Goal: Task Accomplishment & Management: Manage account settings

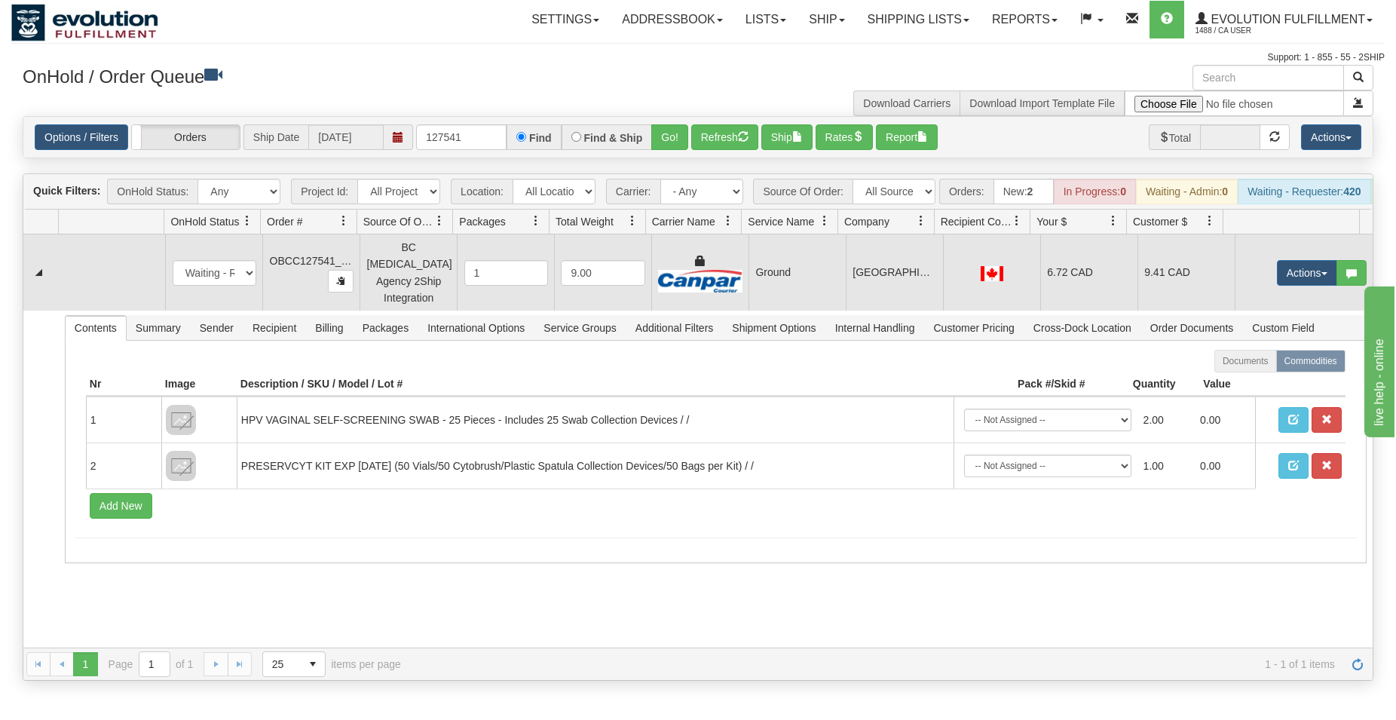
click at [893, 262] on td "[GEOGRAPHIC_DATA]" at bounding box center [894, 272] width 97 height 76
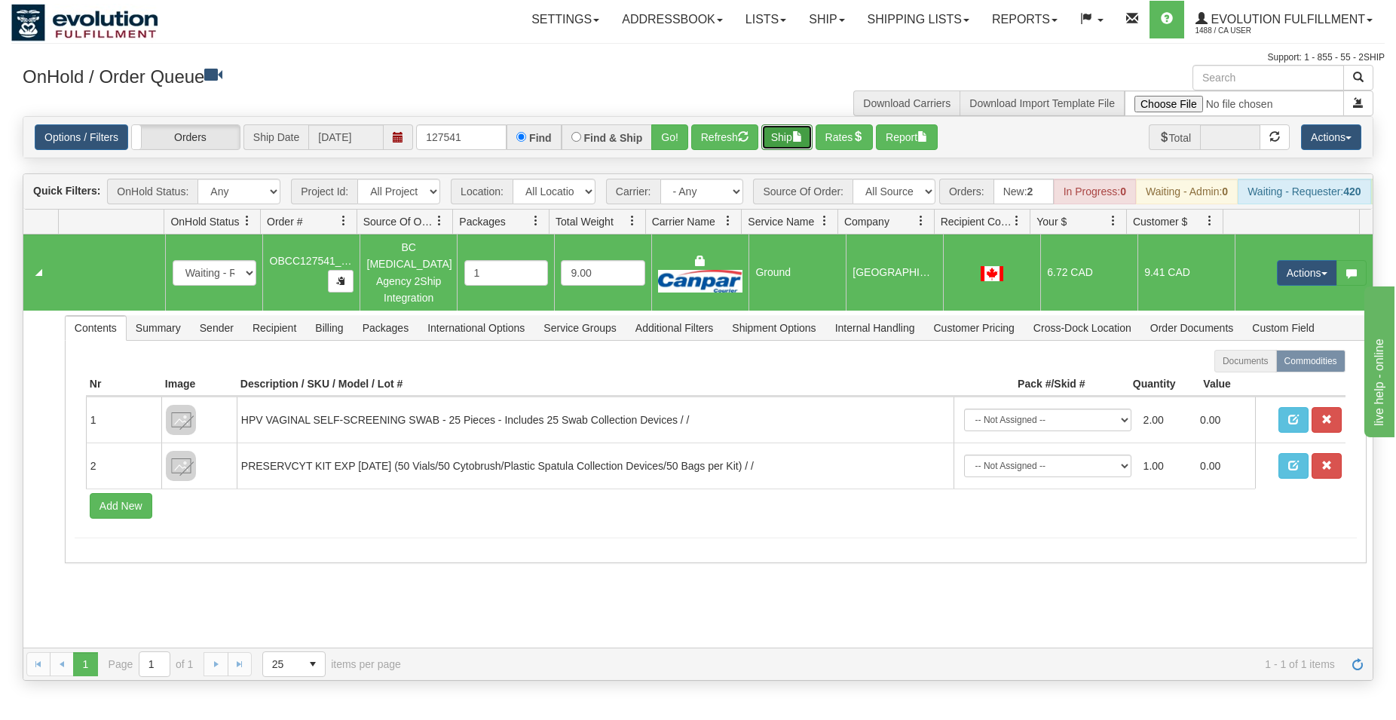
click at [798, 127] on button "Ship" at bounding box center [786, 137] width 51 height 26
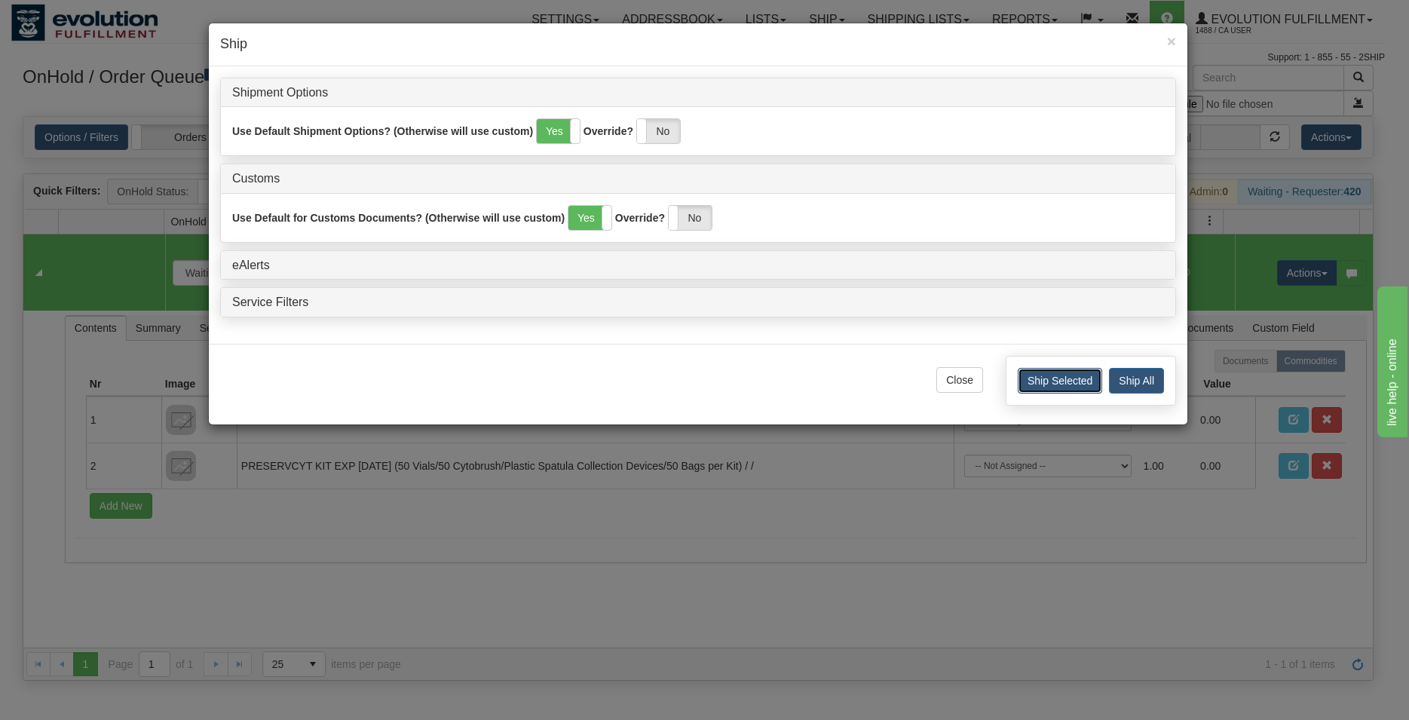
click at [1027, 378] on button "Ship Selected" at bounding box center [1059, 381] width 84 height 26
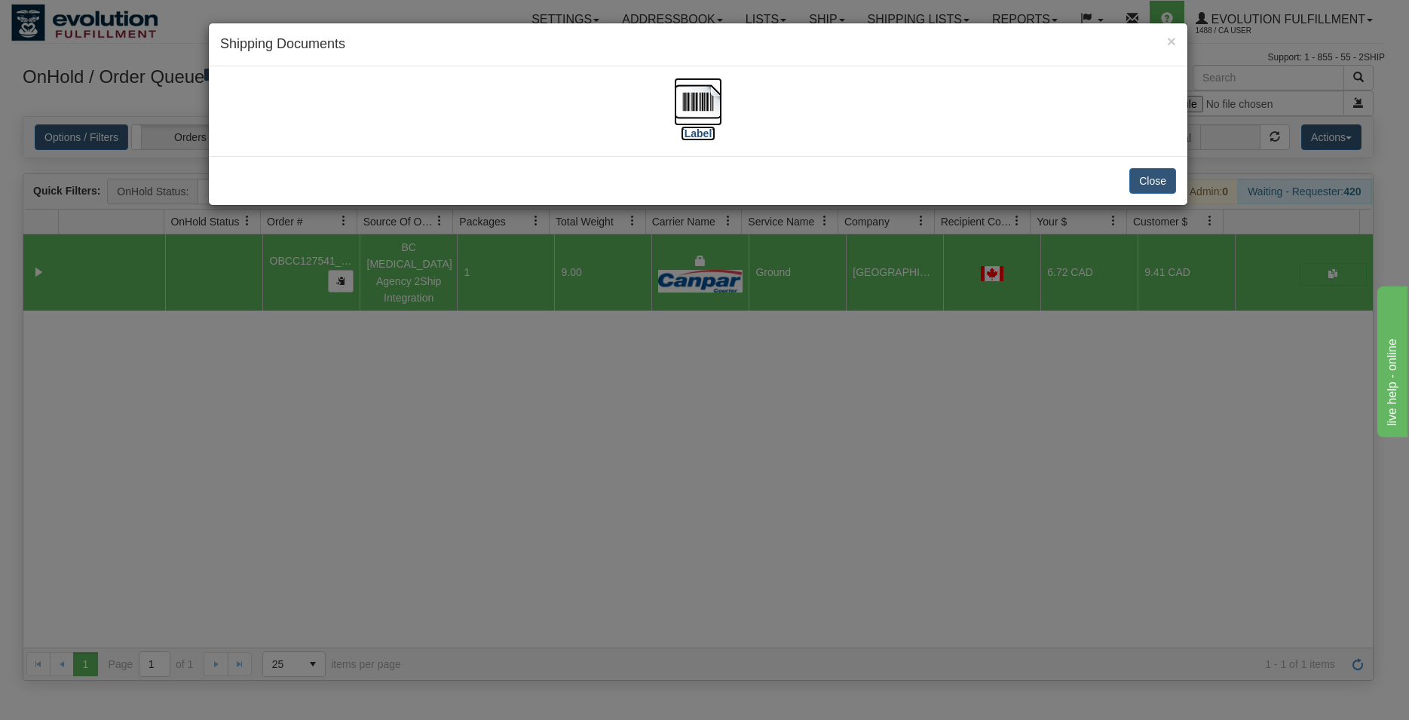
click at [701, 99] on img at bounding box center [698, 102] width 48 height 48
click at [1138, 187] on button "Close" at bounding box center [1152, 181] width 47 height 26
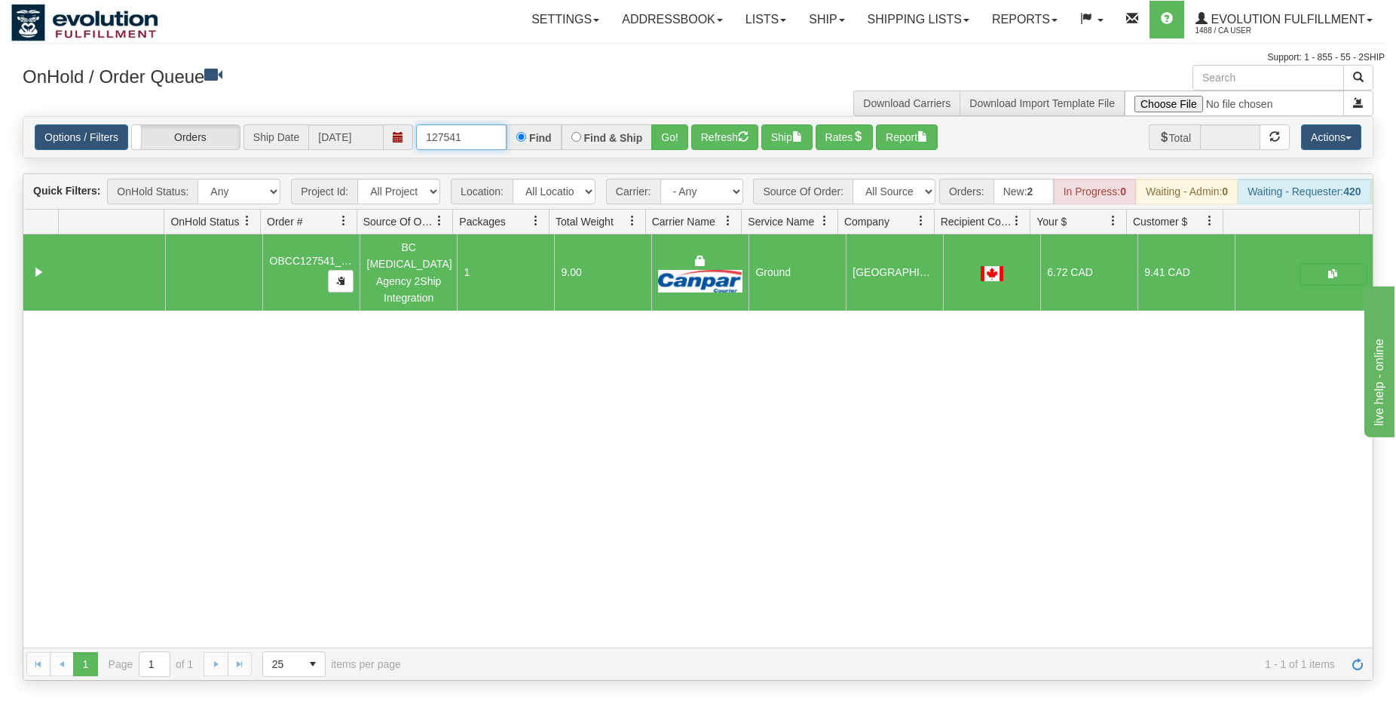
drag, startPoint x: 448, startPoint y: 139, endPoint x: 470, endPoint y: 141, distance: 21.9
click at [470, 141] on input "127541" at bounding box center [461, 137] width 90 height 26
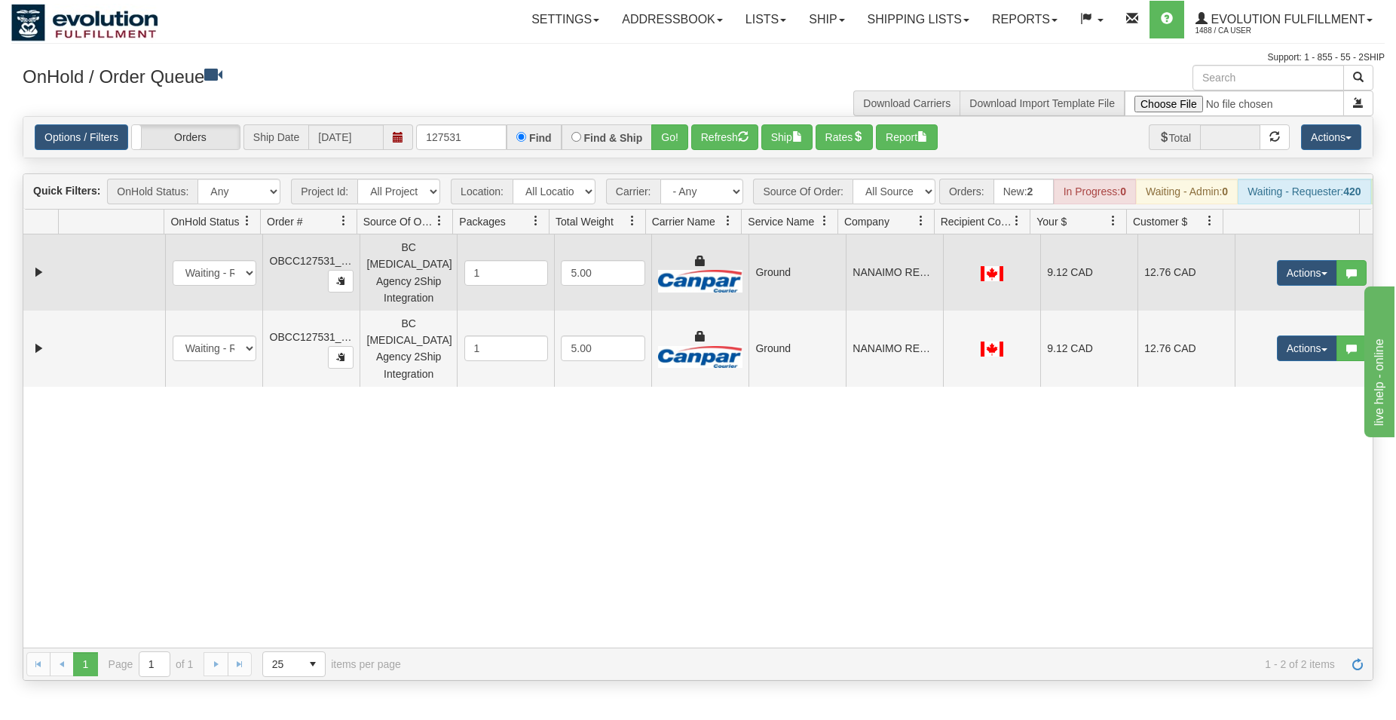
click at [767, 289] on td "Ground" at bounding box center [796, 272] width 97 height 76
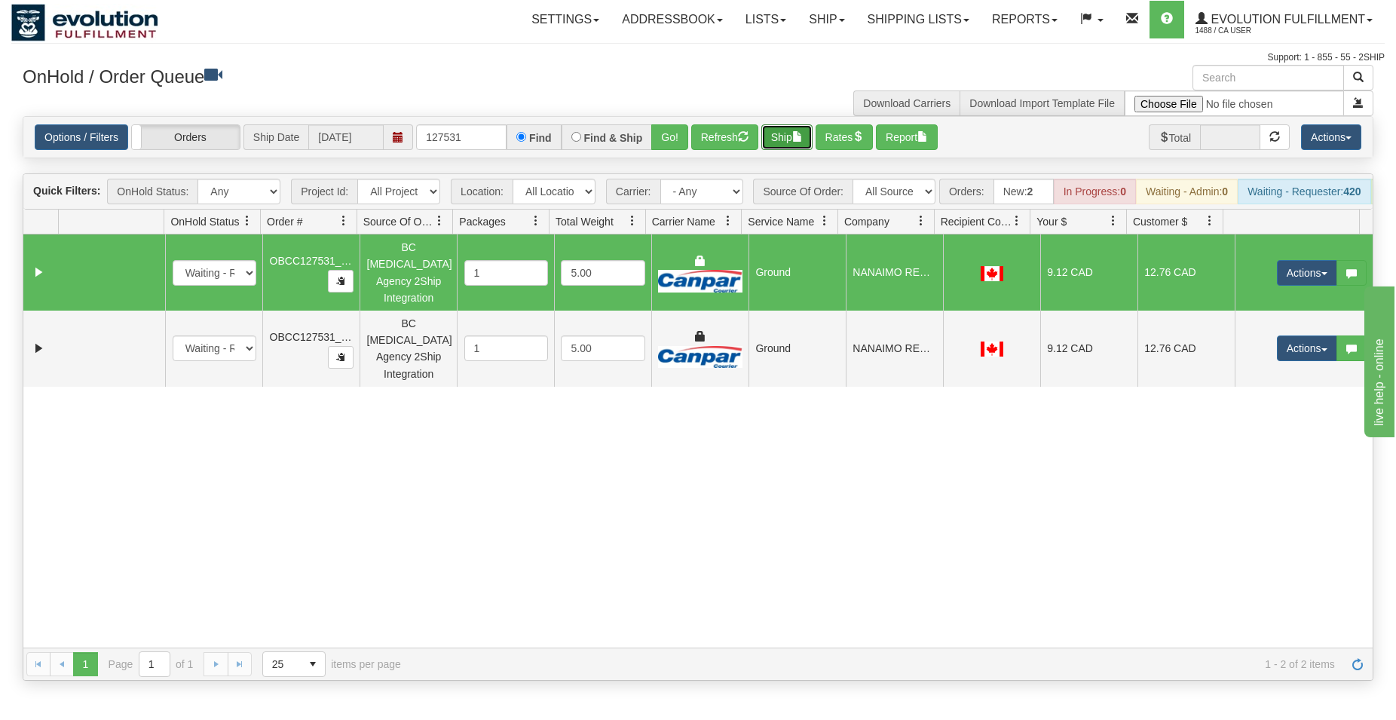
click at [785, 141] on button "Ship" at bounding box center [786, 137] width 51 height 26
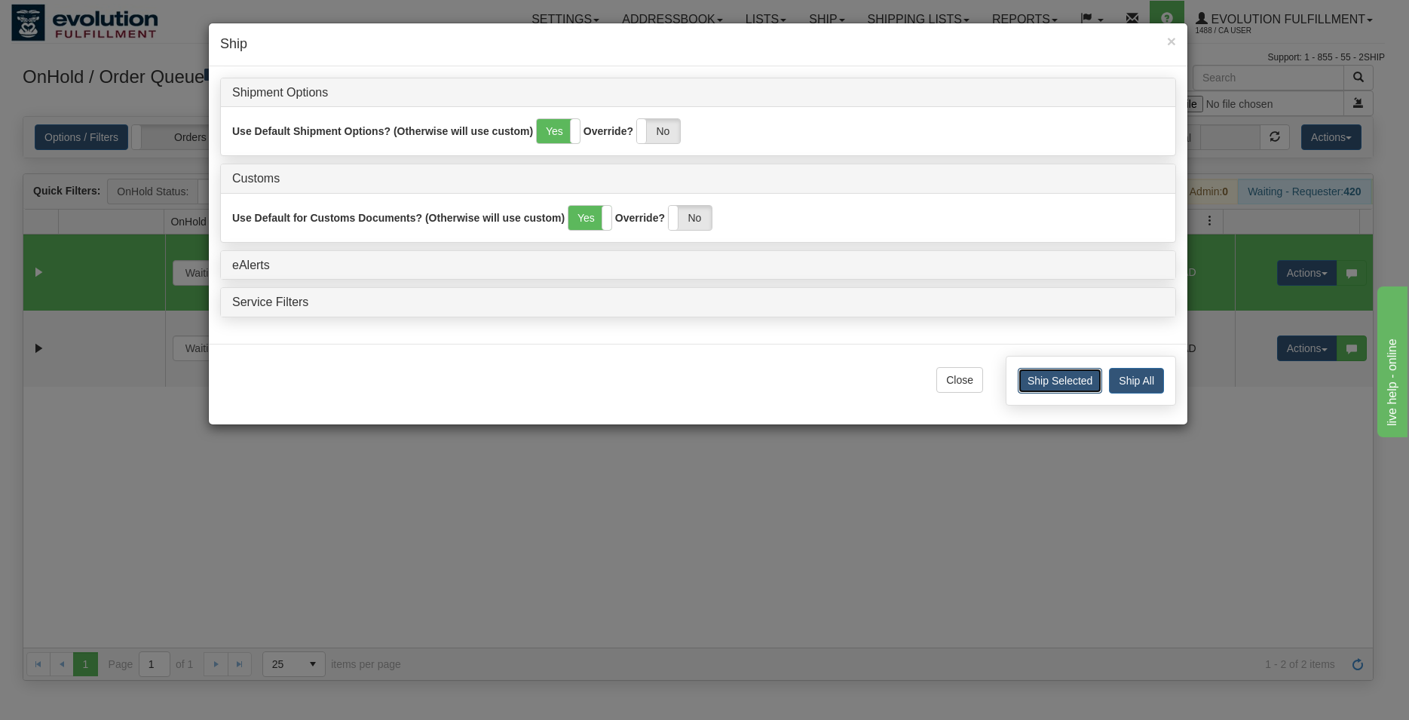
click at [1058, 369] on button "Ship Selected" at bounding box center [1059, 381] width 84 height 26
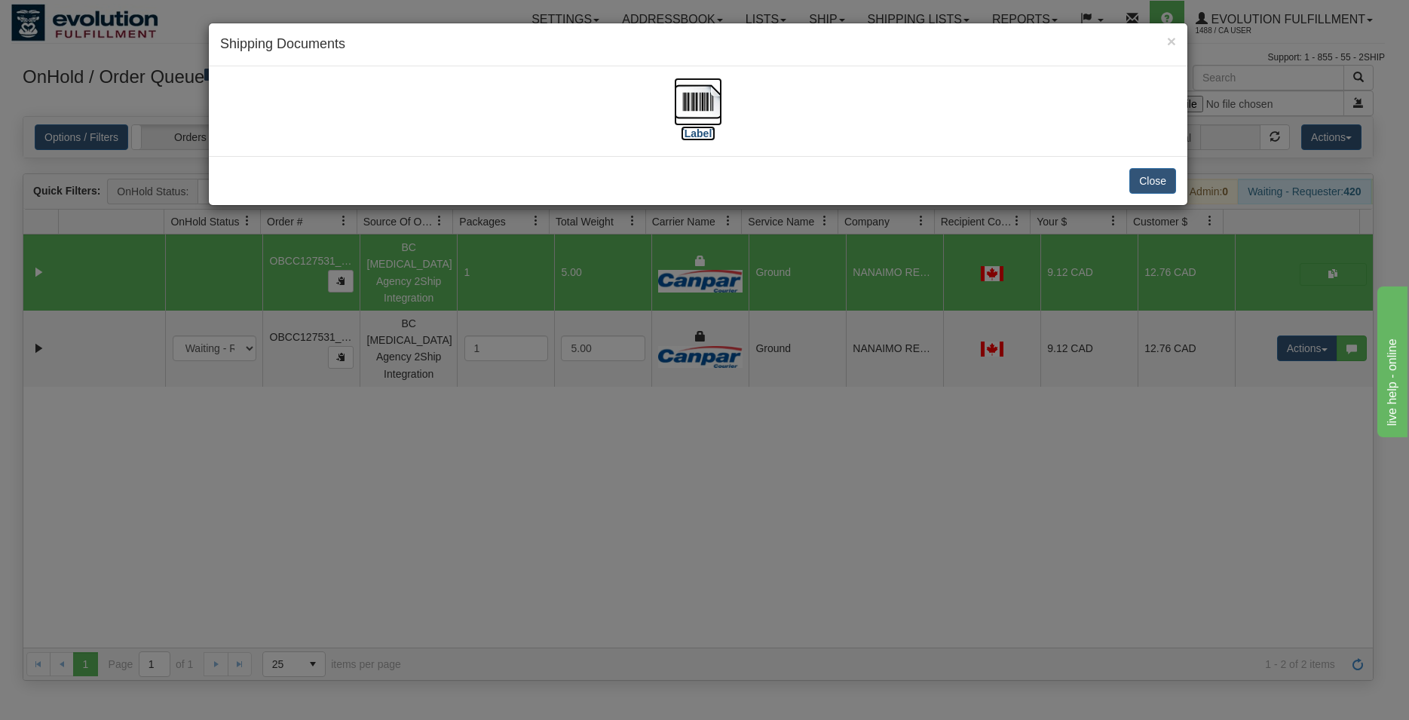
click at [699, 90] on img at bounding box center [698, 102] width 48 height 48
click at [1133, 182] on button "Close" at bounding box center [1152, 181] width 47 height 26
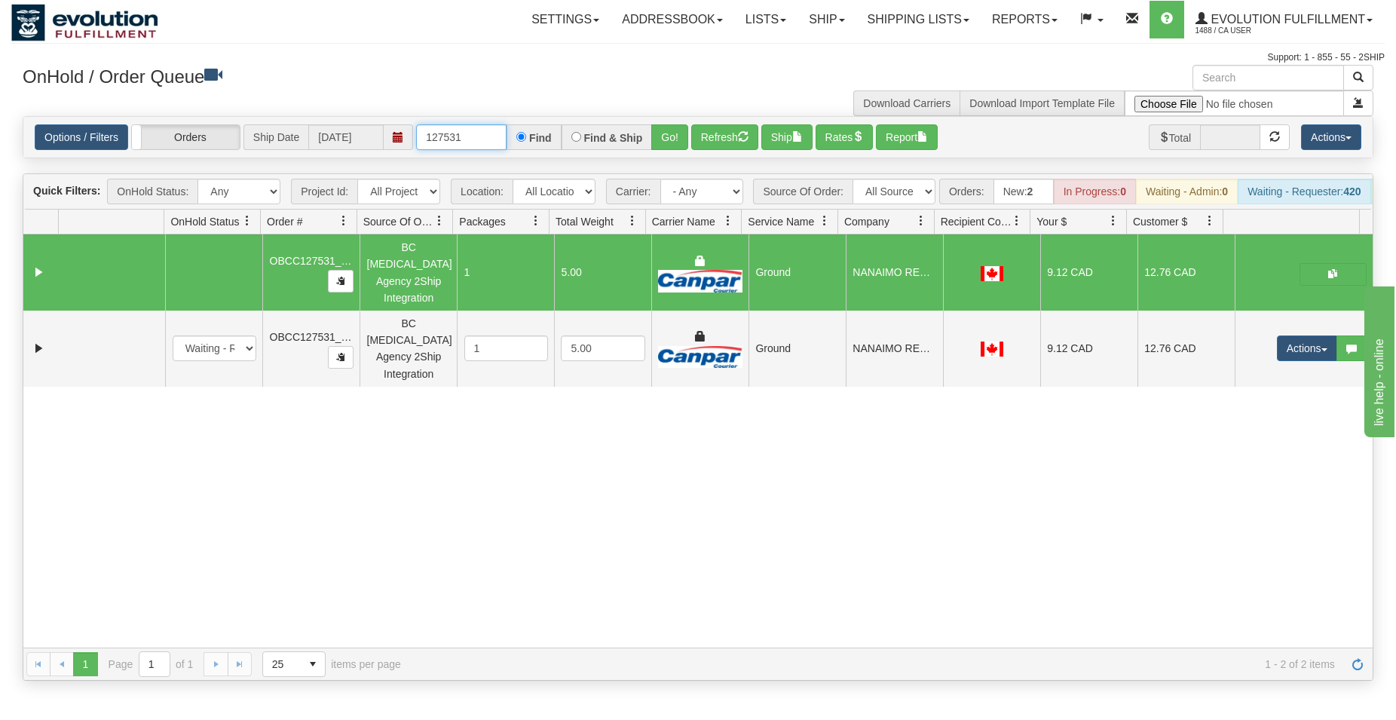
drag, startPoint x: 468, startPoint y: 148, endPoint x: 381, endPoint y: 170, distance: 90.1
click at [416, 150] on input "127531" at bounding box center [461, 137] width 90 height 26
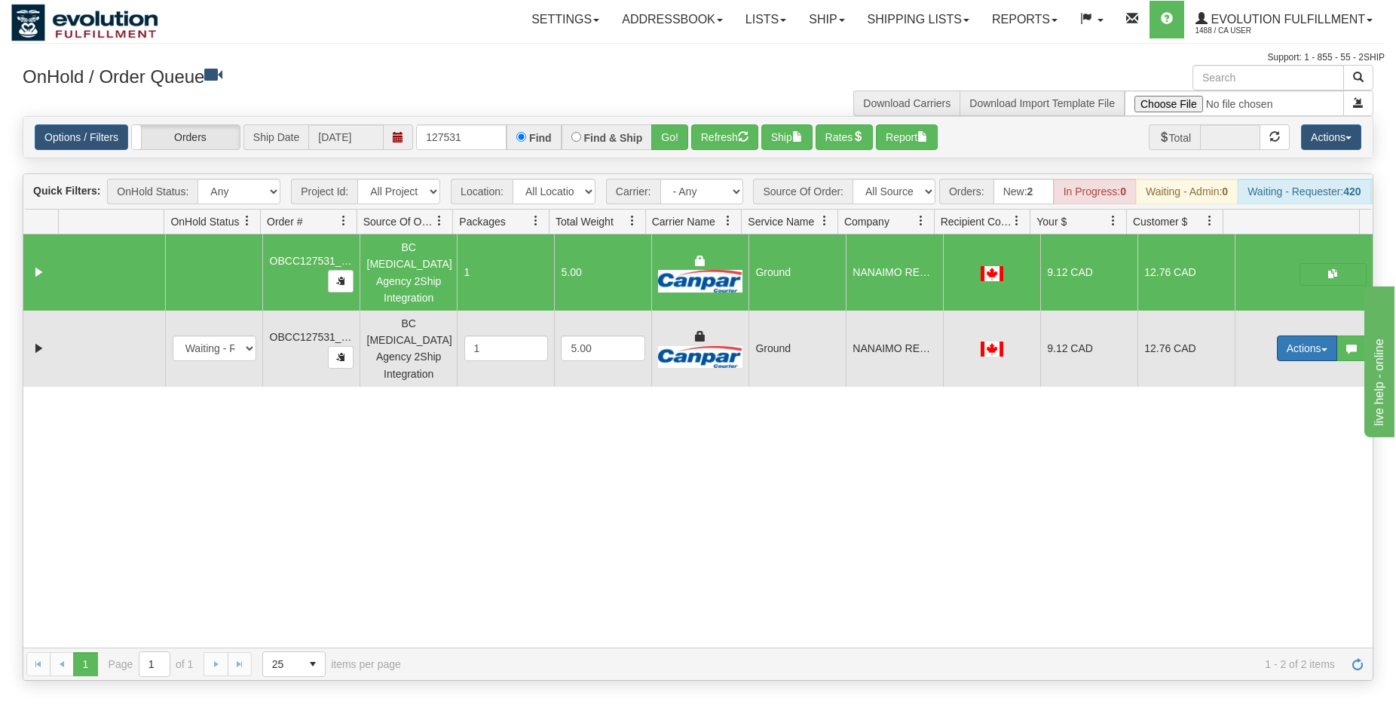
click at [1298, 344] on button "Actions" at bounding box center [1307, 348] width 60 height 26
click at [1237, 449] on span "Delete" at bounding box center [1251, 455] width 41 height 12
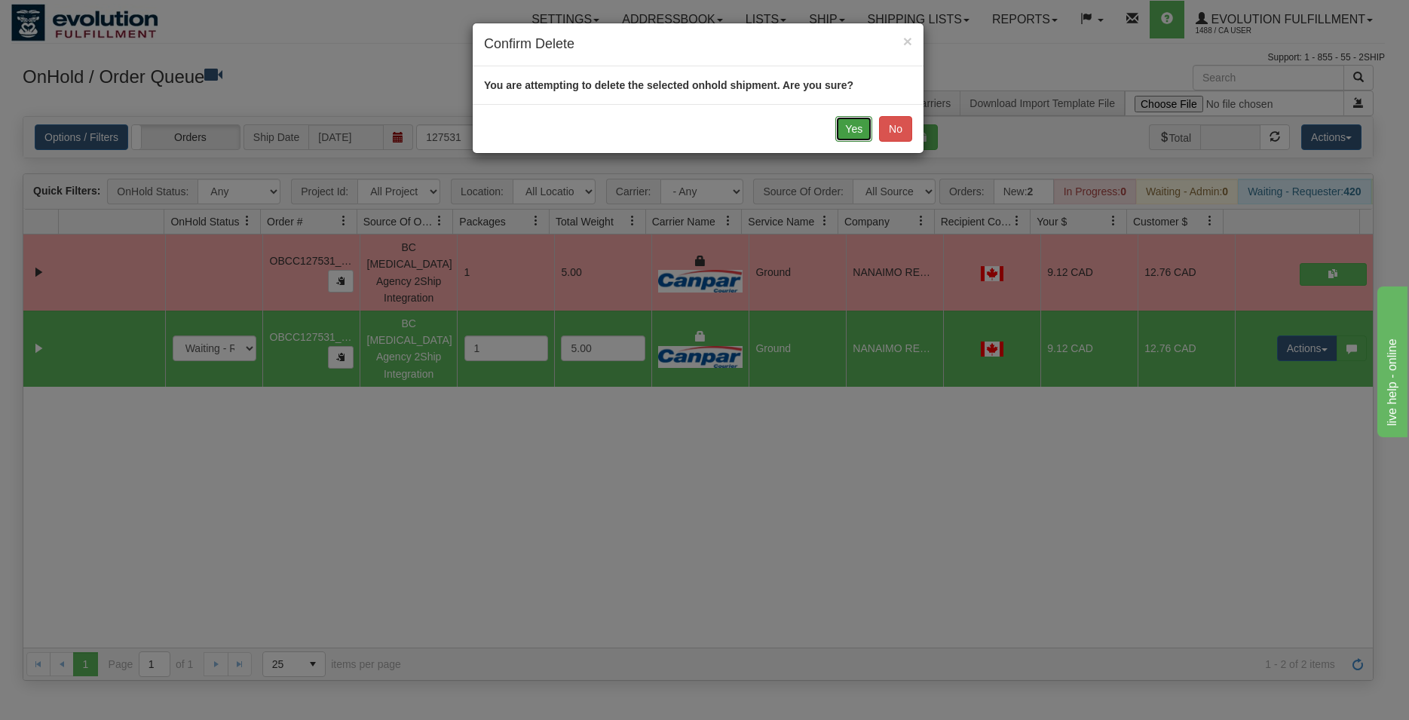
click at [852, 140] on button "Yes" at bounding box center [853, 129] width 37 height 26
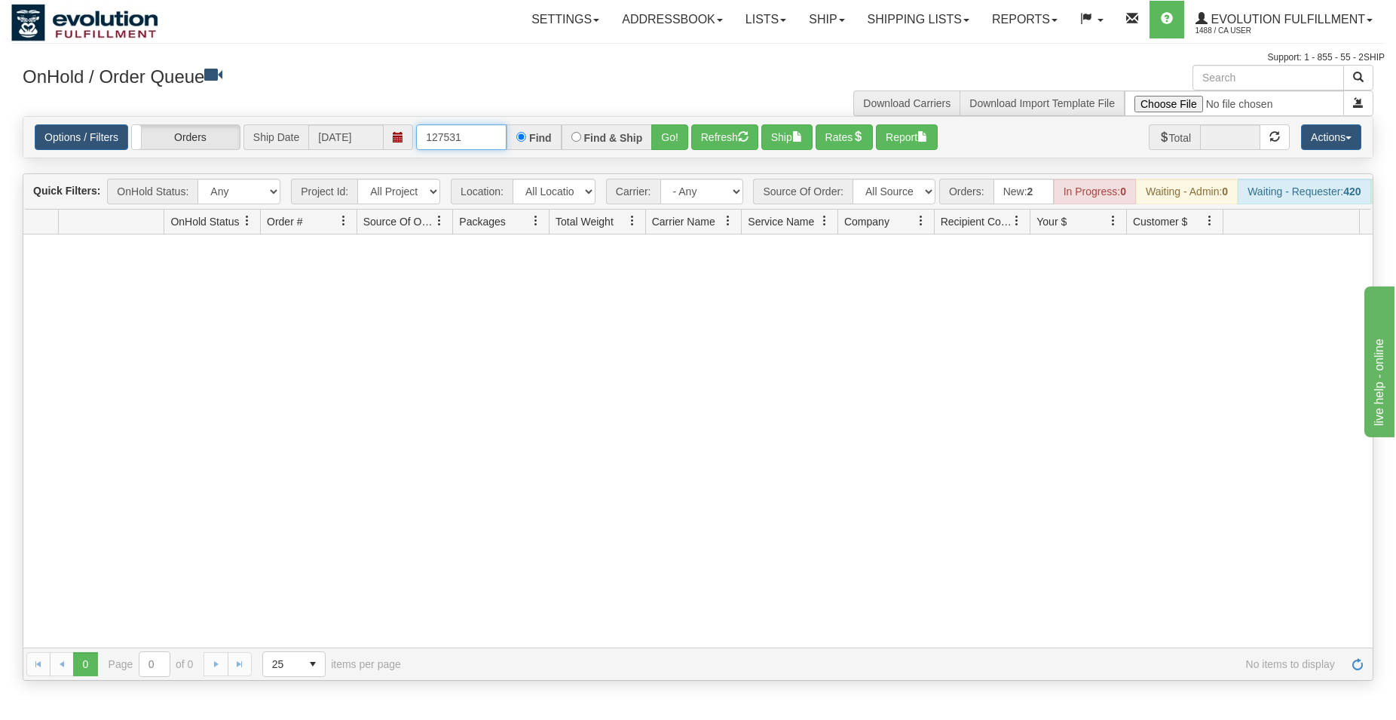
click at [469, 143] on input "127531" at bounding box center [461, 137] width 90 height 26
click at [466, 142] on input "127531" at bounding box center [461, 137] width 90 height 26
click at [457, 136] on input "127531" at bounding box center [461, 137] width 90 height 26
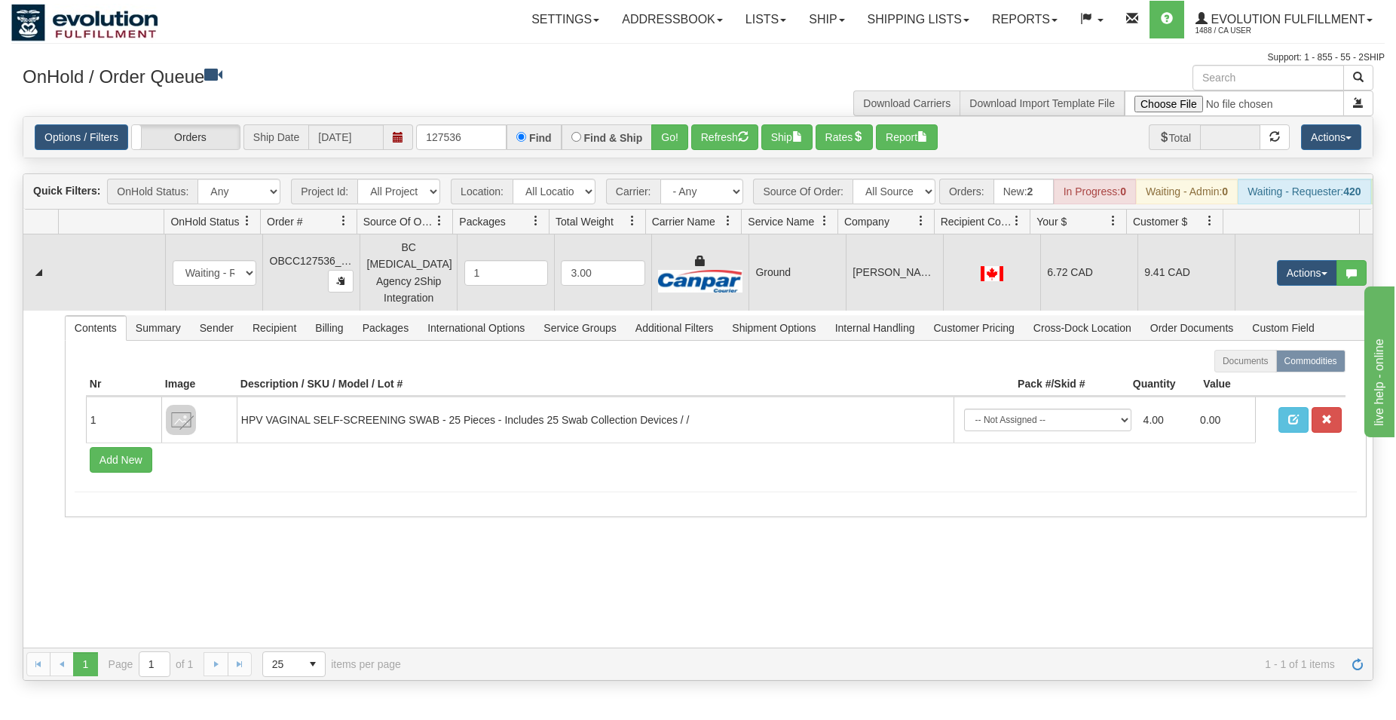
click at [768, 283] on td "Ground" at bounding box center [796, 272] width 97 height 76
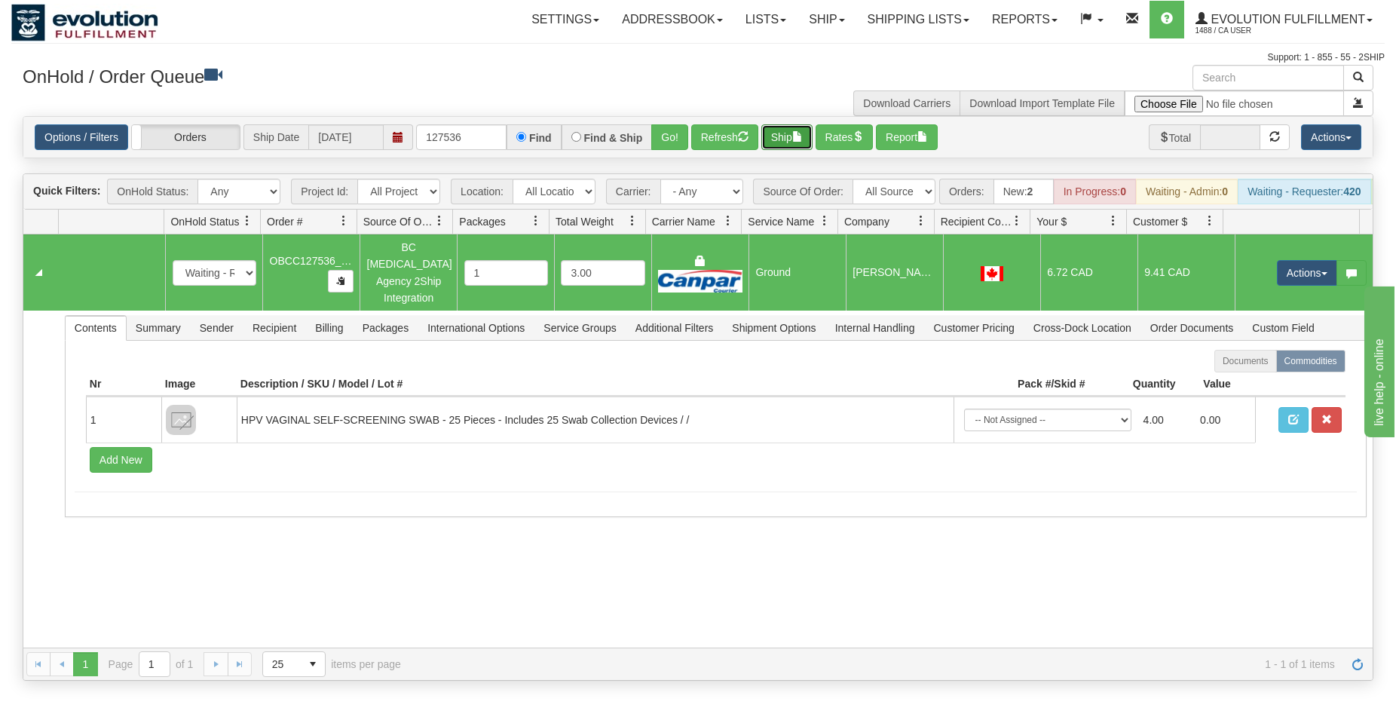
click at [782, 145] on button "Ship" at bounding box center [786, 137] width 51 height 26
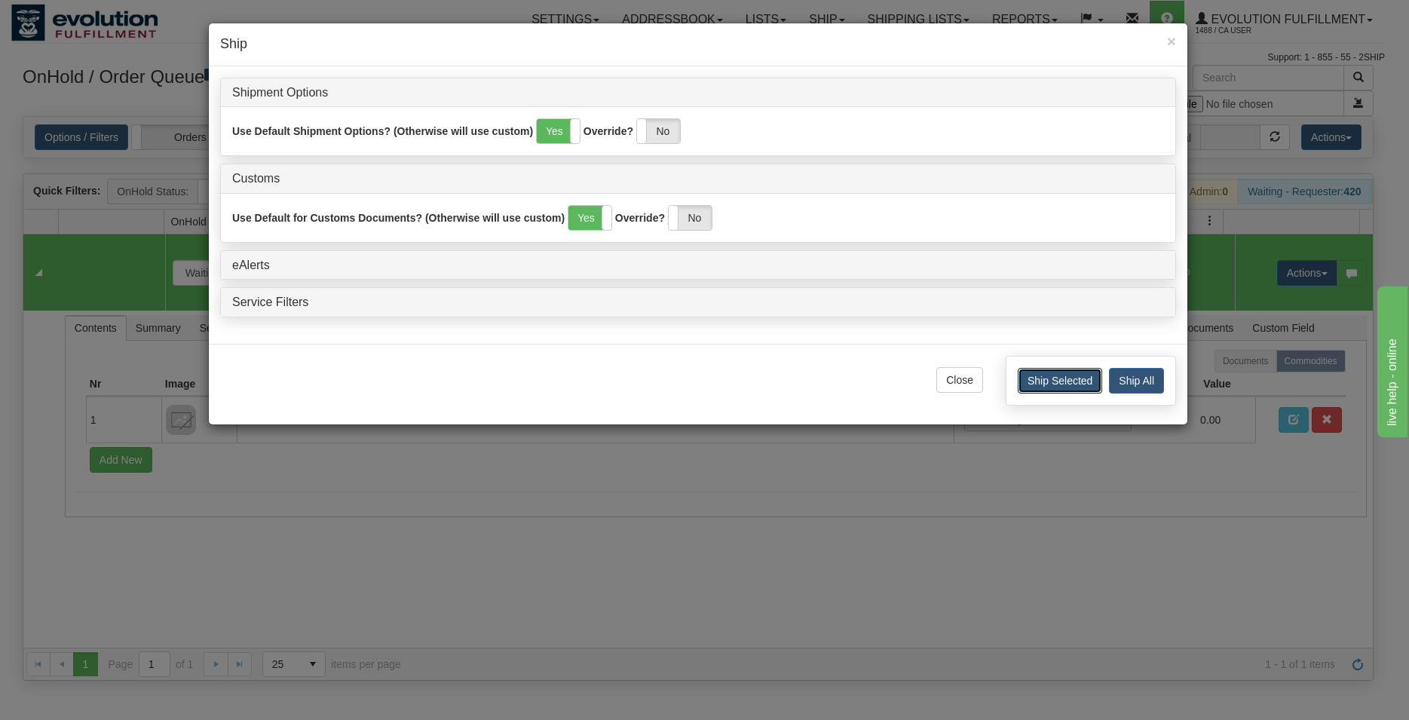
drag, startPoint x: 1036, startPoint y: 384, endPoint x: 1028, endPoint y: 385, distance: 8.4
click at [1037, 384] on button "Ship Selected" at bounding box center [1059, 381] width 84 height 26
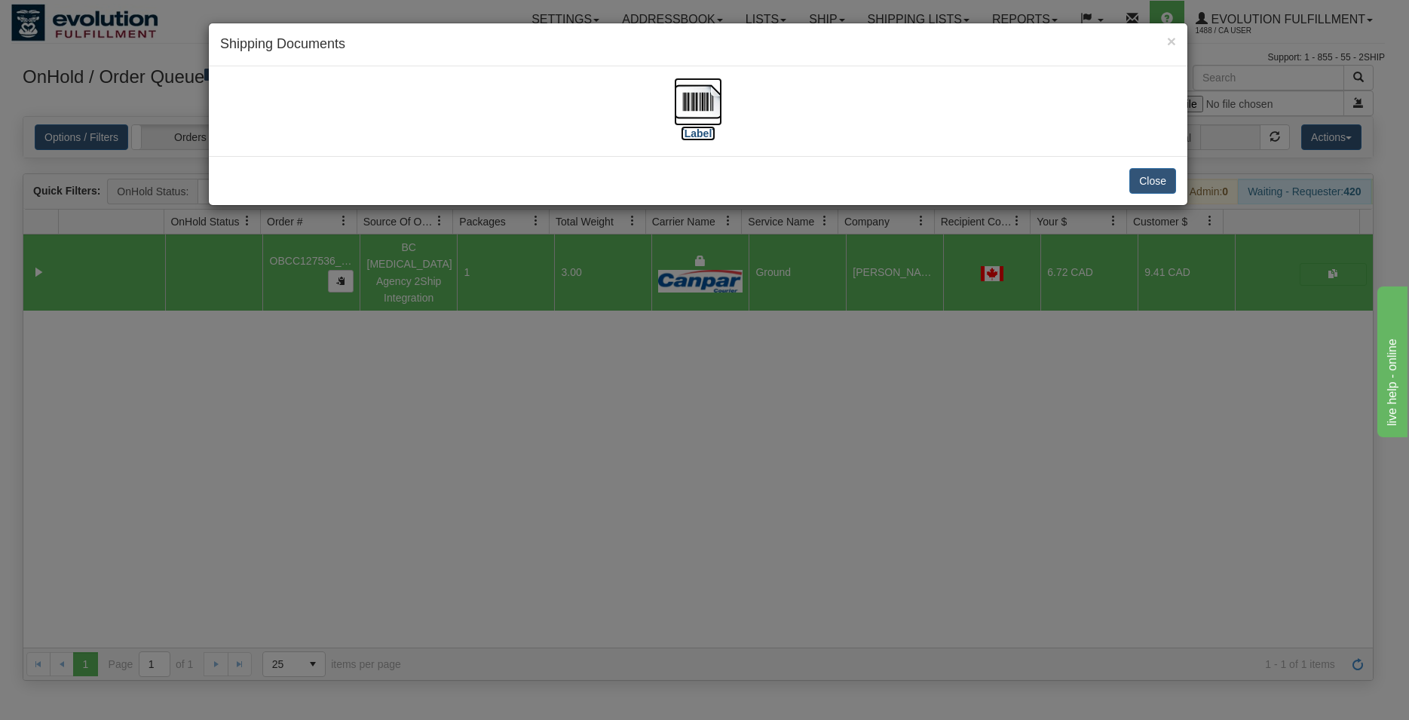
click at [689, 81] on img at bounding box center [698, 102] width 48 height 48
click at [1164, 185] on button "Close" at bounding box center [1152, 181] width 47 height 26
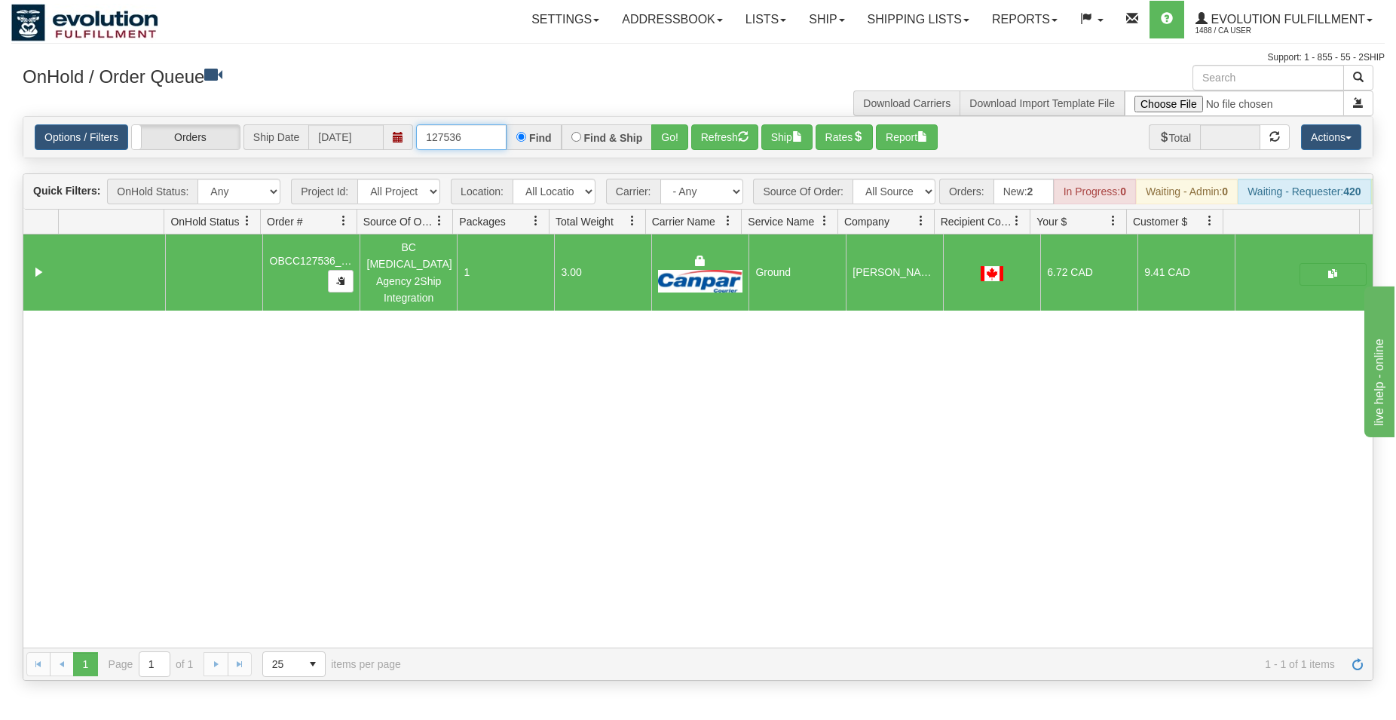
drag, startPoint x: 460, startPoint y: 142, endPoint x: 479, endPoint y: 143, distance: 18.9
click at [479, 143] on input "127536" at bounding box center [461, 137] width 90 height 26
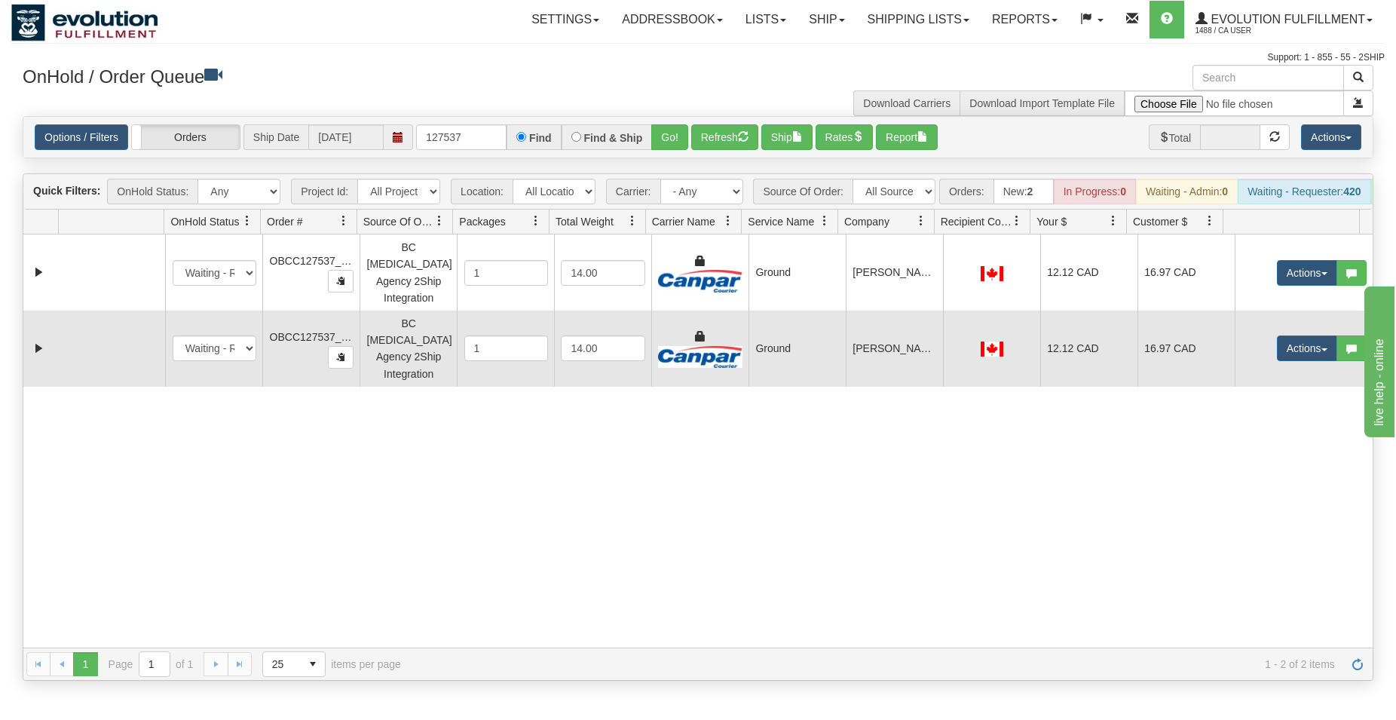
click at [953, 344] on div at bounding box center [992, 348] width 84 height 17
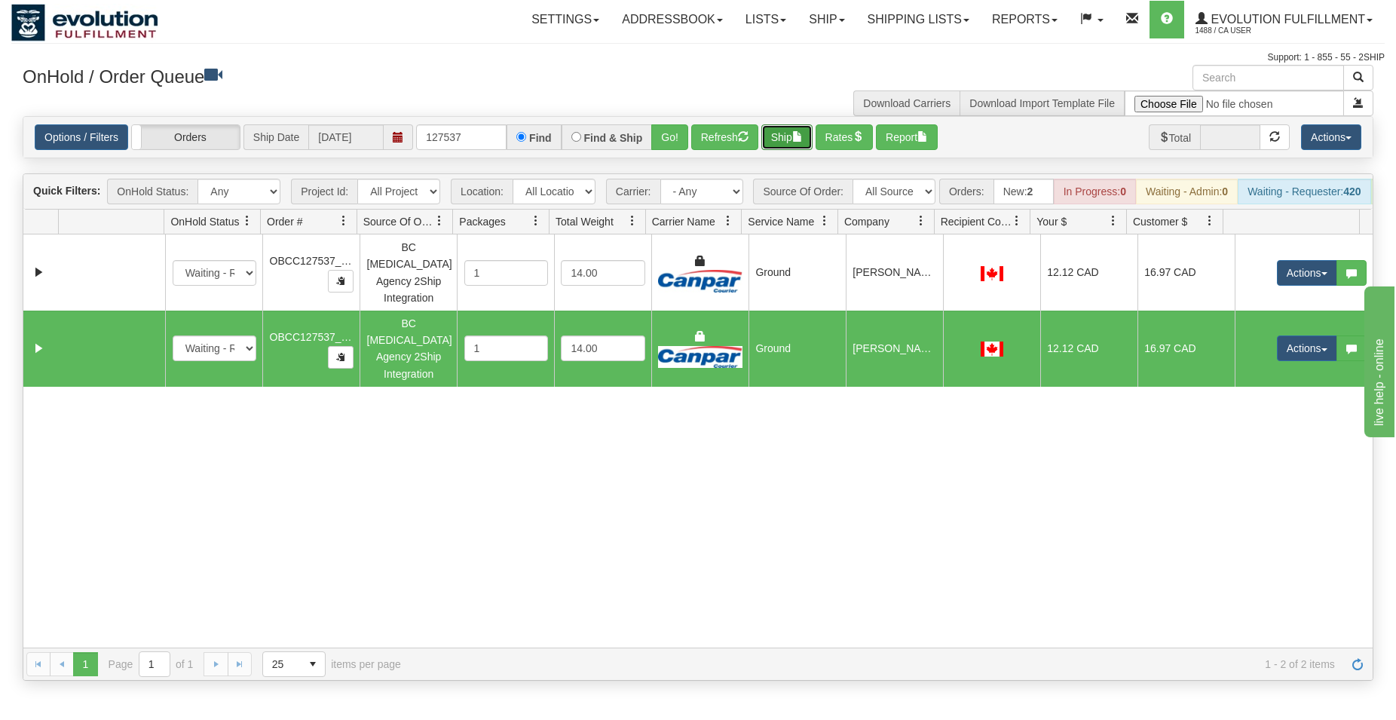
click at [795, 145] on button "Ship" at bounding box center [786, 137] width 51 height 26
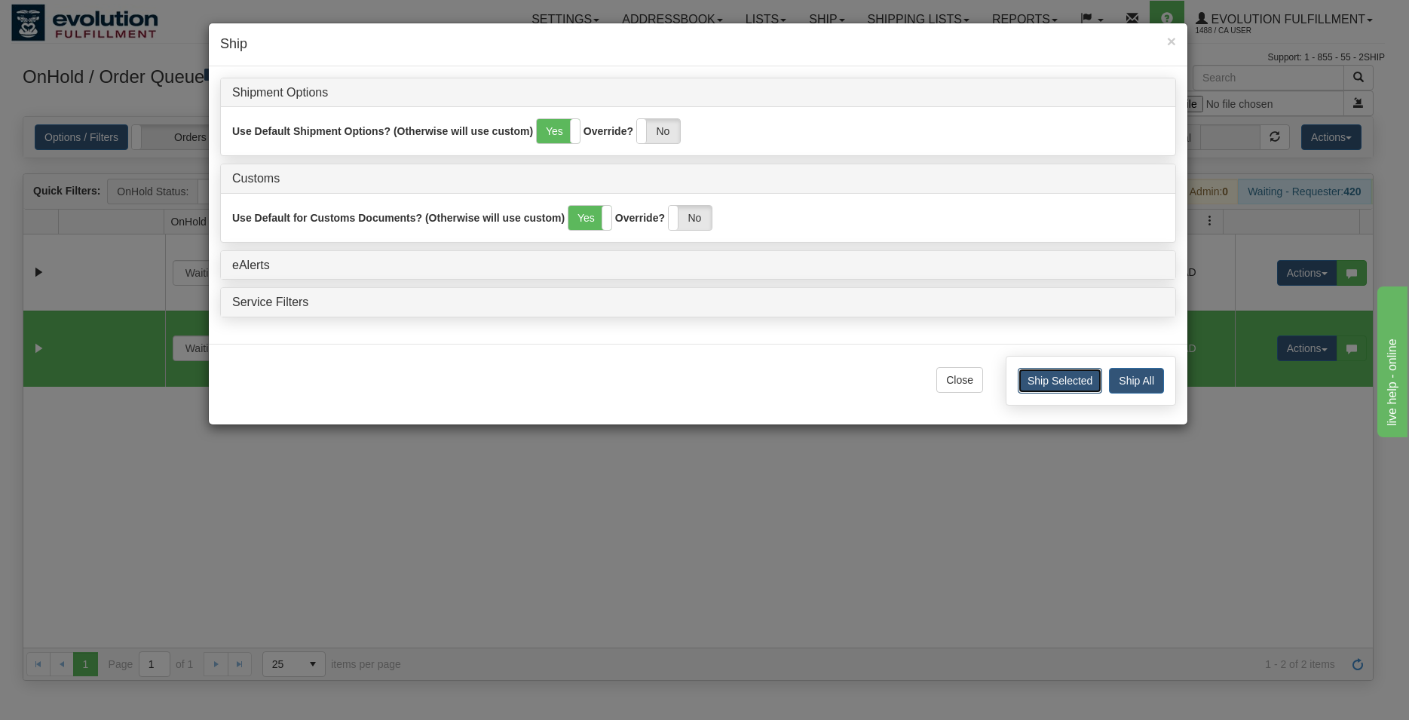
click at [1022, 384] on button "Ship Selected" at bounding box center [1059, 381] width 84 height 26
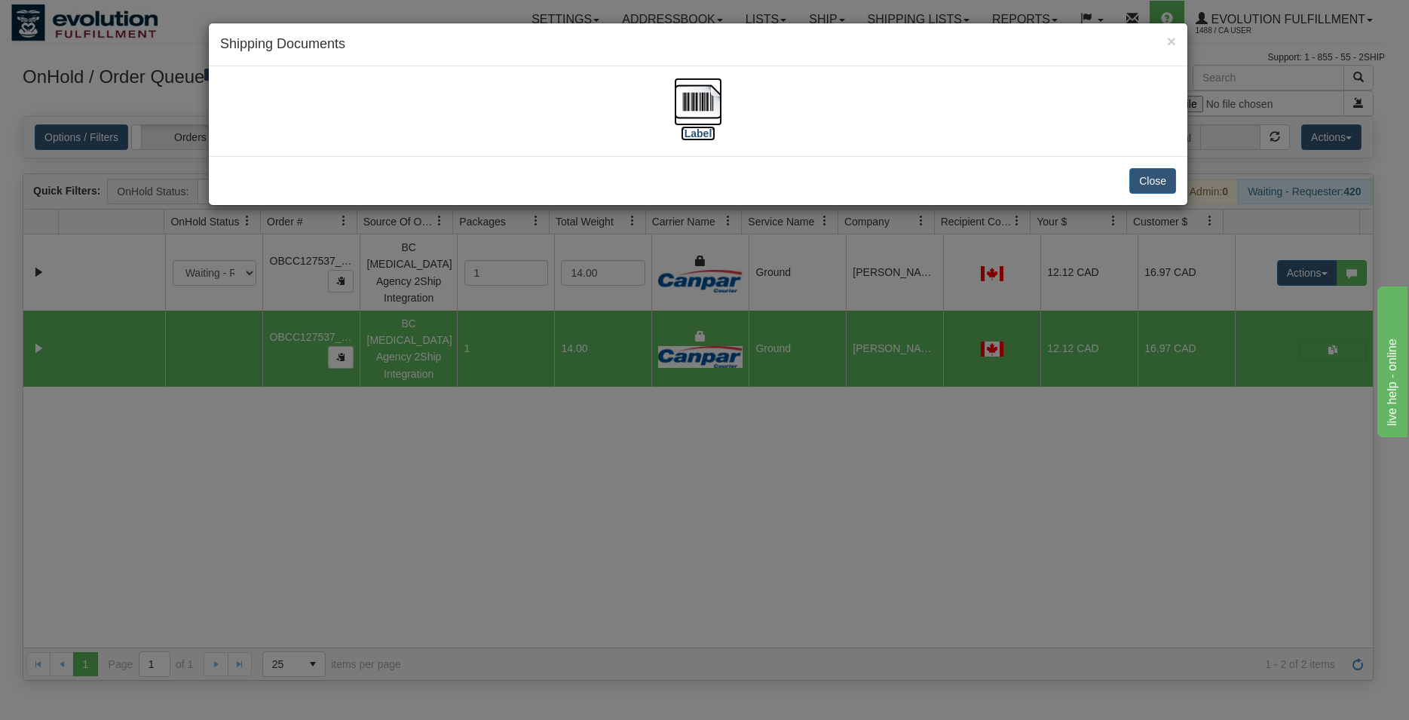
click at [699, 99] on img at bounding box center [698, 102] width 48 height 48
click at [1145, 177] on button "Close" at bounding box center [1152, 181] width 47 height 26
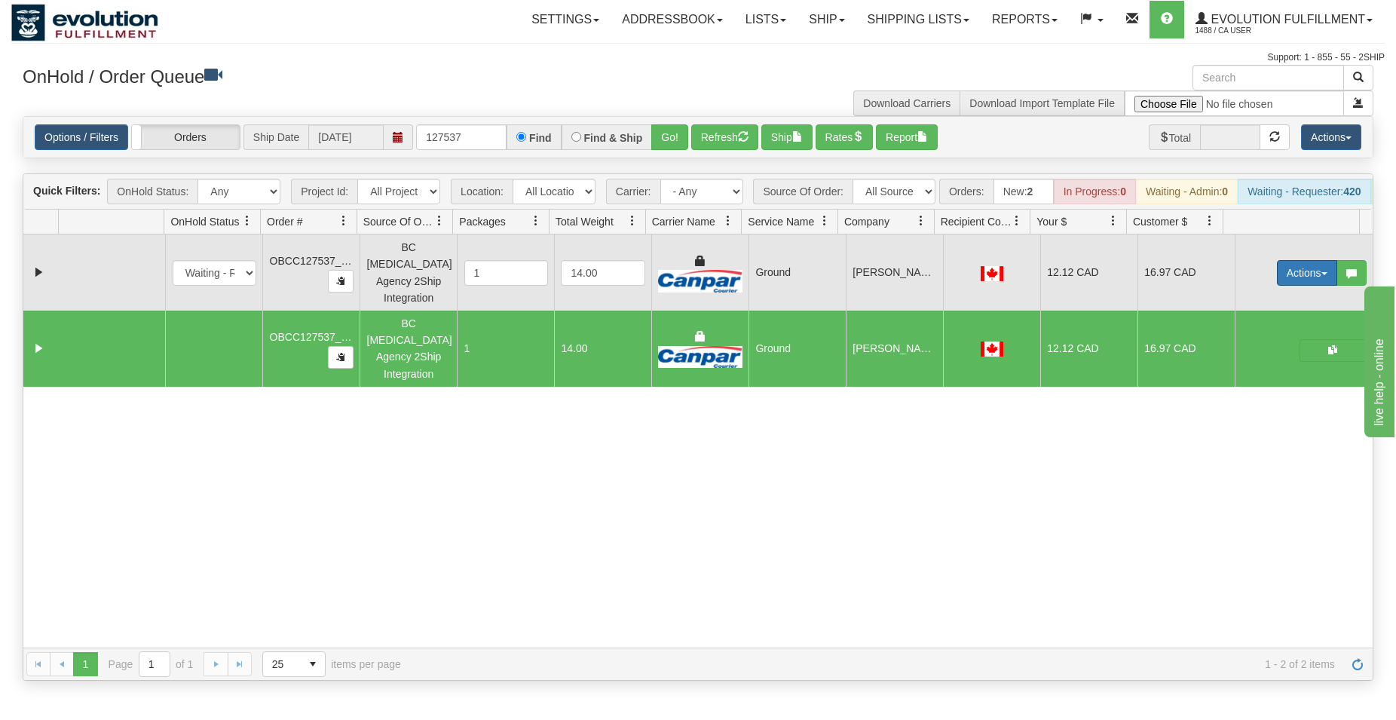
click at [1277, 277] on button "Actions" at bounding box center [1307, 273] width 60 height 26
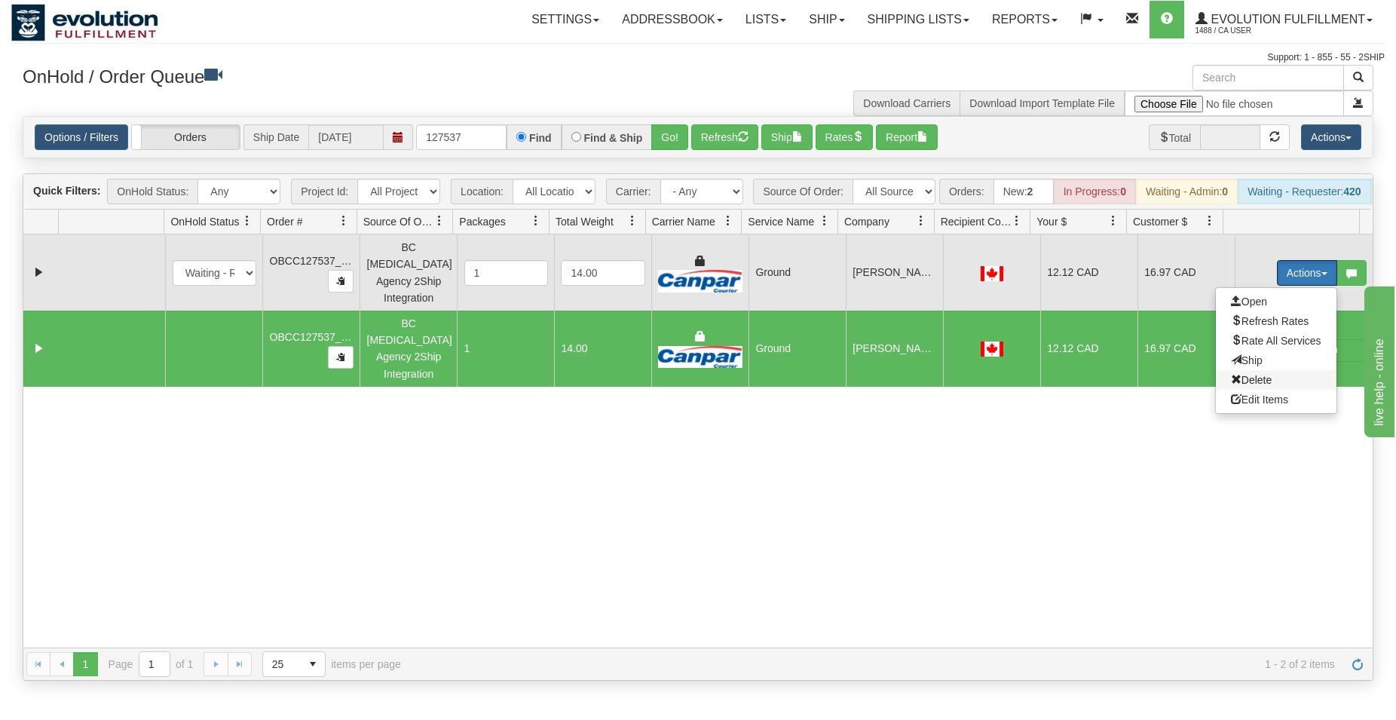
click at [1243, 381] on span "Delete" at bounding box center [1251, 380] width 41 height 12
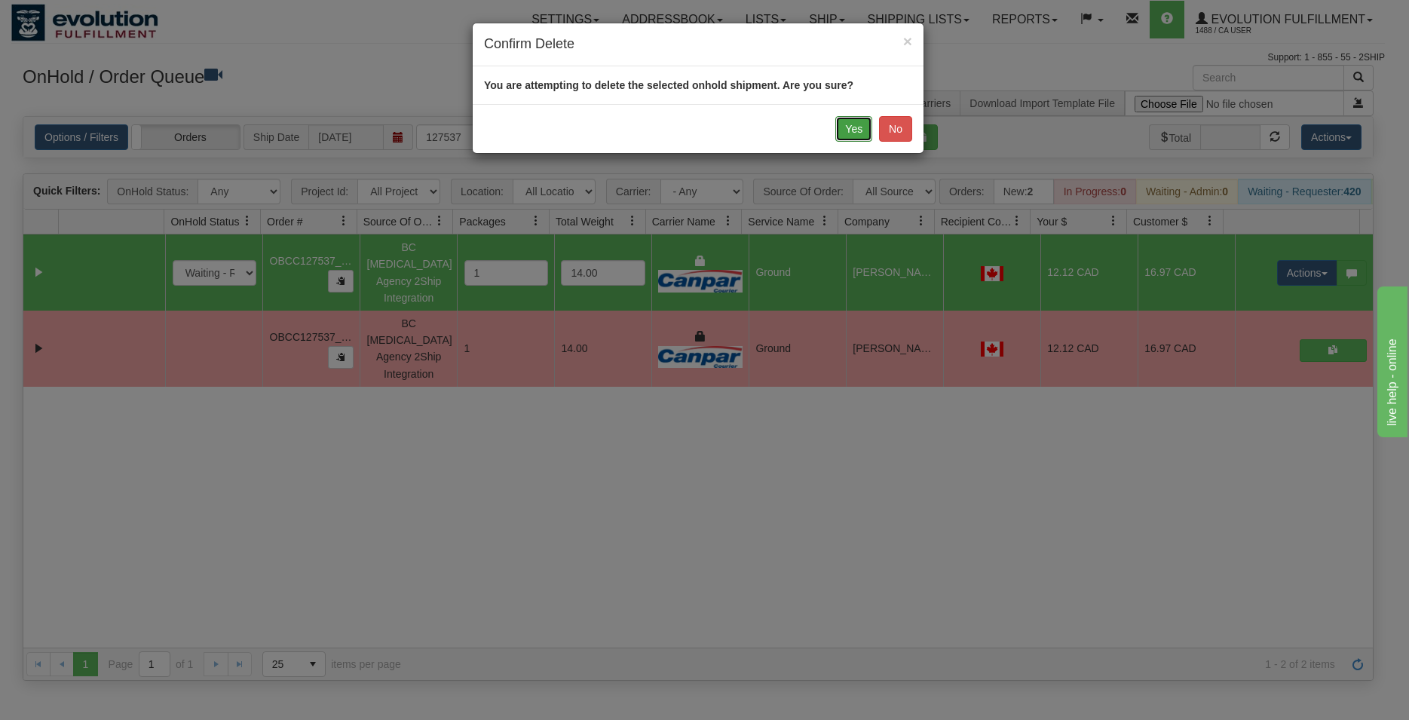
click at [854, 136] on button "Yes" at bounding box center [853, 129] width 37 height 26
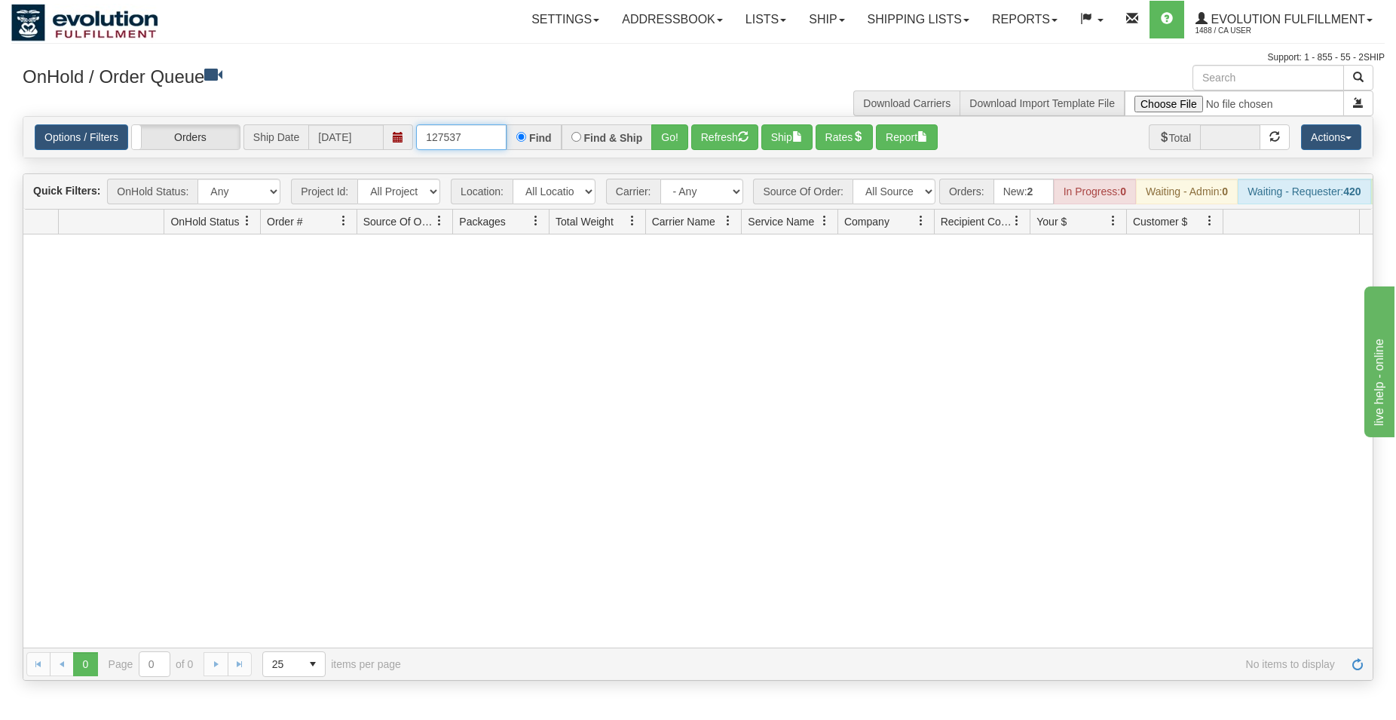
drag, startPoint x: 472, startPoint y: 137, endPoint x: 445, endPoint y: 134, distance: 27.3
click at [445, 134] on input "127537" at bounding box center [461, 137] width 90 height 26
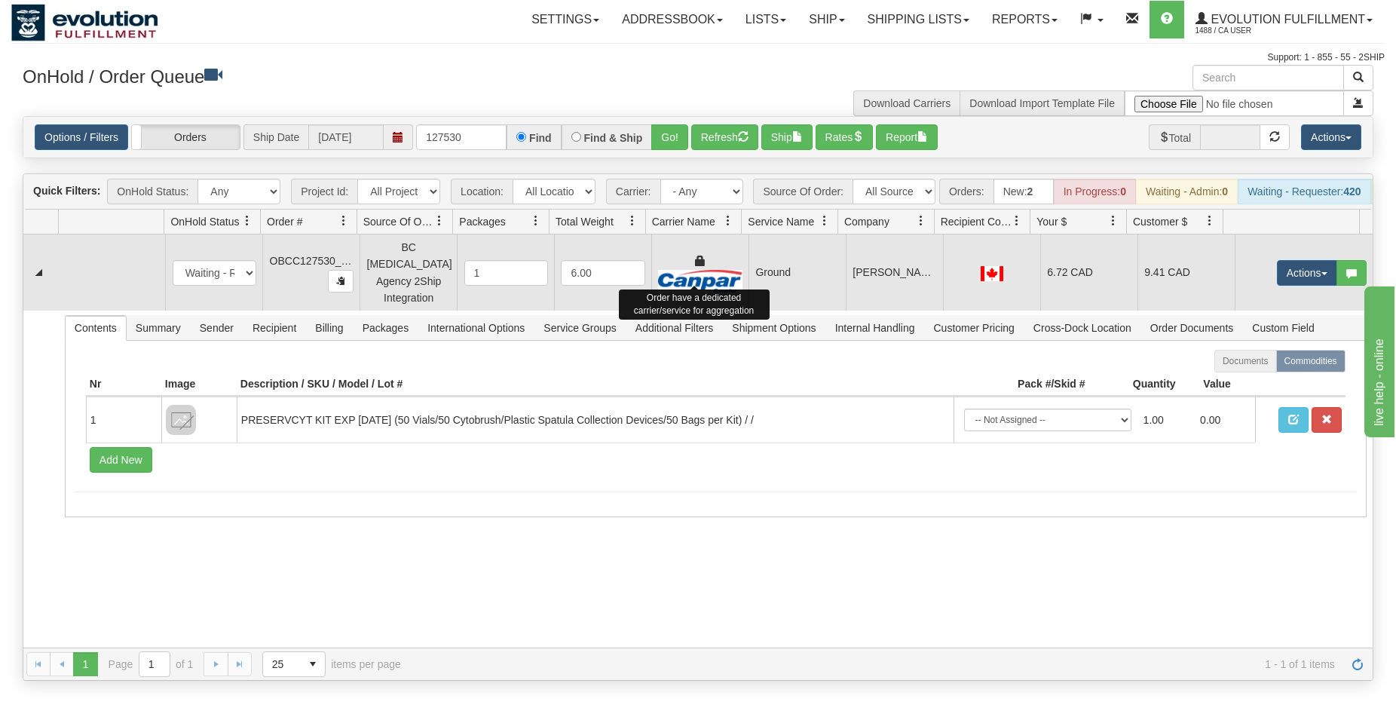
click at [729, 286] on img at bounding box center [700, 281] width 84 height 23
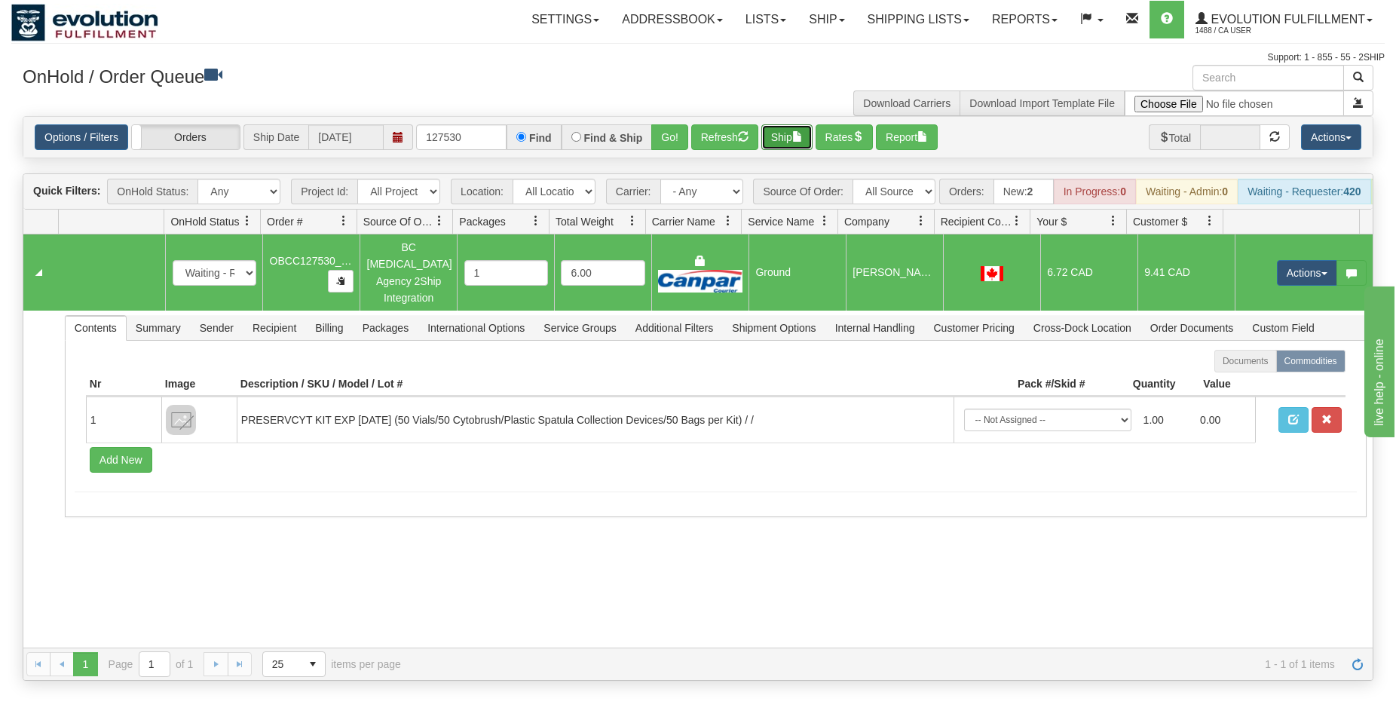
click at [787, 131] on button "Ship" at bounding box center [786, 137] width 51 height 26
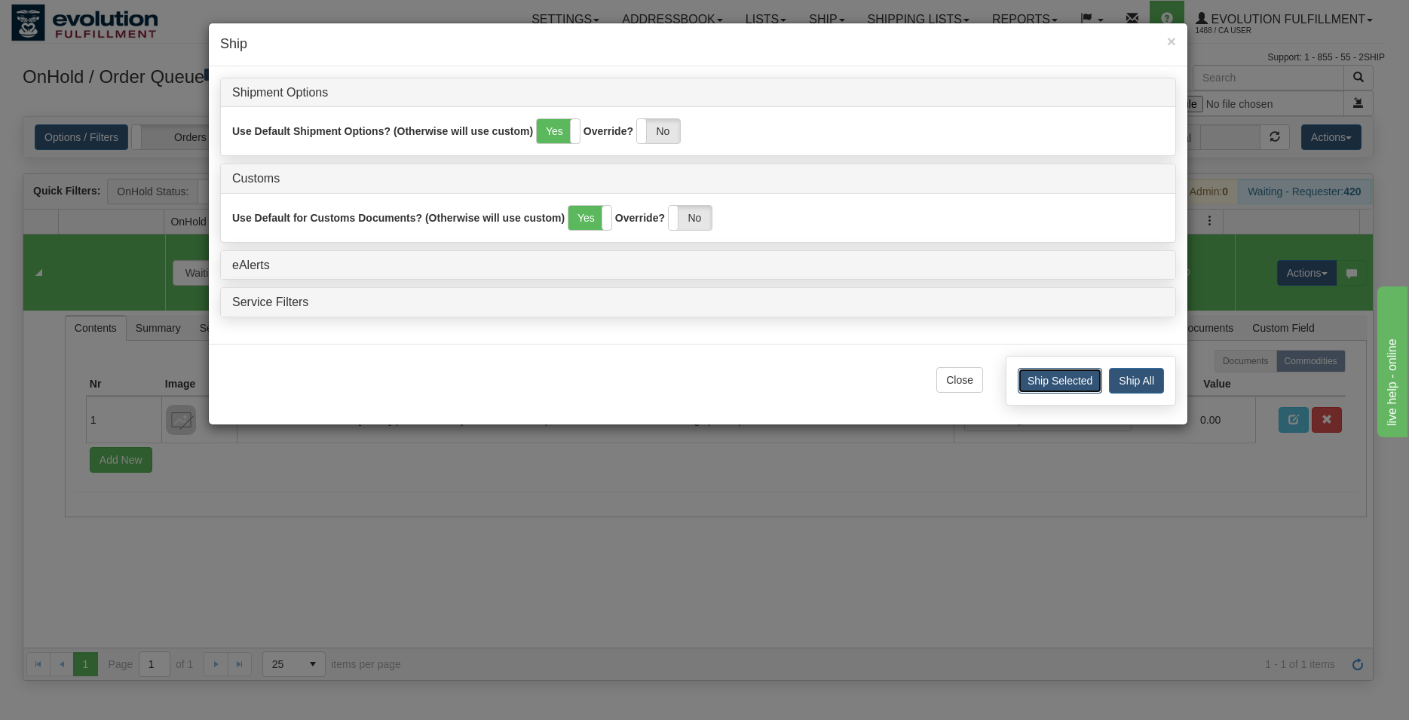
click at [1028, 383] on button "Ship Selected" at bounding box center [1059, 381] width 84 height 26
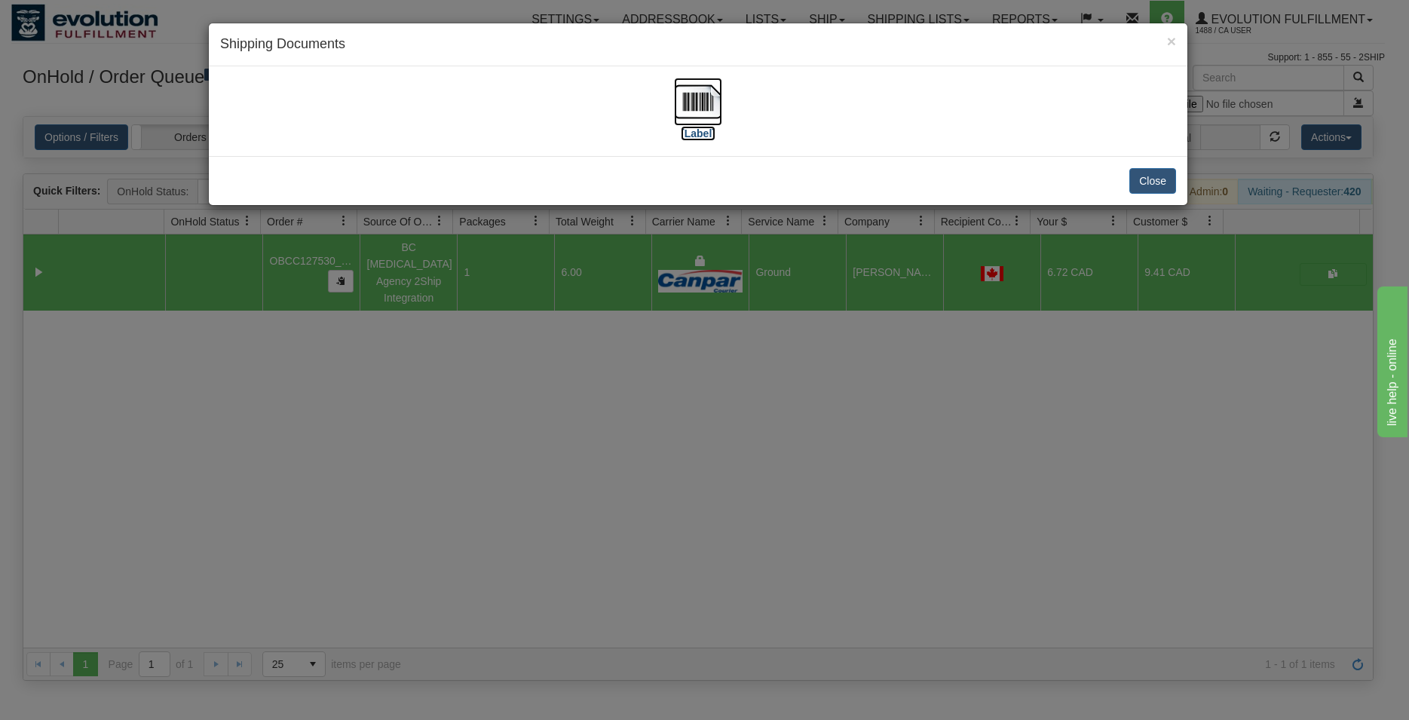
click at [717, 112] on img at bounding box center [698, 102] width 48 height 48
click at [1133, 176] on button "Close" at bounding box center [1152, 181] width 47 height 26
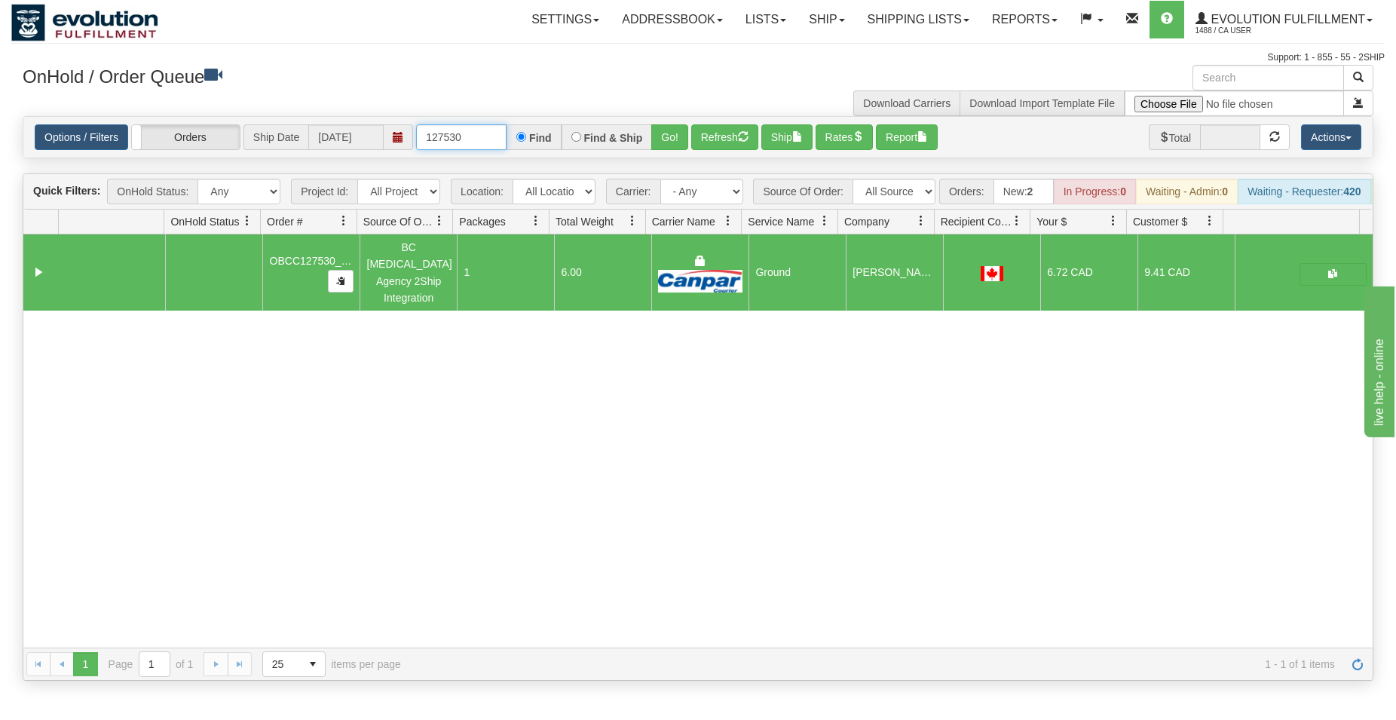
drag, startPoint x: 451, startPoint y: 132, endPoint x: 472, endPoint y: 137, distance: 21.8
click at [472, 137] on input "127530" at bounding box center [461, 137] width 90 height 26
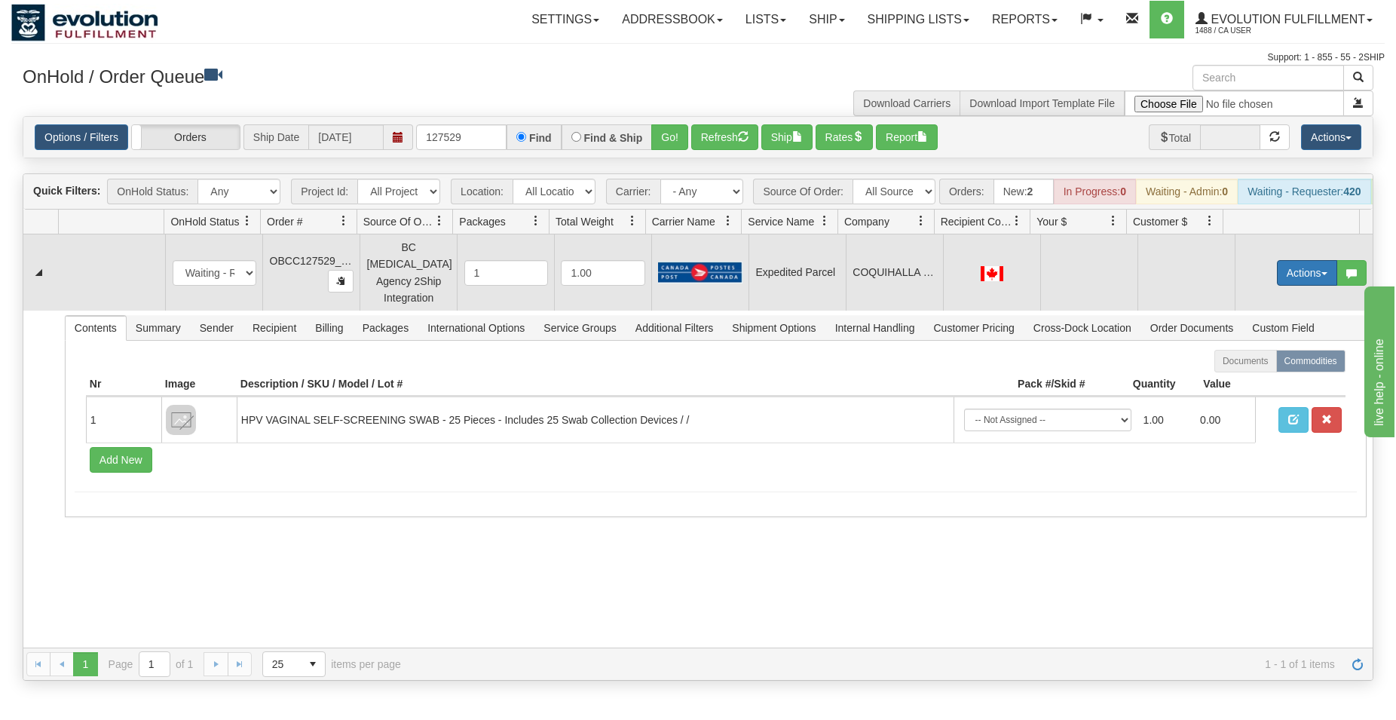
click at [1292, 265] on button "Actions" at bounding box center [1307, 273] width 60 height 26
click at [1288, 277] on button "Actions" at bounding box center [1307, 273] width 60 height 26
click at [1256, 347] on span "Rate All Services" at bounding box center [1276, 341] width 90 height 12
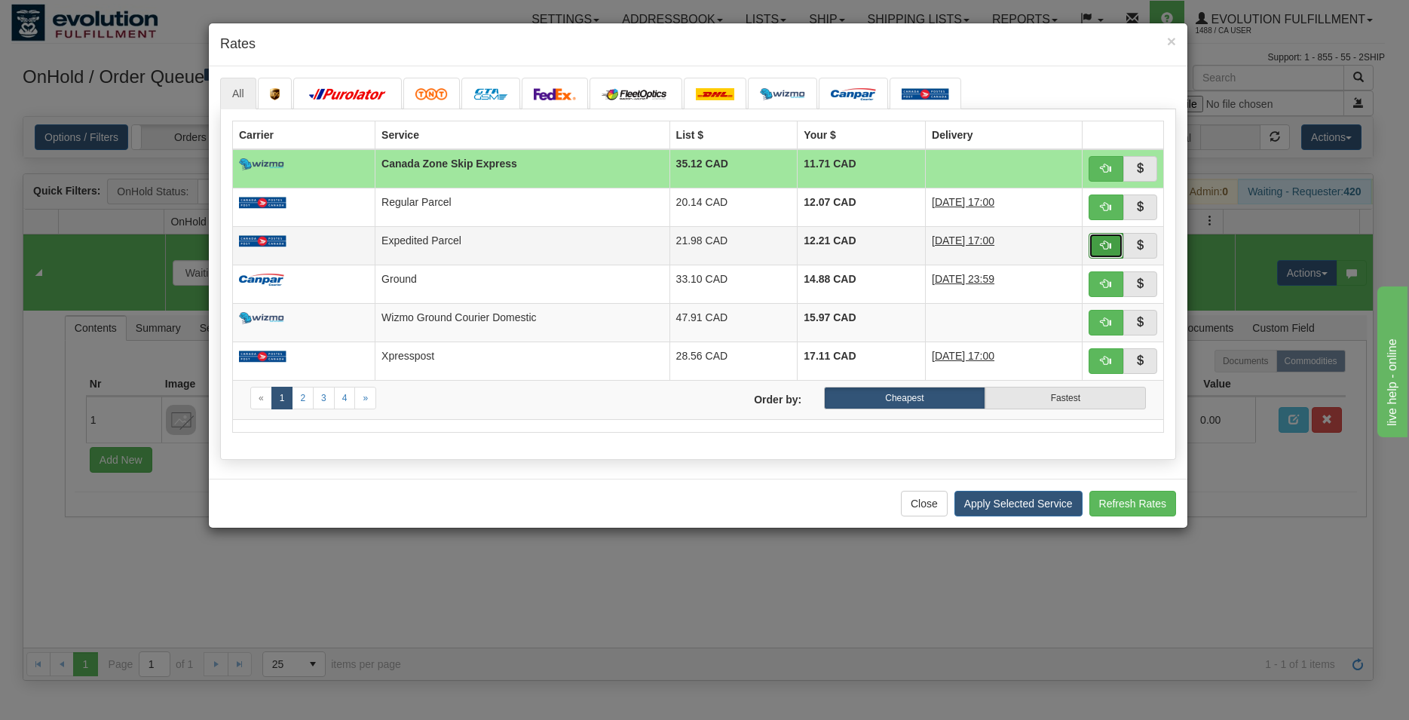
click at [1106, 249] on span "button" at bounding box center [1105, 245] width 11 height 11
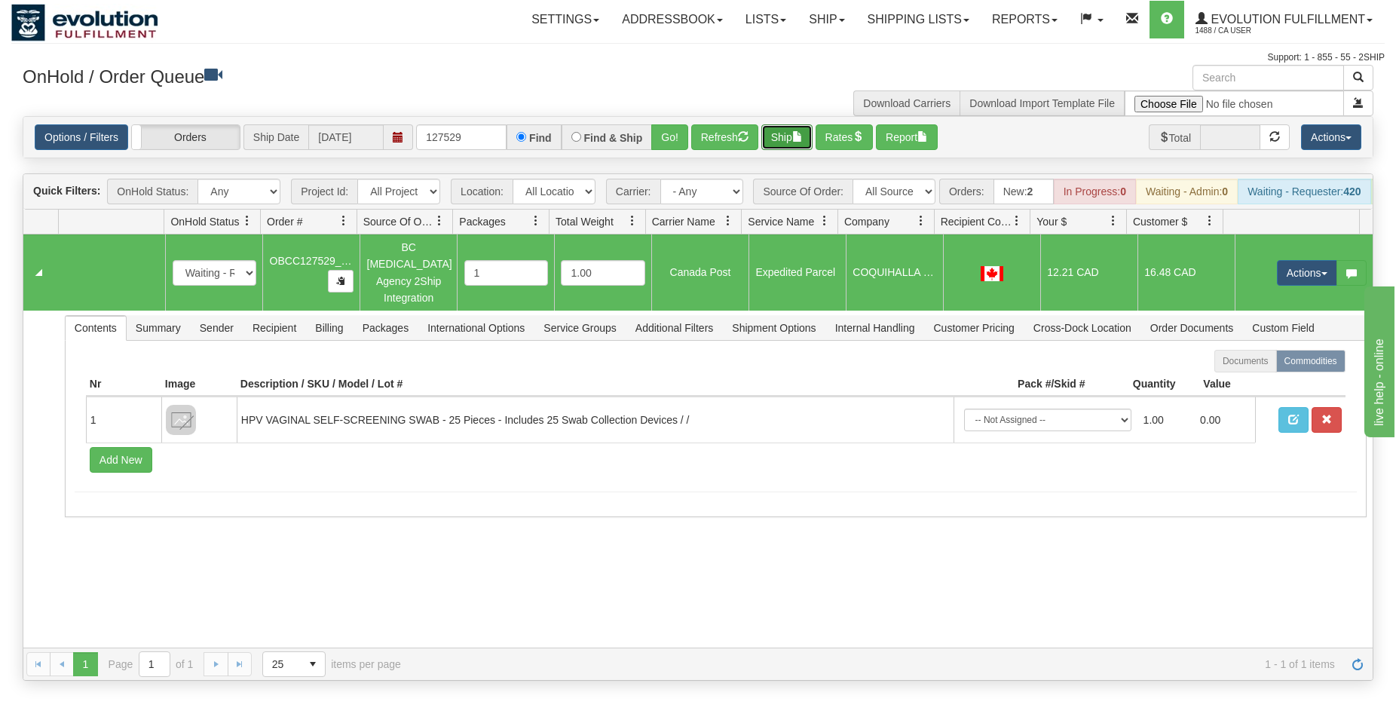
click at [803, 131] on span "button" at bounding box center [797, 136] width 11 height 11
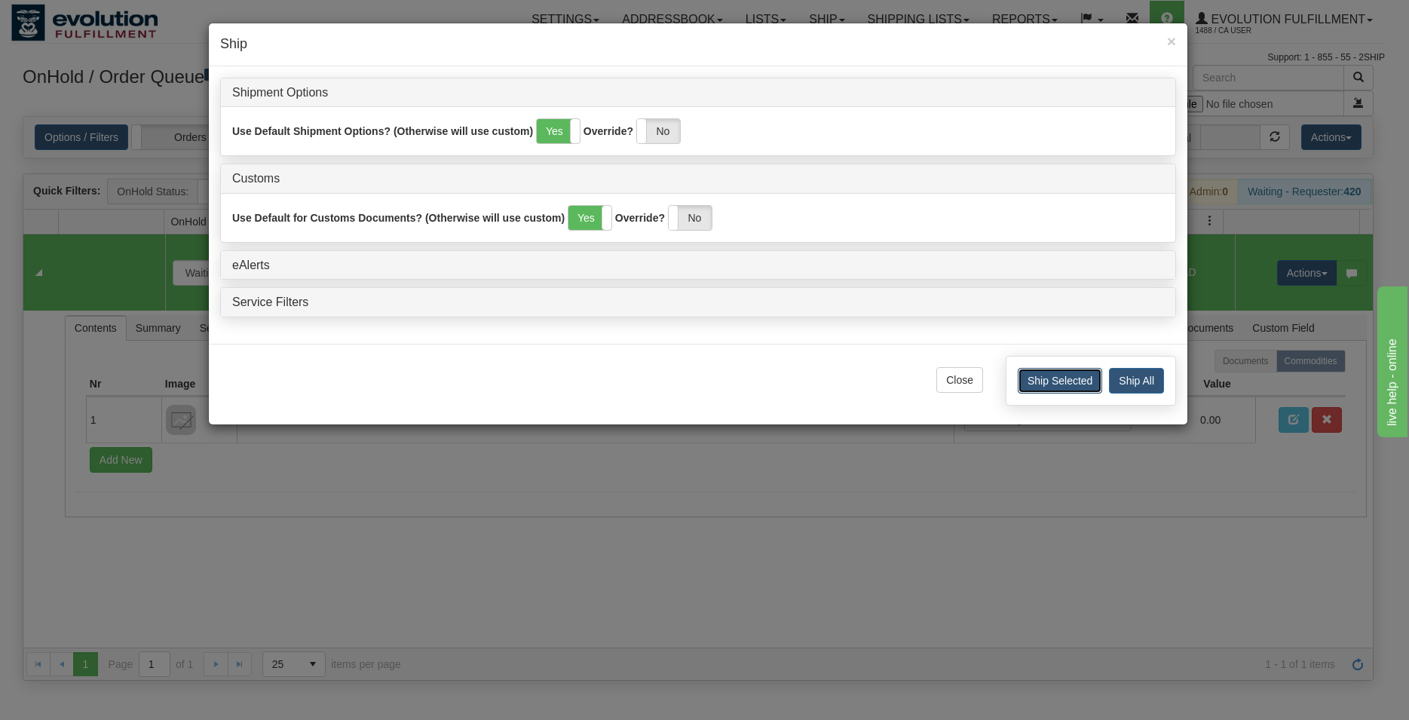
click at [1029, 375] on button "Ship Selected" at bounding box center [1059, 381] width 84 height 26
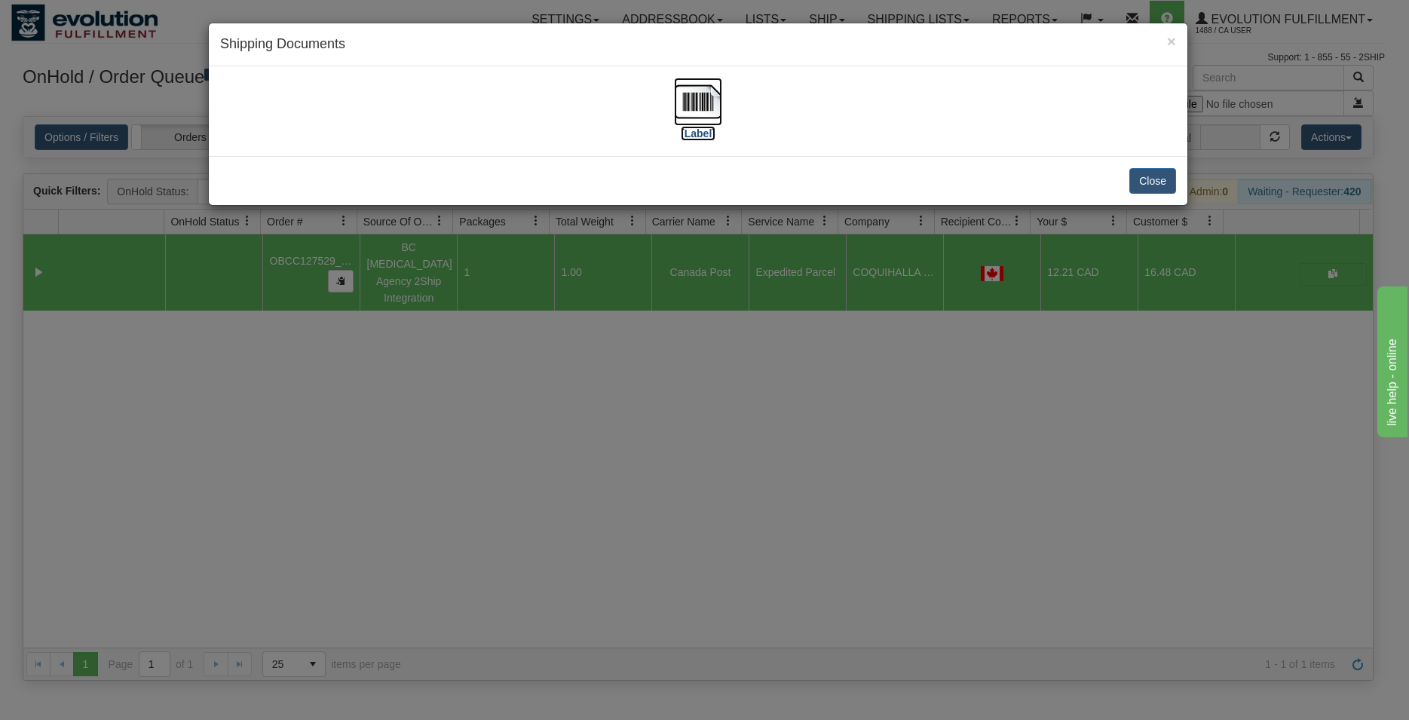
click at [702, 90] on img at bounding box center [698, 102] width 48 height 48
click at [1142, 180] on button "Close" at bounding box center [1152, 181] width 47 height 26
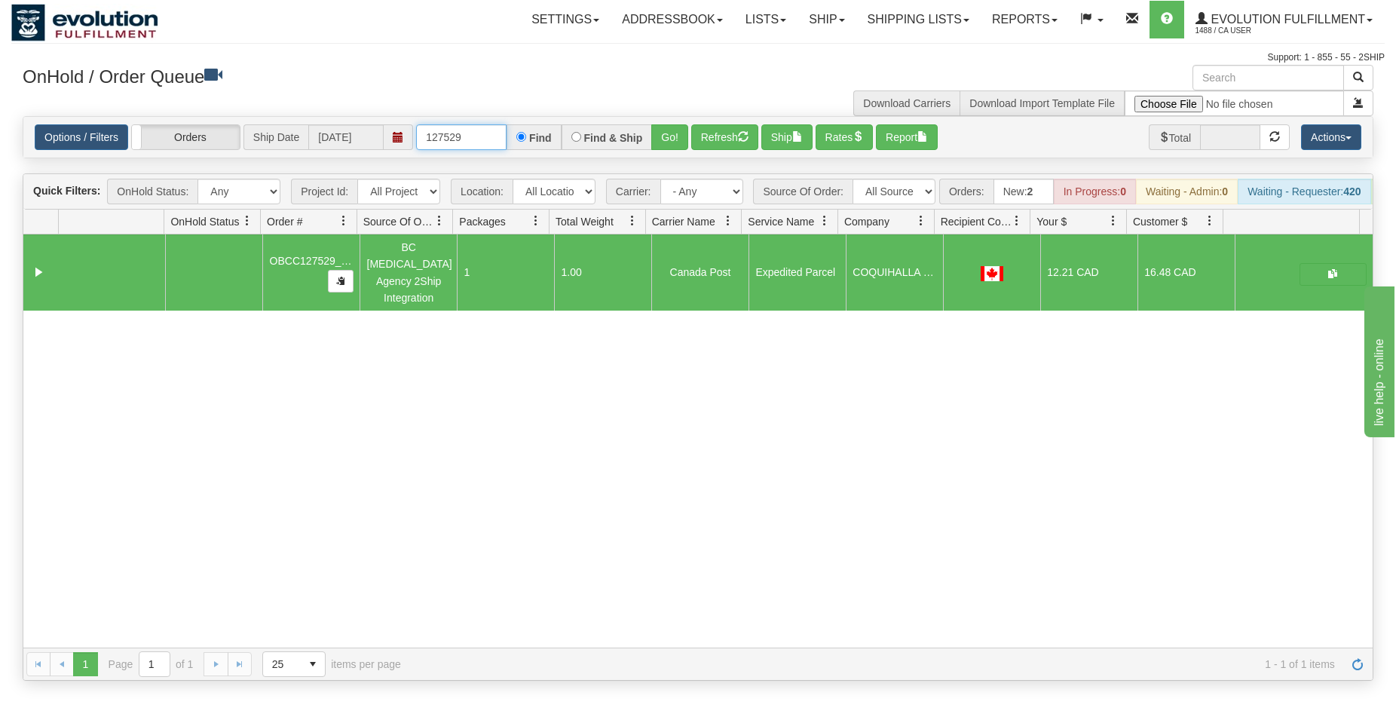
drag, startPoint x: 451, startPoint y: 136, endPoint x: 503, endPoint y: 150, distance: 54.5
click at [503, 150] on input "127529" at bounding box center [461, 137] width 90 height 26
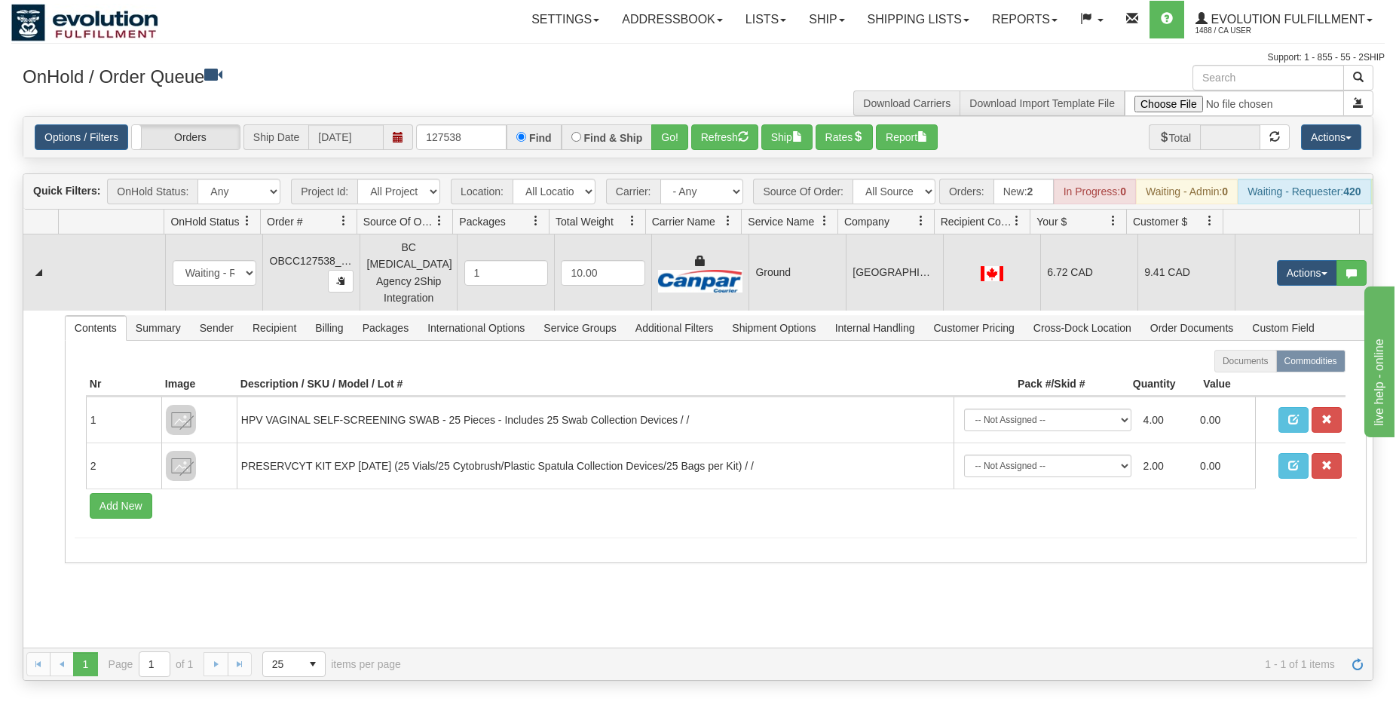
click at [778, 271] on td "Ground" at bounding box center [796, 272] width 97 height 76
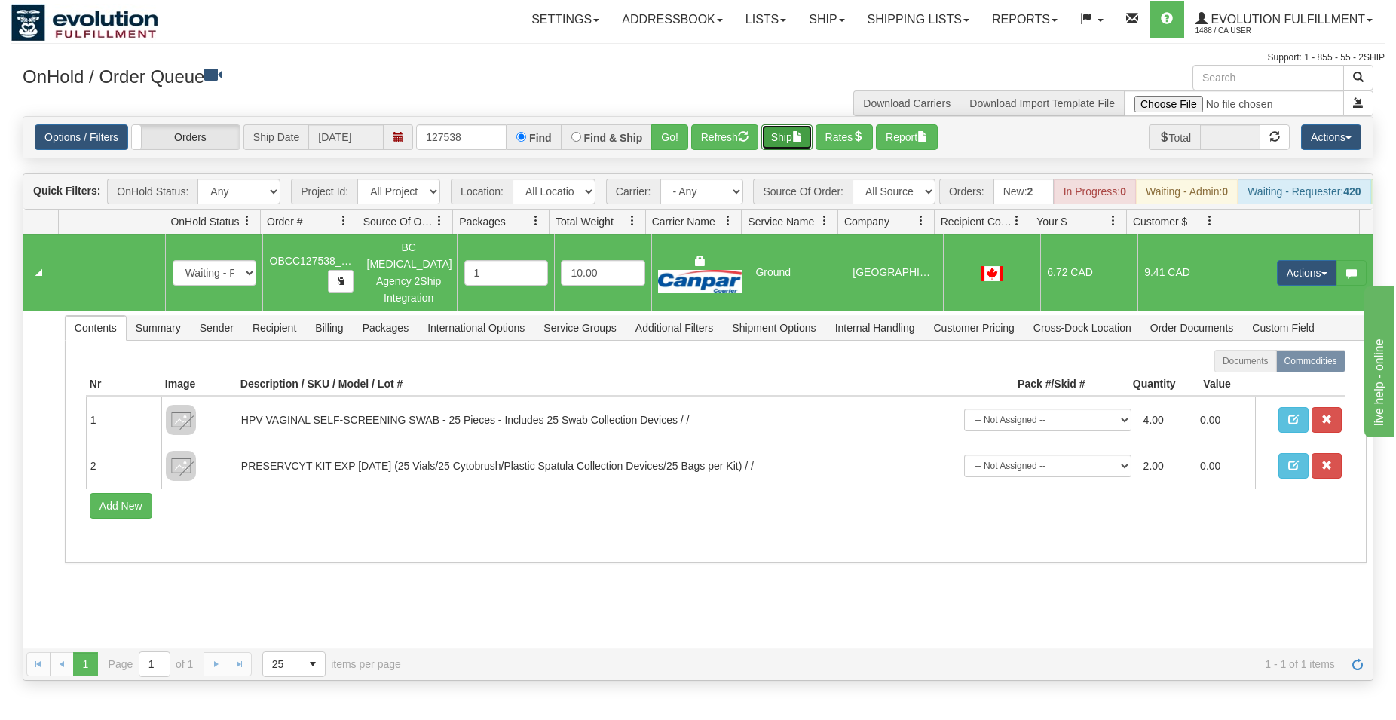
click at [784, 148] on button "Ship" at bounding box center [786, 137] width 51 height 26
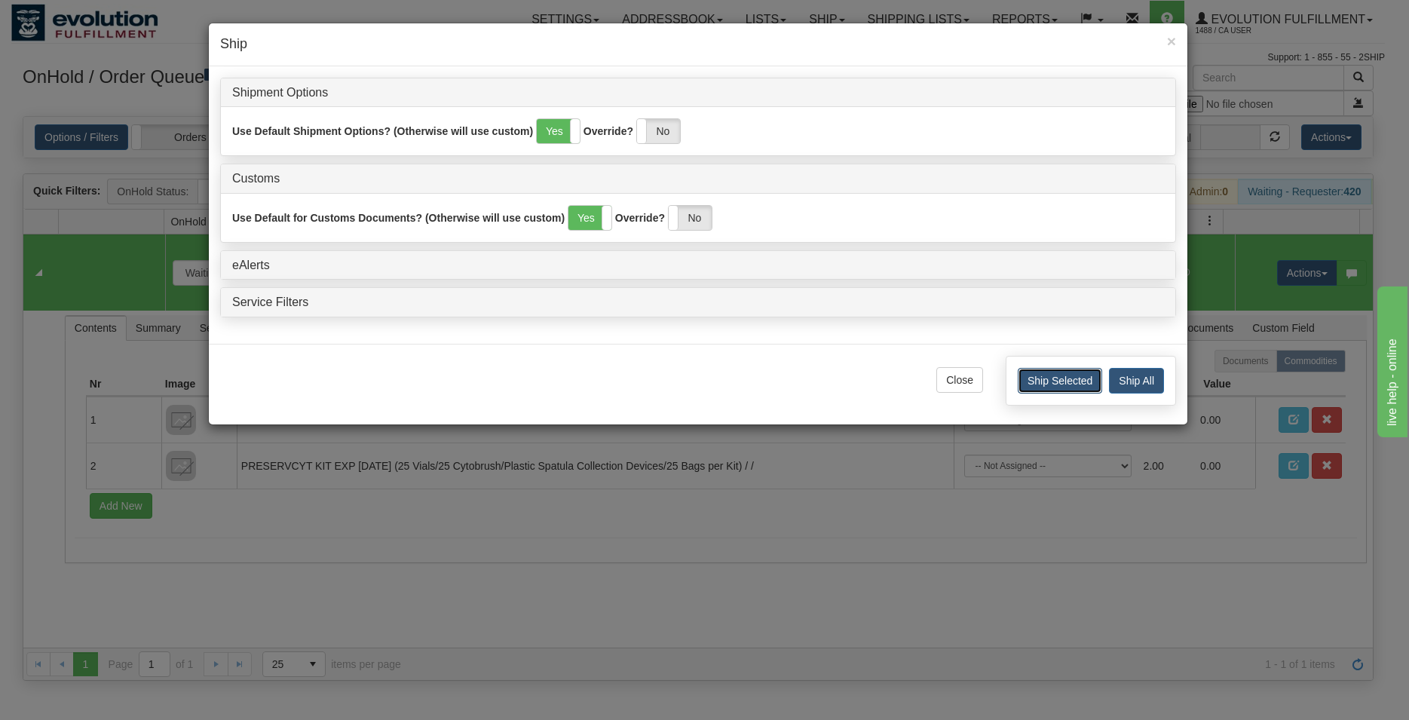
click at [1047, 381] on button "Ship Selected" at bounding box center [1059, 381] width 84 height 26
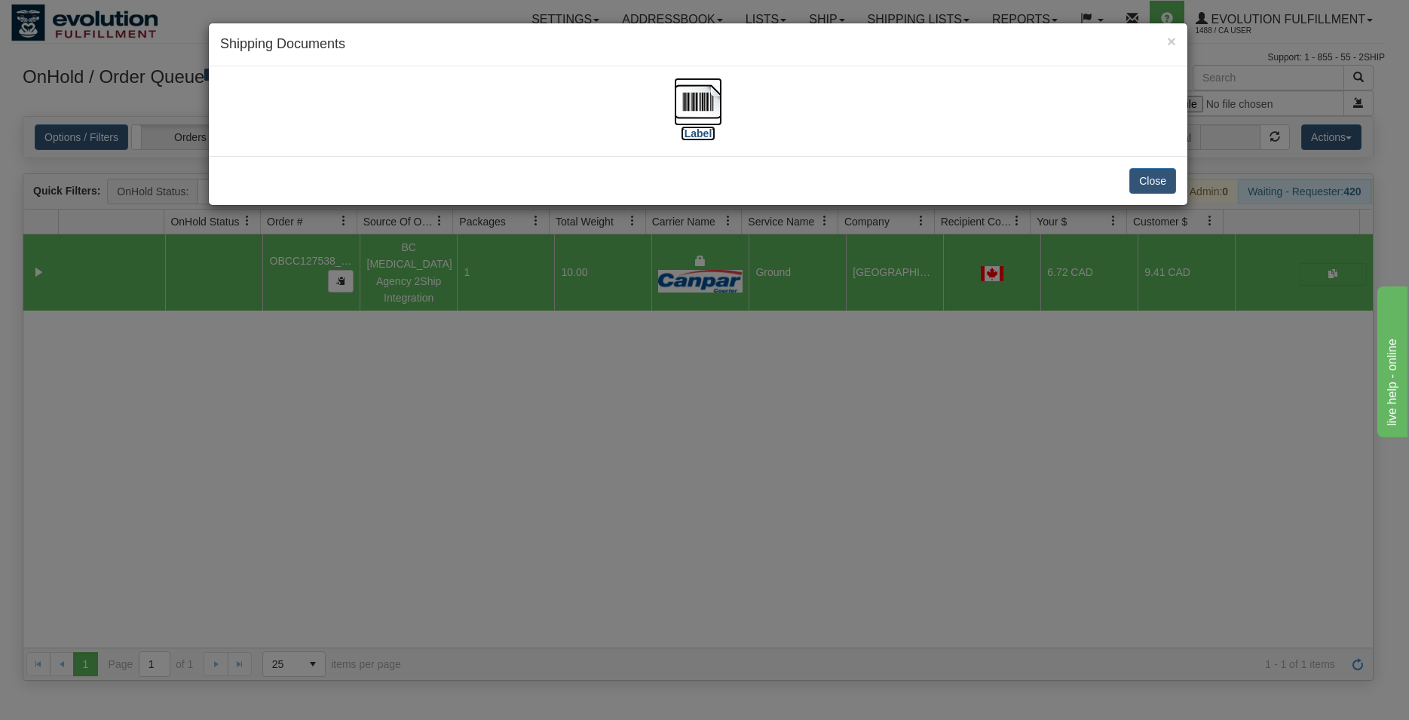
click at [701, 102] on img at bounding box center [698, 102] width 48 height 48
click at [1147, 182] on button "Close" at bounding box center [1152, 181] width 47 height 26
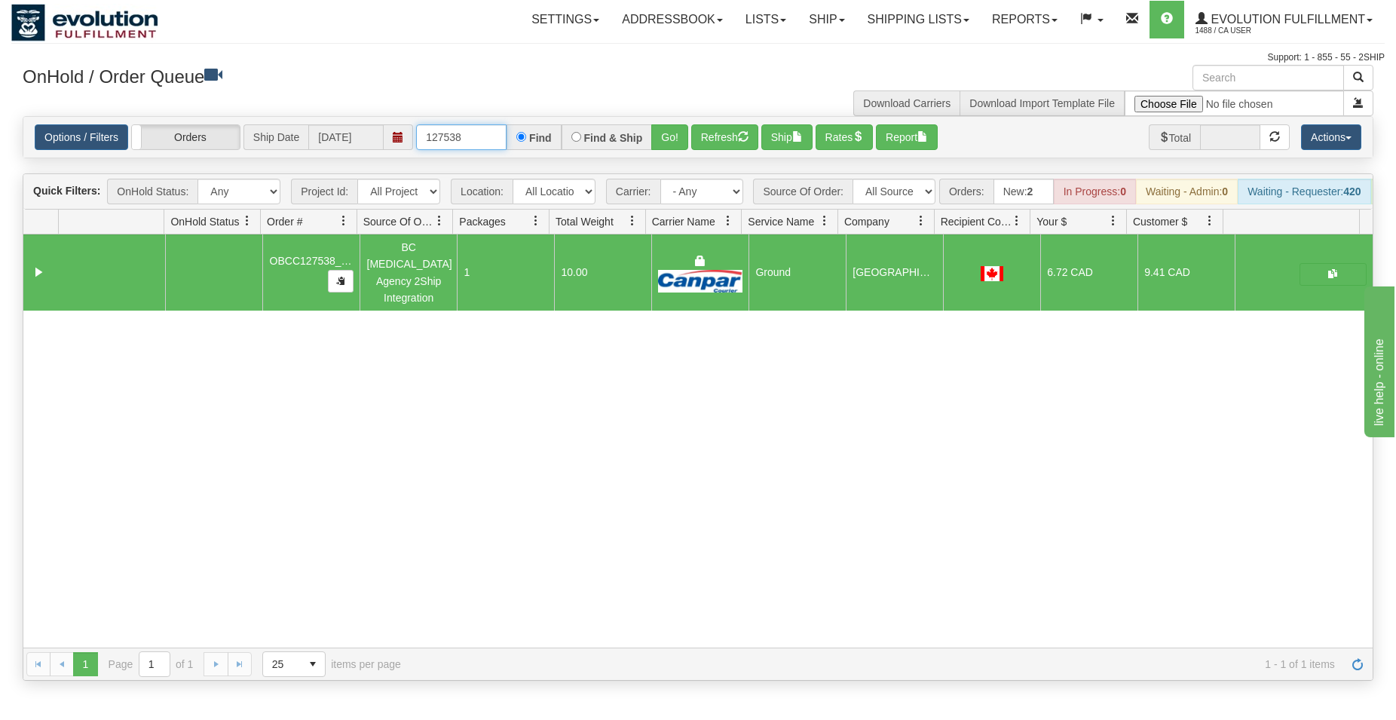
drag, startPoint x: 456, startPoint y: 143, endPoint x: 473, endPoint y: 145, distance: 16.6
click at [473, 145] on input "127538" at bounding box center [461, 137] width 90 height 26
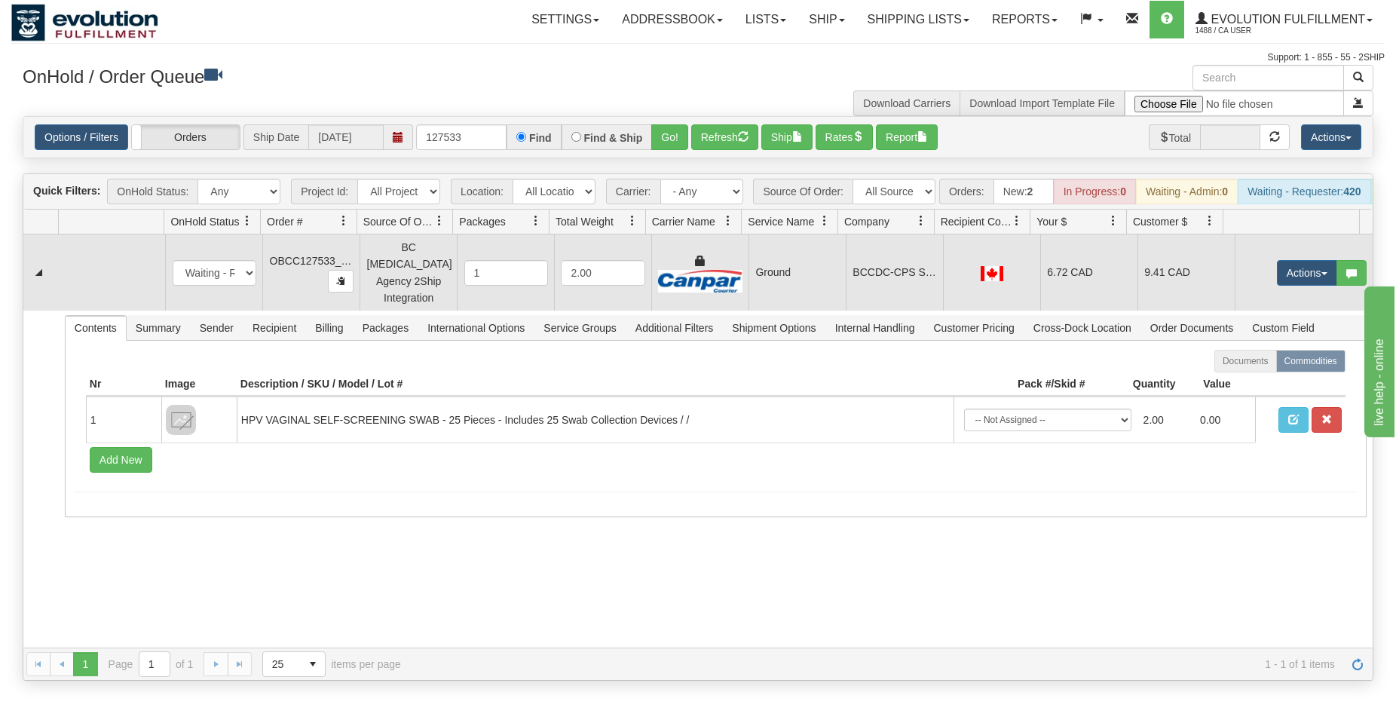
click at [911, 277] on td "BCCDC-CPS STI/HIV CLINIC" at bounding box center [894, 272] width 97 height 76
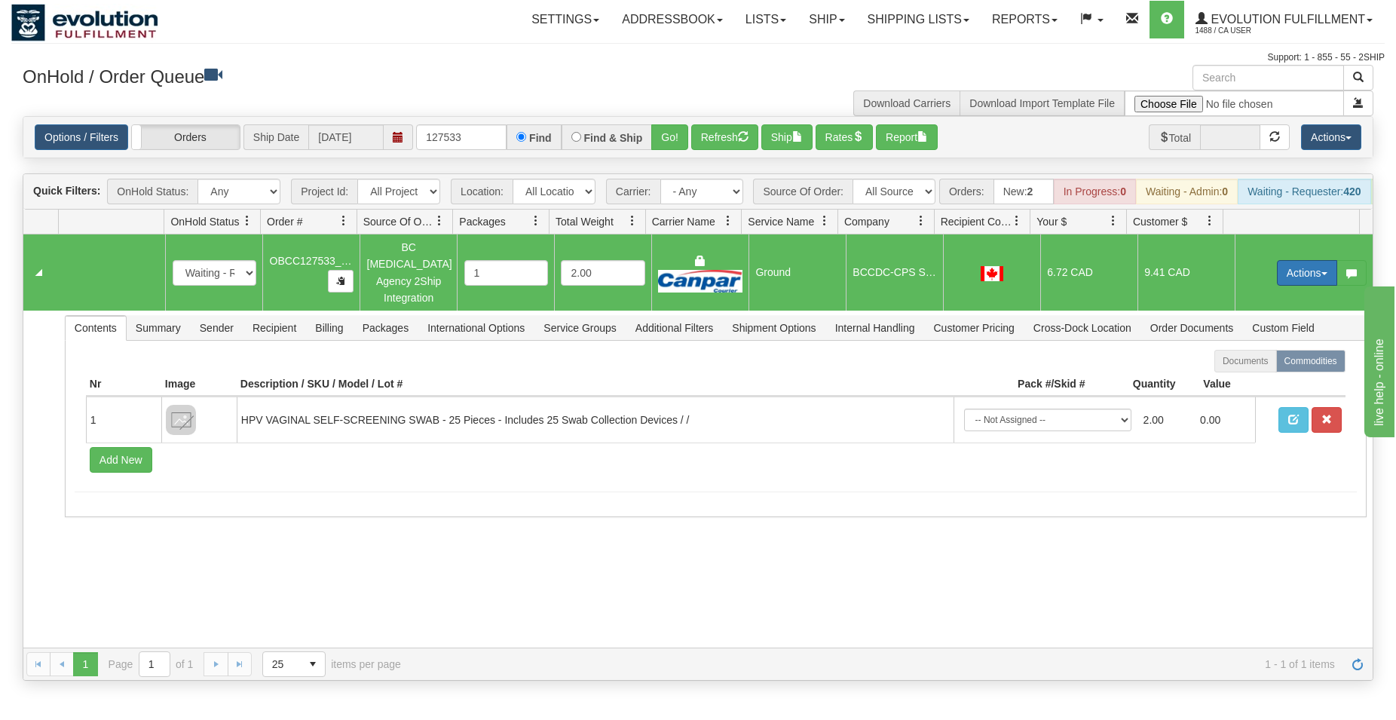
click at [1277, 274] on button "Actions" at bounding box center [1307, 273] width 60 height 26
click at [1232, 345] on span "Rate All Services" at bounding box center [1276, 341] width 90 height 12
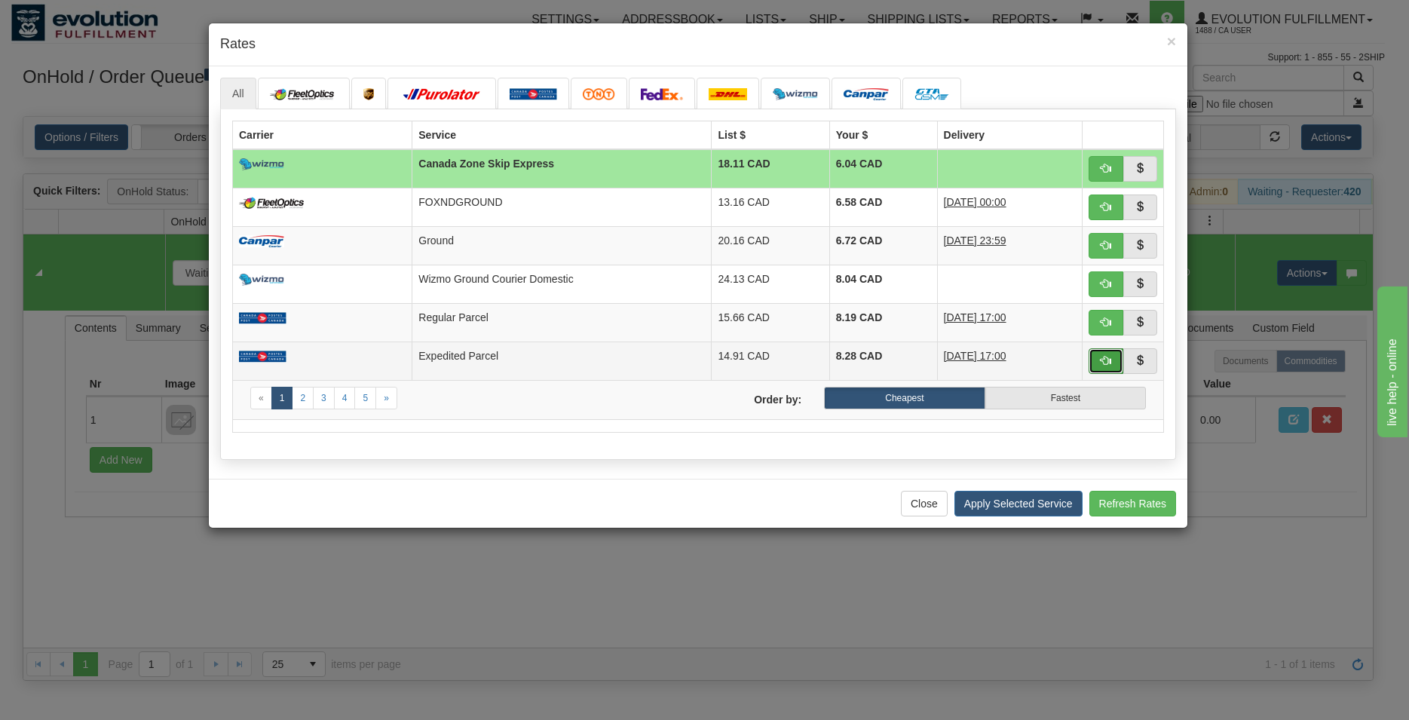
click at [1105, 362] on span "button" at bounding box center [1105, 360] width 11 height 11
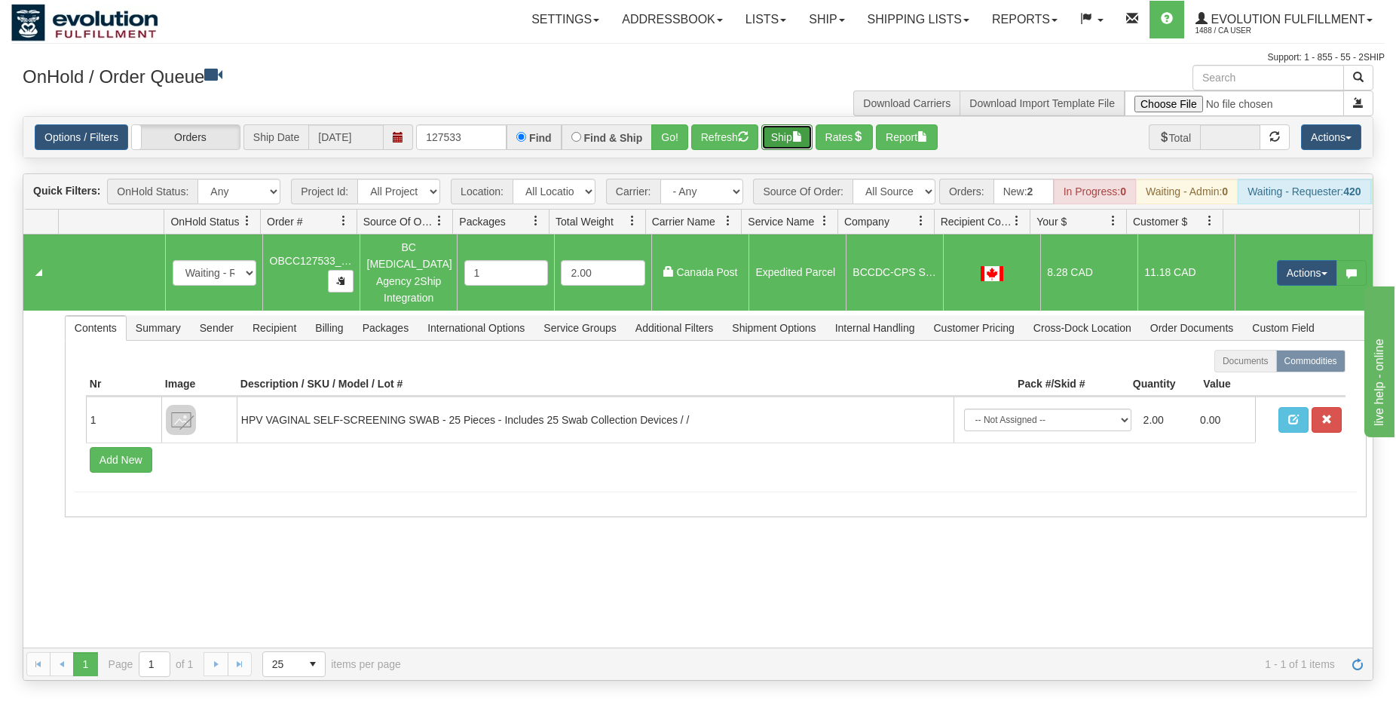
click at [795, 145] on button "Ship" at bounding box center [786, 137] width 51 height 26
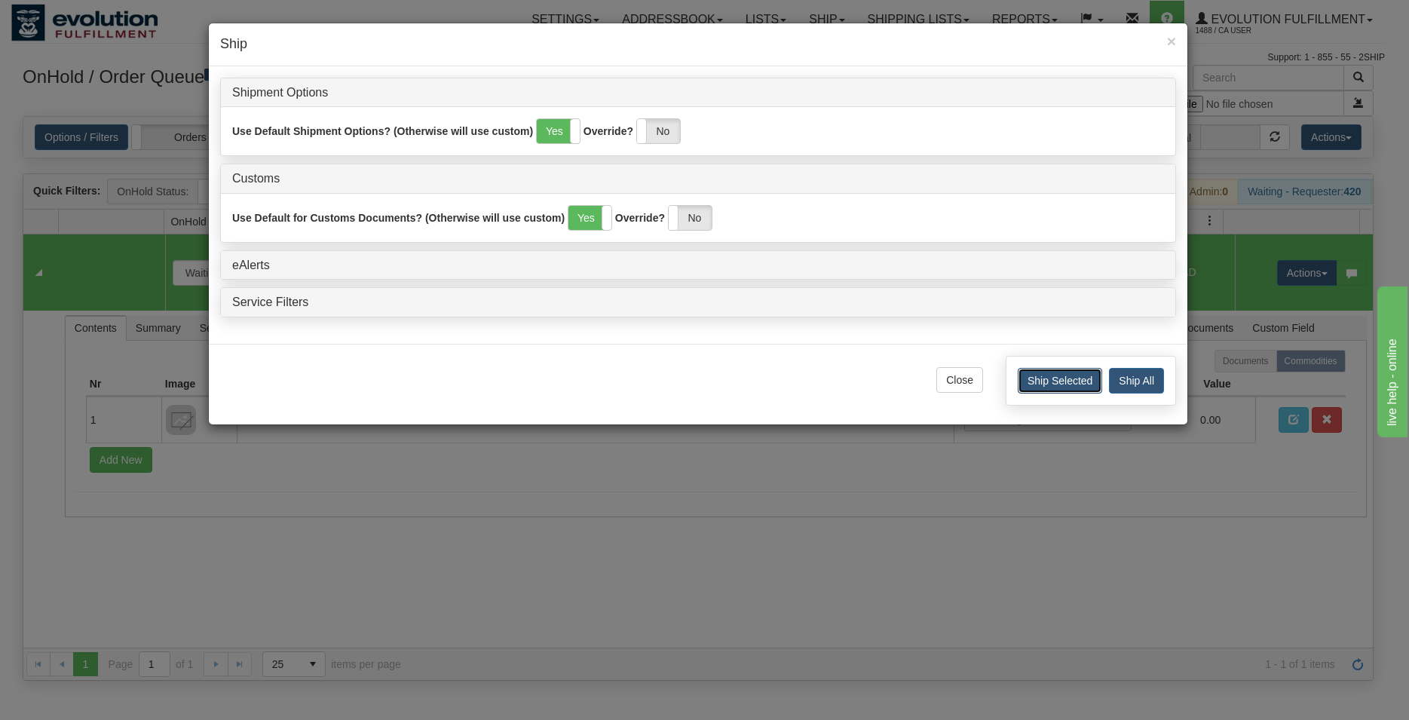
click at [1042, 384] on button "Ship Selected" at bounding box center [1059, 381] width 84 height 26
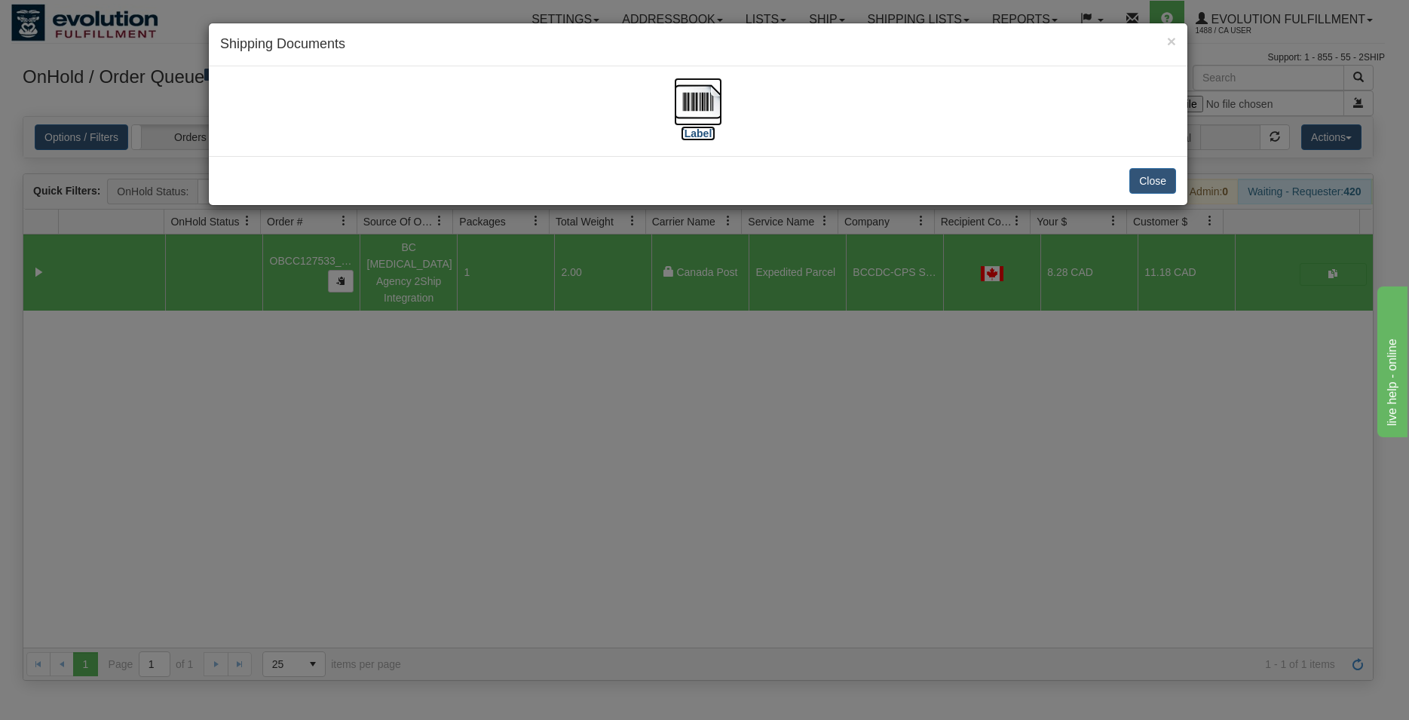
click at [713, 104] on img at bounding box center [698, 102] width 48 height 48
click at [1136, 180] on button "Close" at bounding box center [1152, 181] width 47 height 26
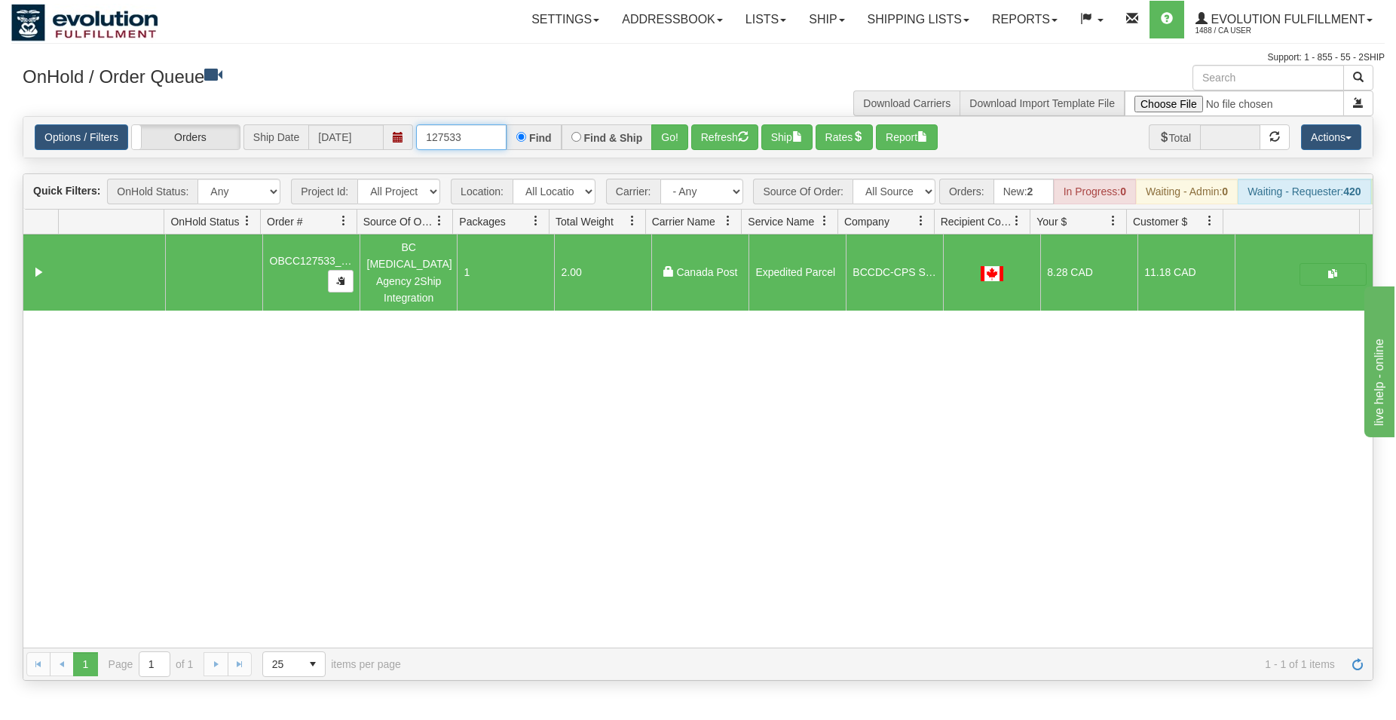
click at [463, 146] on input "127533" at bounding box center [461, 137] width 90 height 26
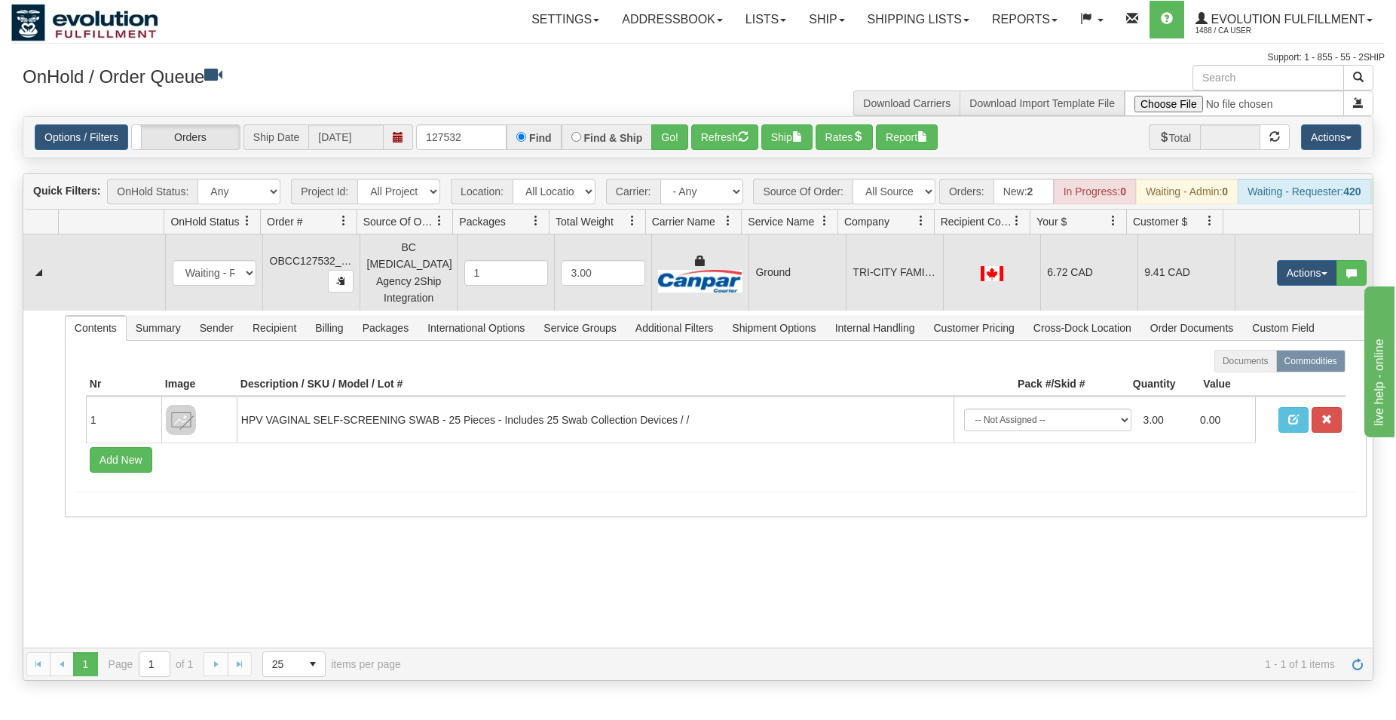
click at [852, 274] on td "TRI-CITY FAMILY PRACTICE INSIDE [GEOGRAPHIC_DATA]" at bounding box center [894, 272] width 97 height 76
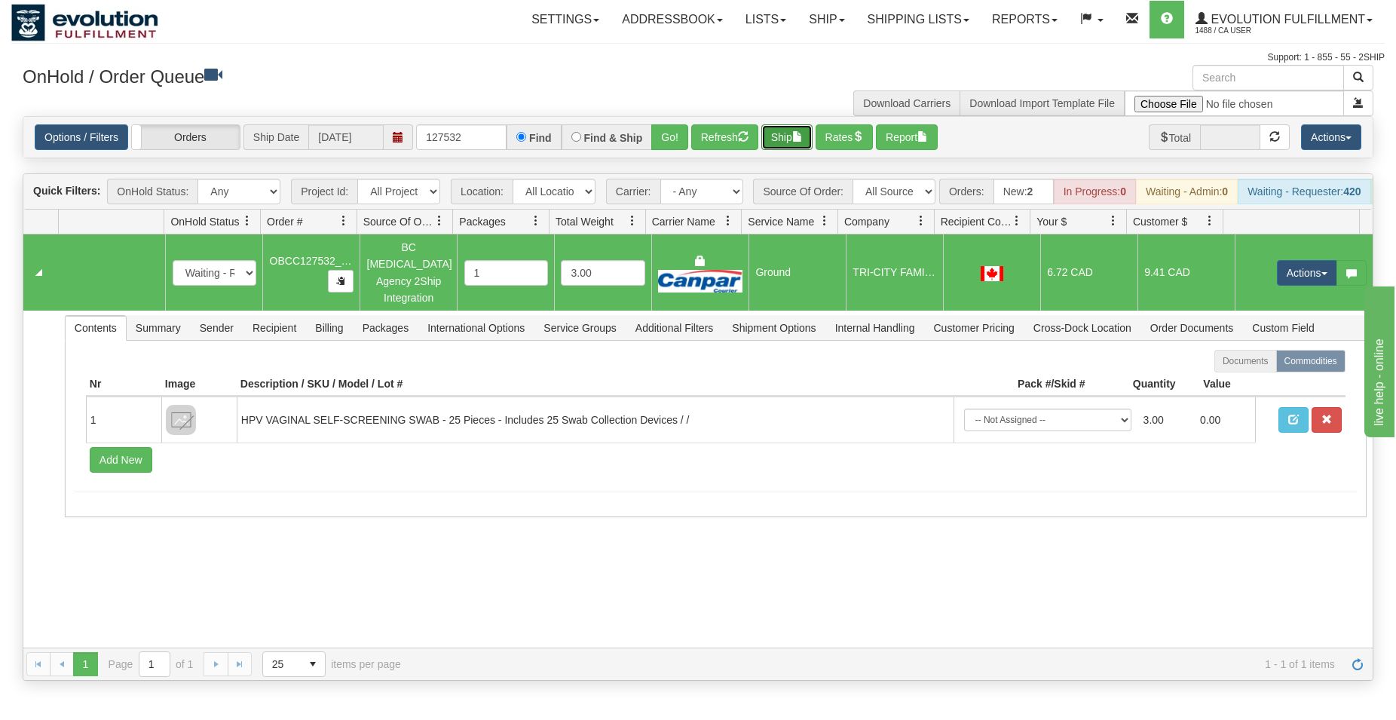
click at [785, 137] on button "Ship" at bounding box center [786, 137] width 51 height 26
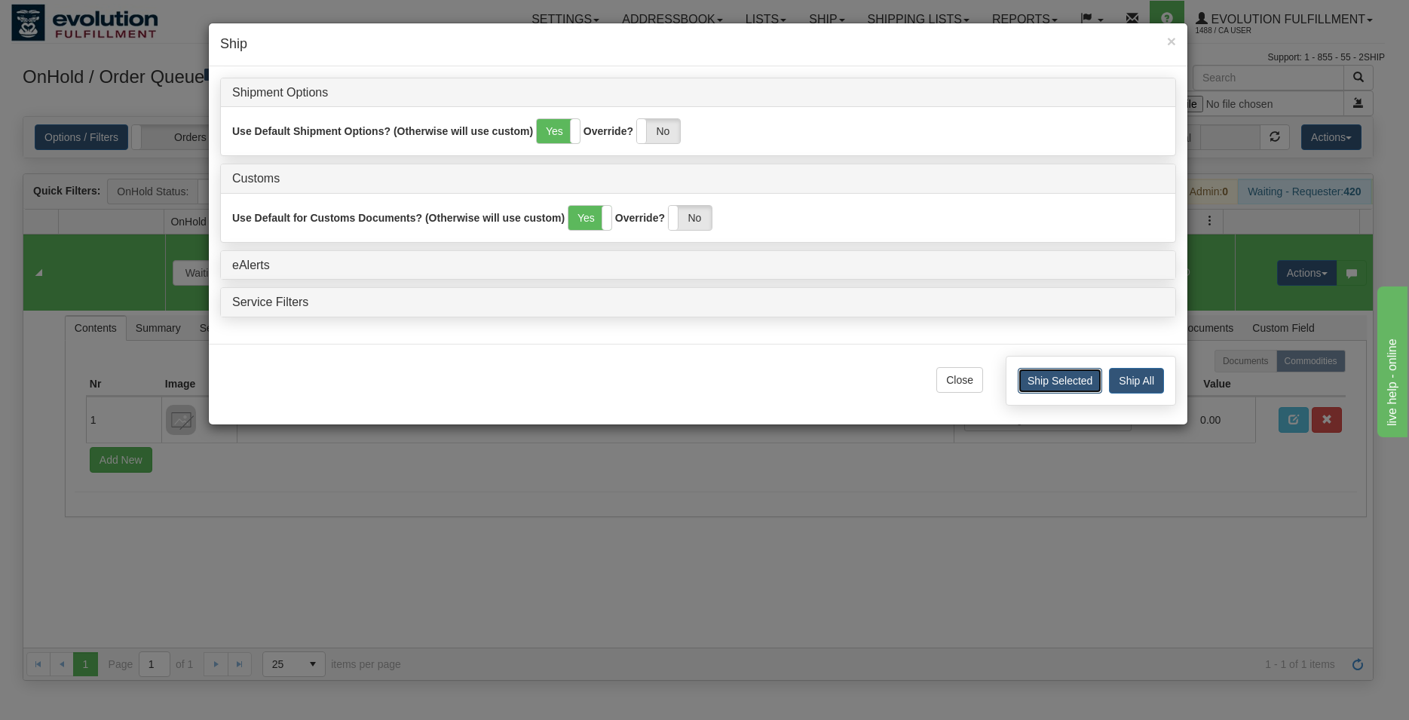
click at [1035, 376] on button "Ship Selected" at bounding box center [1059, 381] width 84 height 26
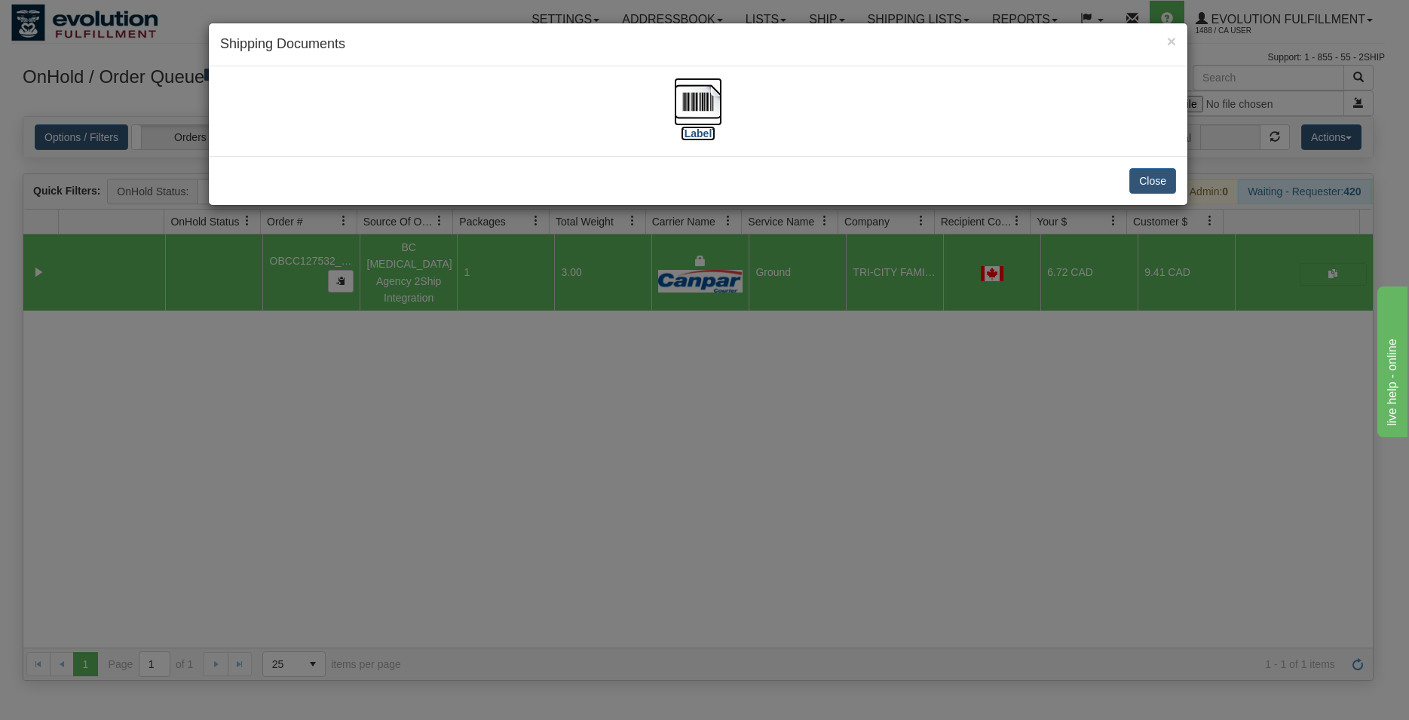
click at [708, 104] on img at bounding box center [698, 102] width 48 height 48
click at [1129, 176] on div "Close" at bounding box center [698, 180] width 978 height 49
click at [1133, 176] on button "Close" at bounding box center [1152, 181] width 47 height 26
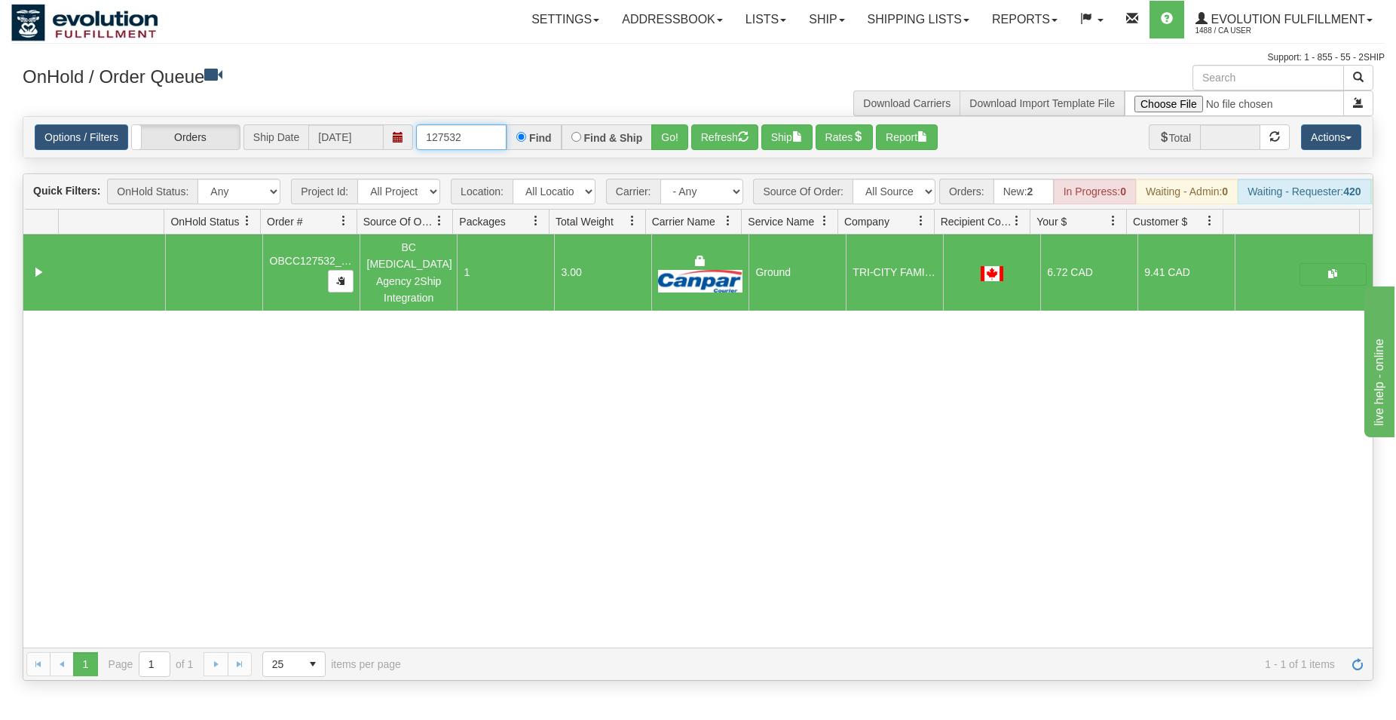
click at [468, 142] on input "127532" at bounding box center [461, 137] width 90 height 26
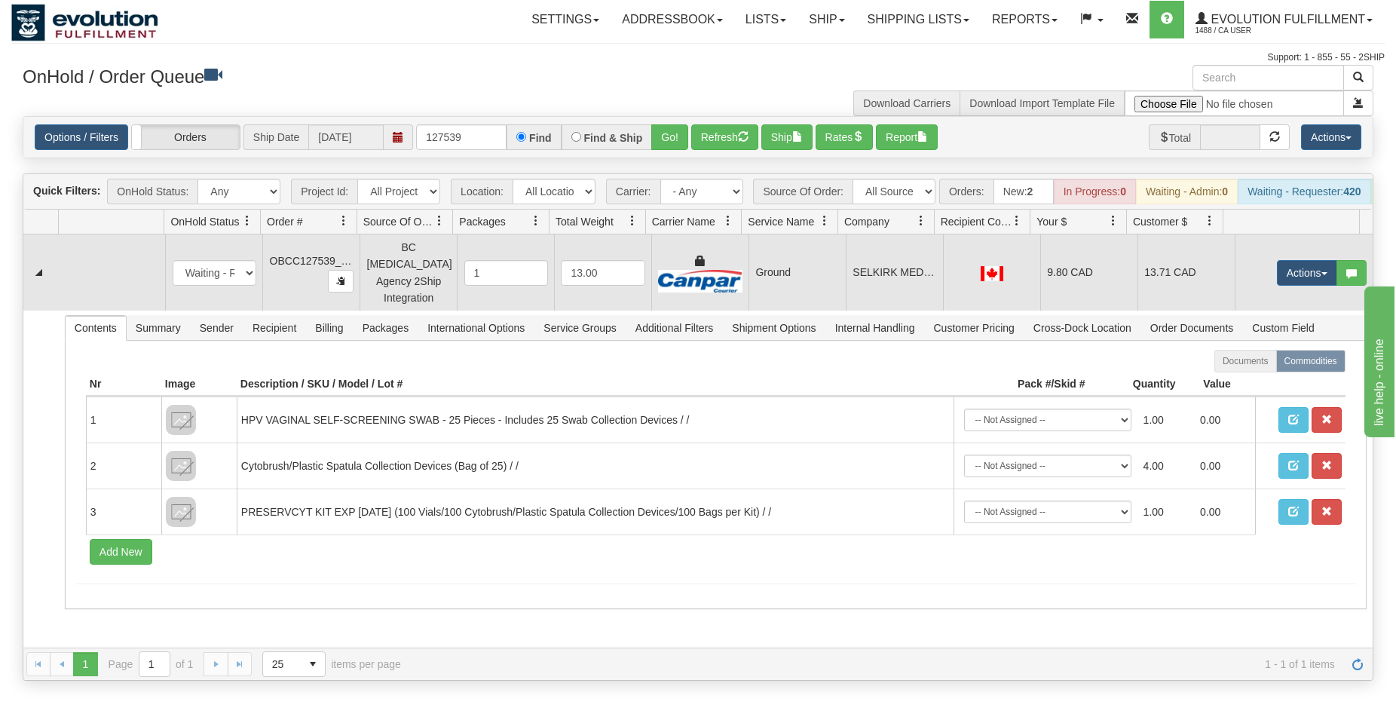
click at [970, 269] on div at bounding box center [992, 272] width 84 height 17
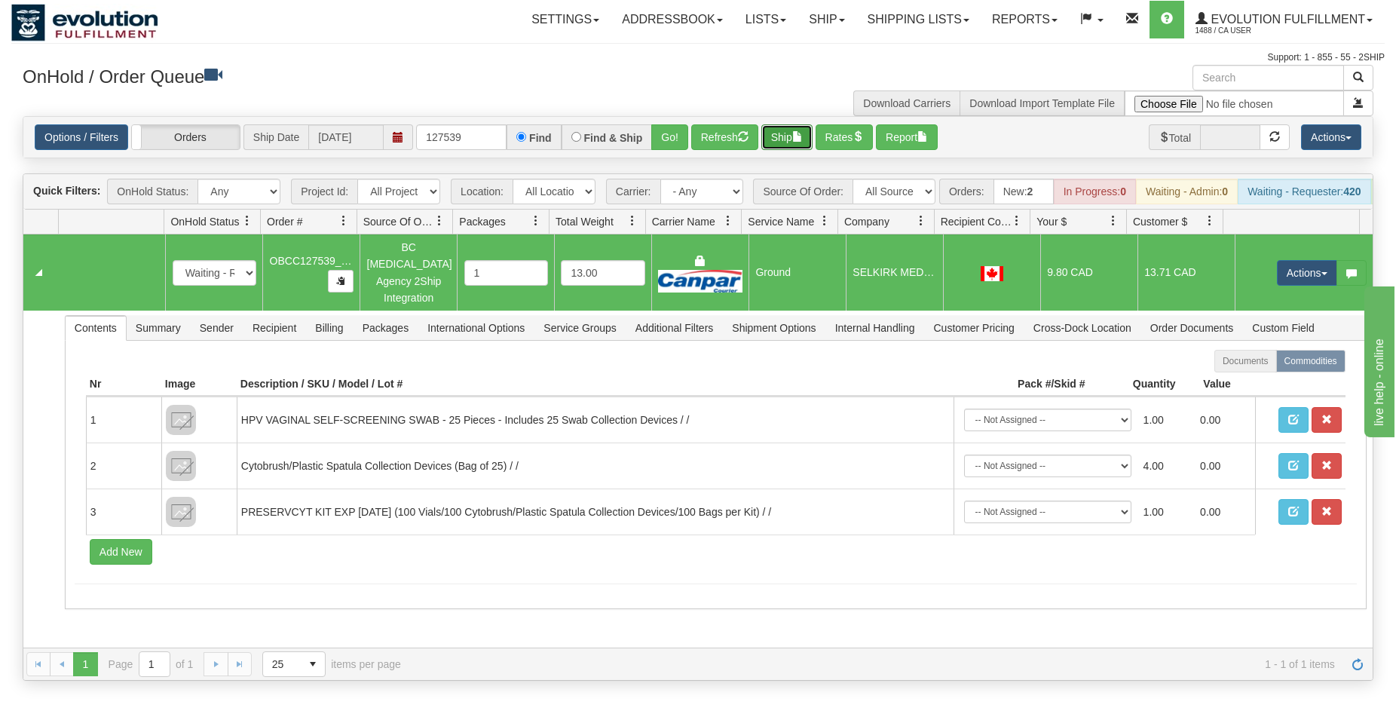
click at [791, 137] on button "Ship" at bounding box center [786, 137] width 51 height 26
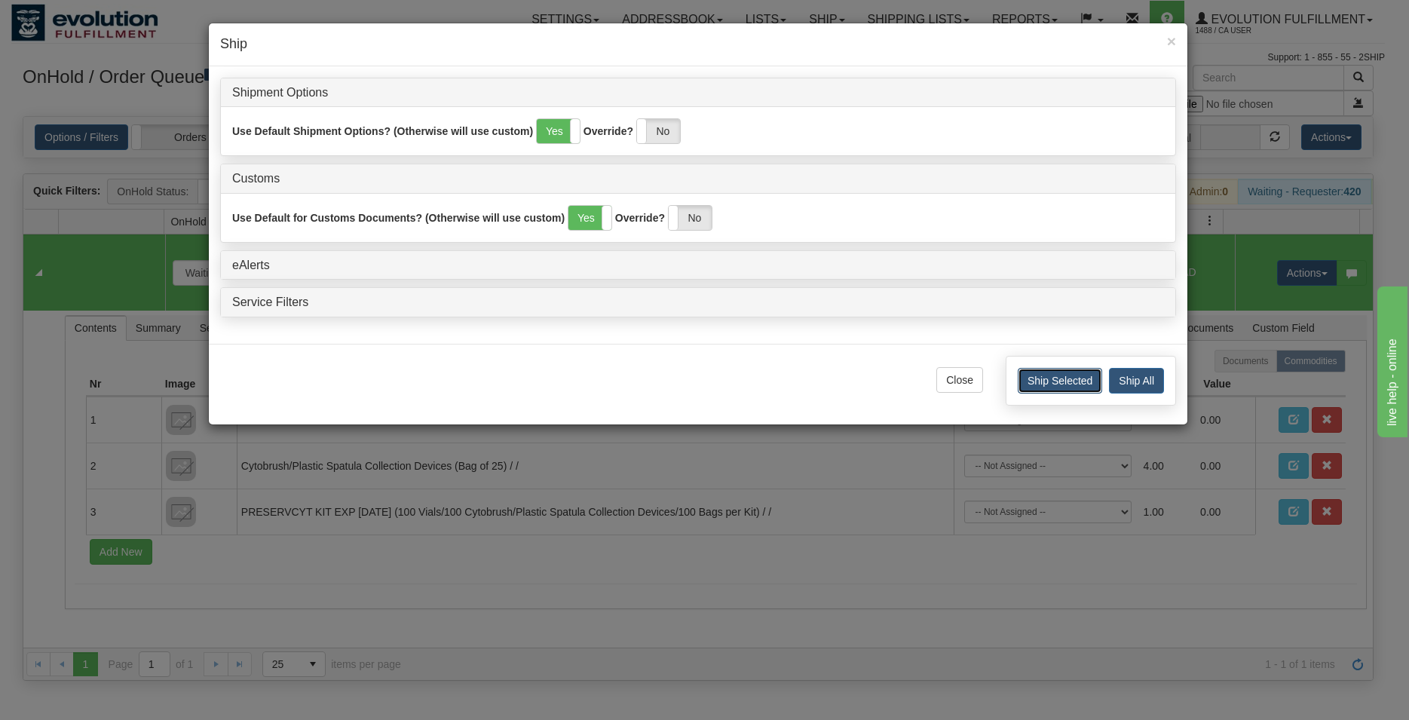
click at [1026, 384] on button "Ship Selected" at bounding box center [1059, 381] width 84 height 26
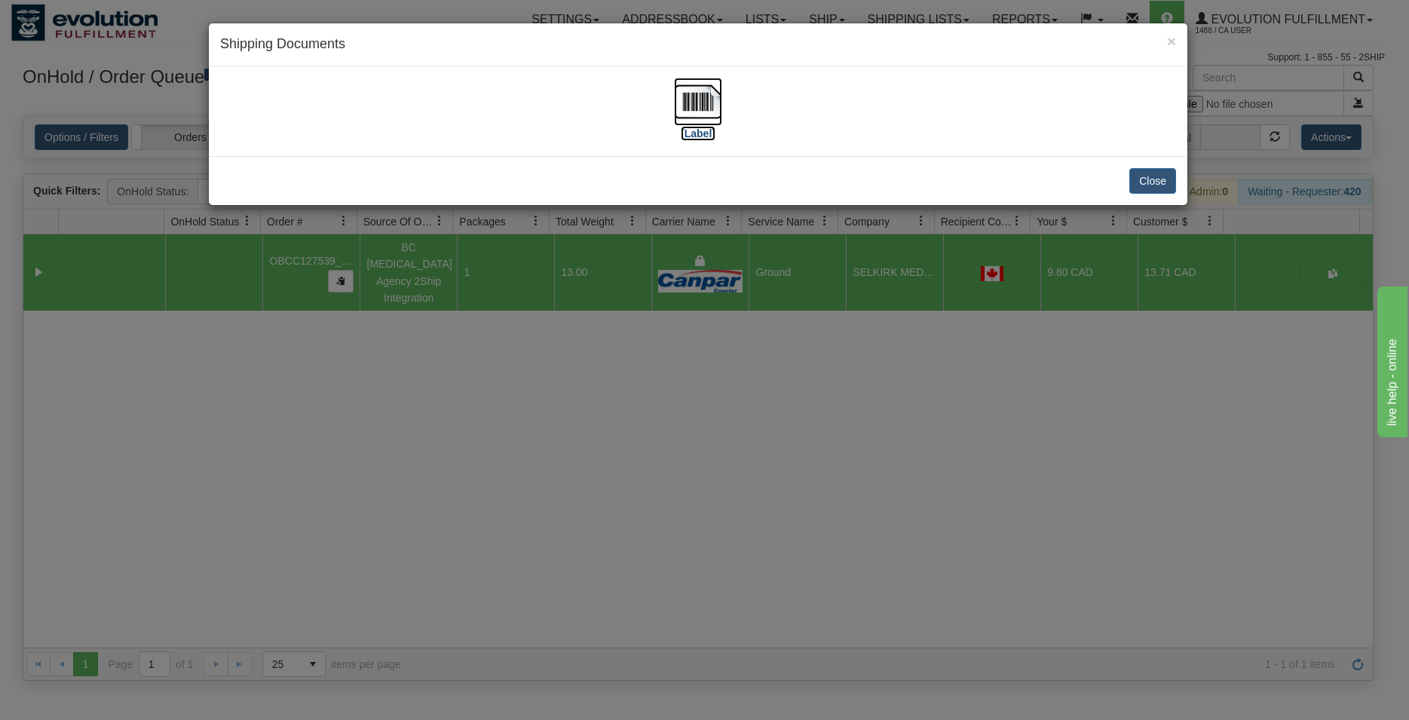
click at [696, 102] on img at bounding box center [698, 102] width 48 height 48
click at [1159, 179] on button "Close" at bounding box center [1152, 181] width 47 height 26
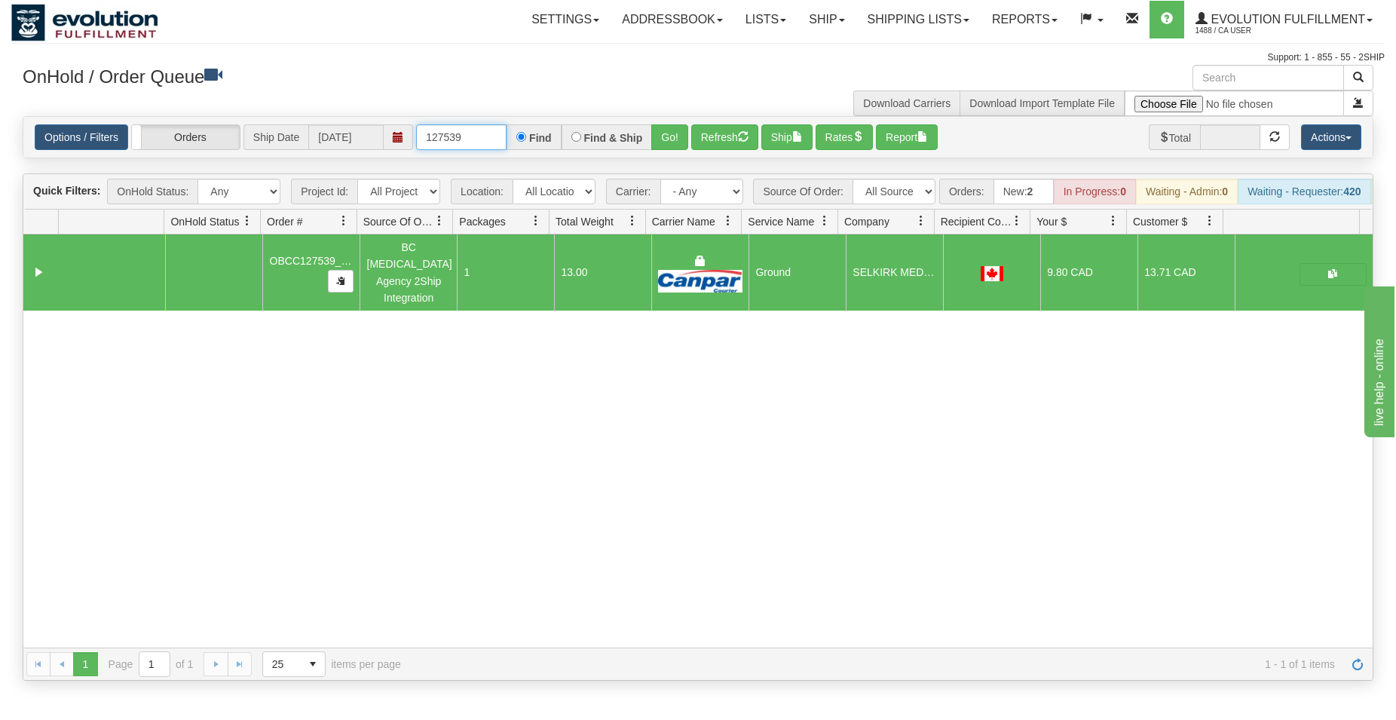
click at [473, 133] on input "127539" at bounding box center [461, 137] width 90 height 26
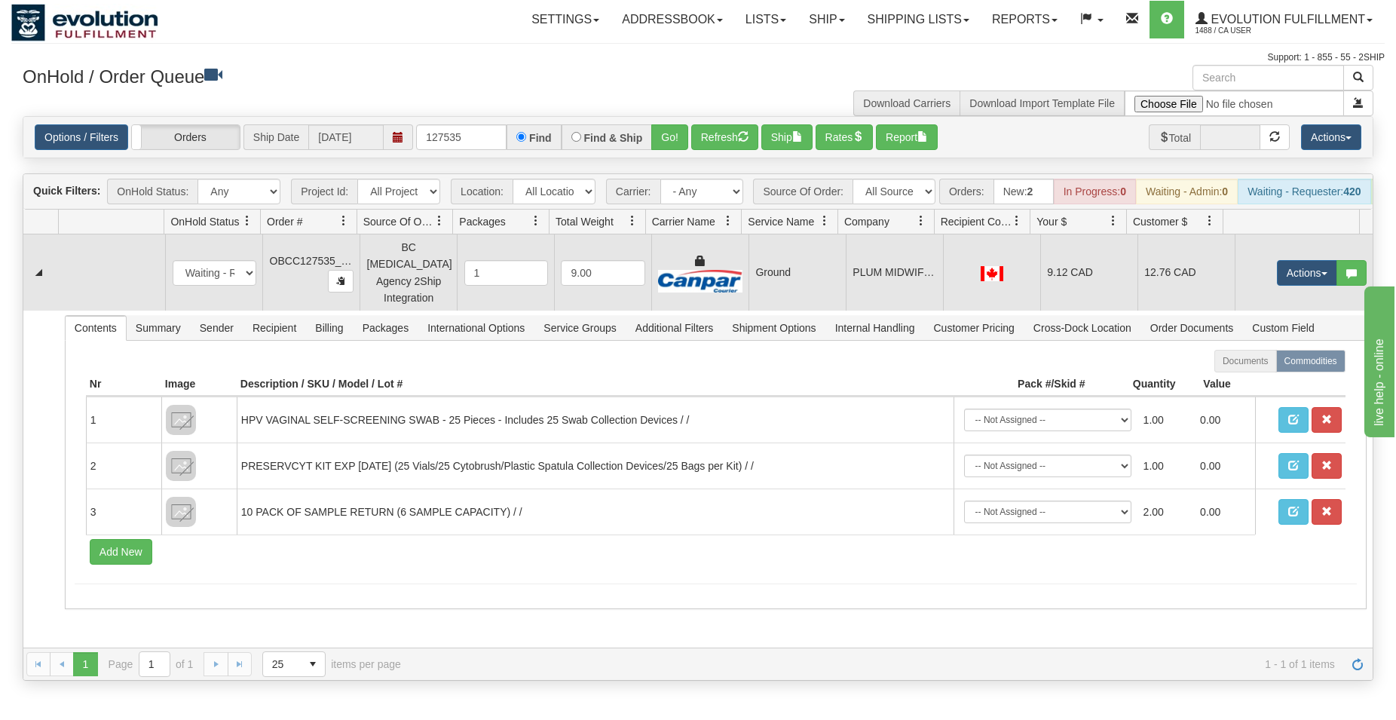
click at [898, 257] on td "PLUM MIDWIFERY" at bounding box center [894, 272] width 97 height 76
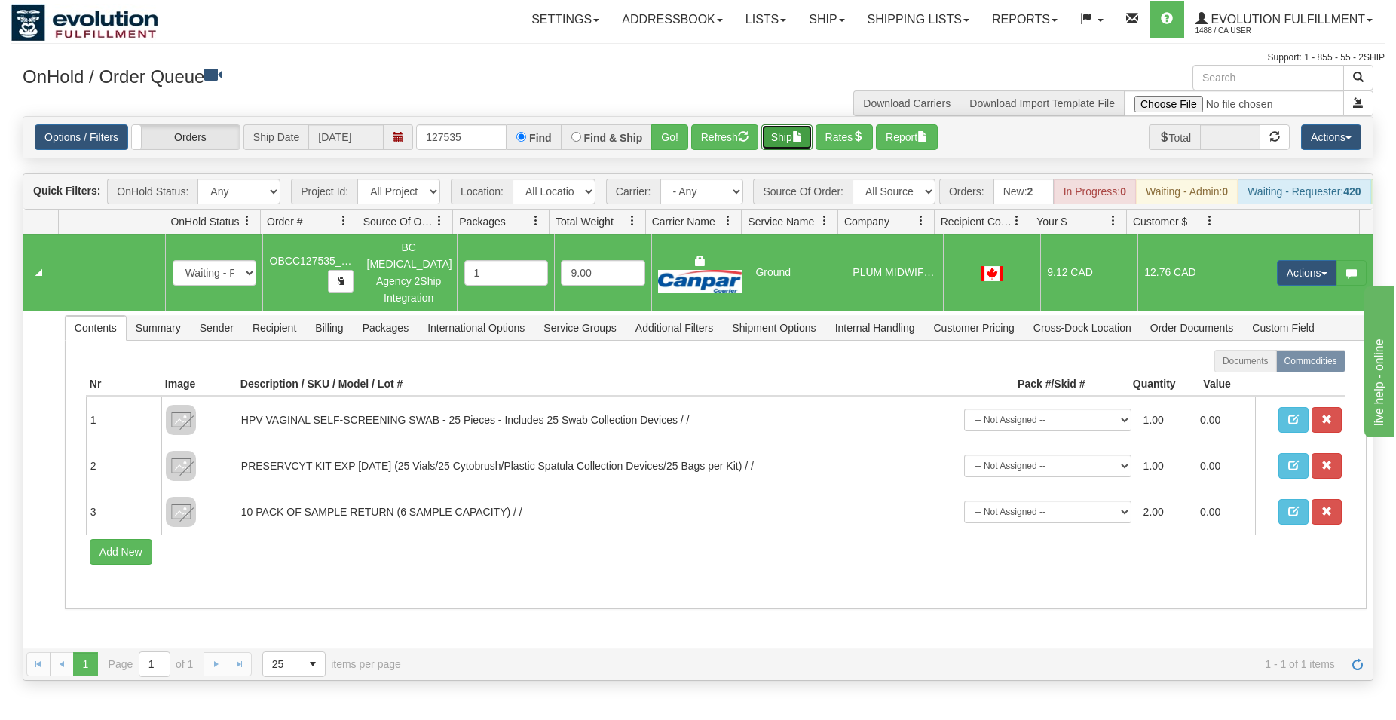
click at [783, 144] on button "Ship" at bounding box center [786, 137] width 51 height 26
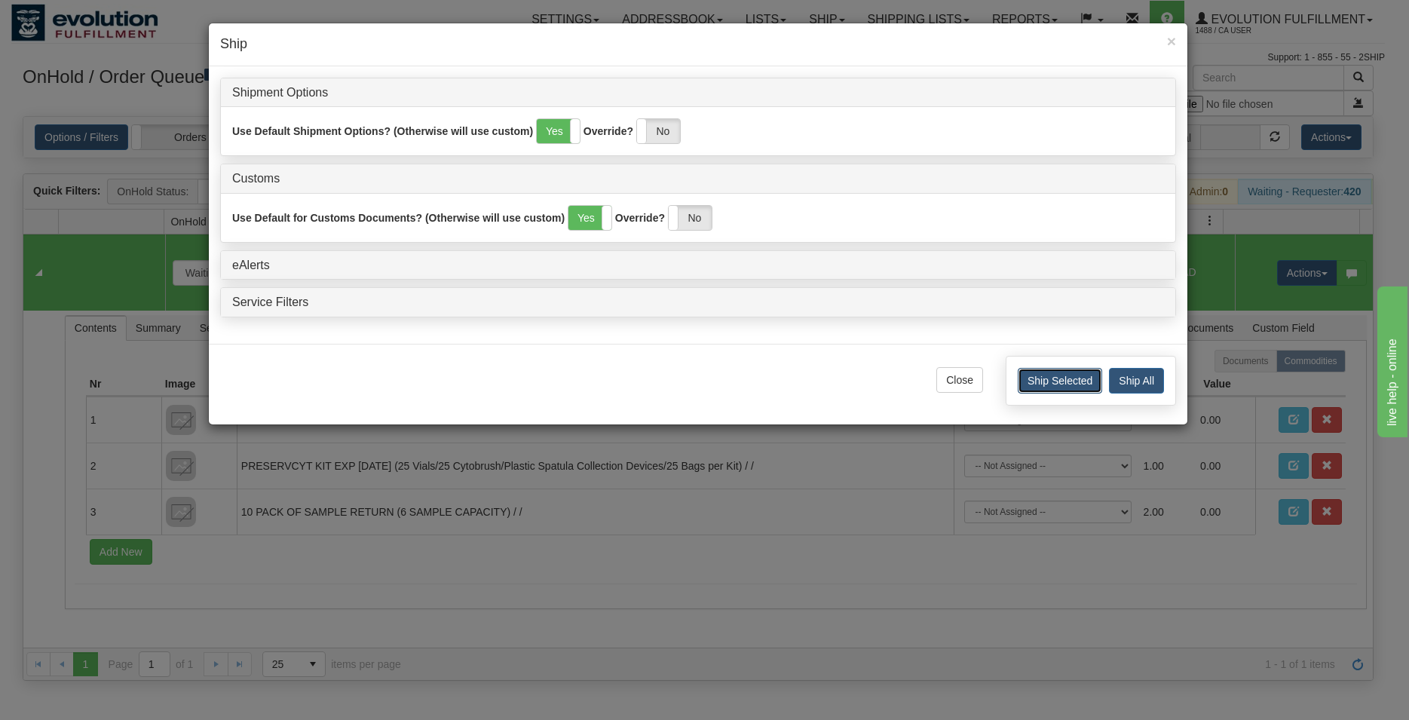
click at [1036, 384] on button "Ship Selected" at bounding box center [1059, 381] width 84 height 26
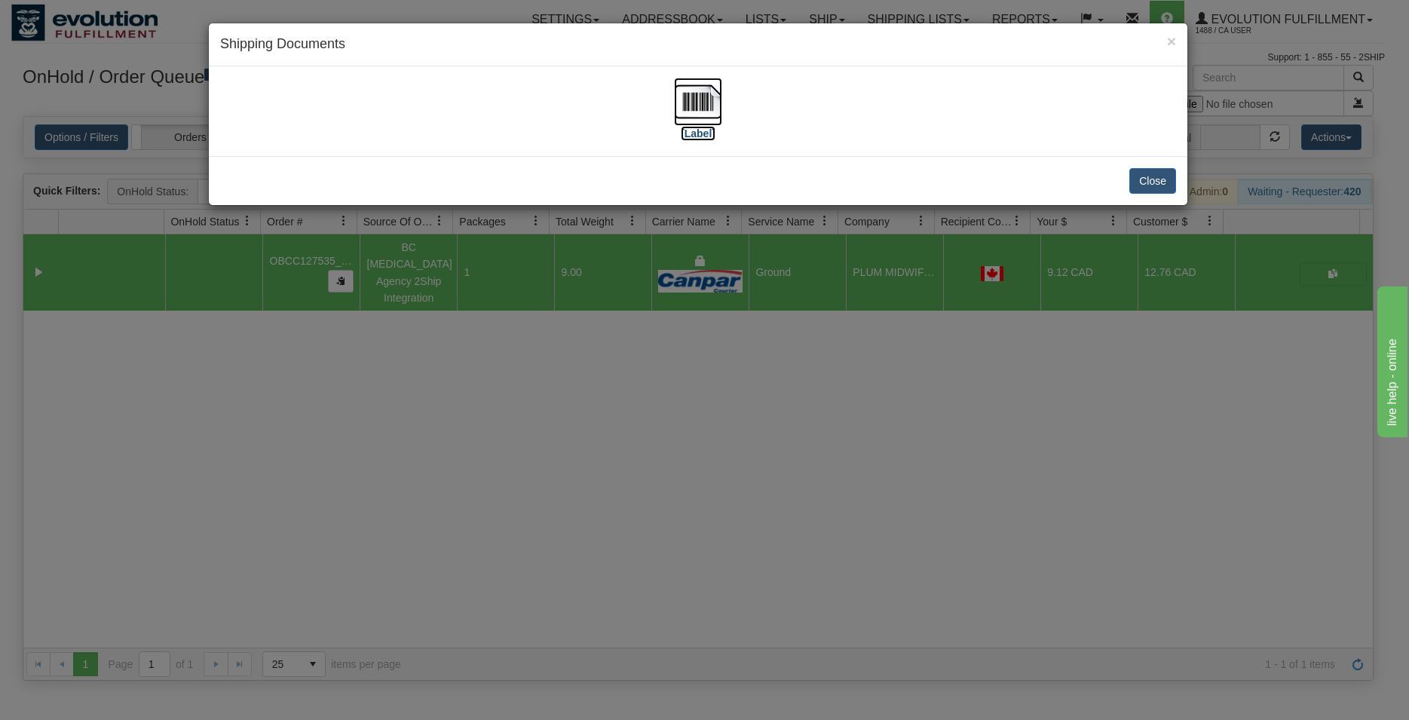
click at [711, 111] on img at bounding box center [698, 102] width 48 height 48
click at [1139, 178] on button "Close" at bounding box center [1152, 181] width 47 height 26
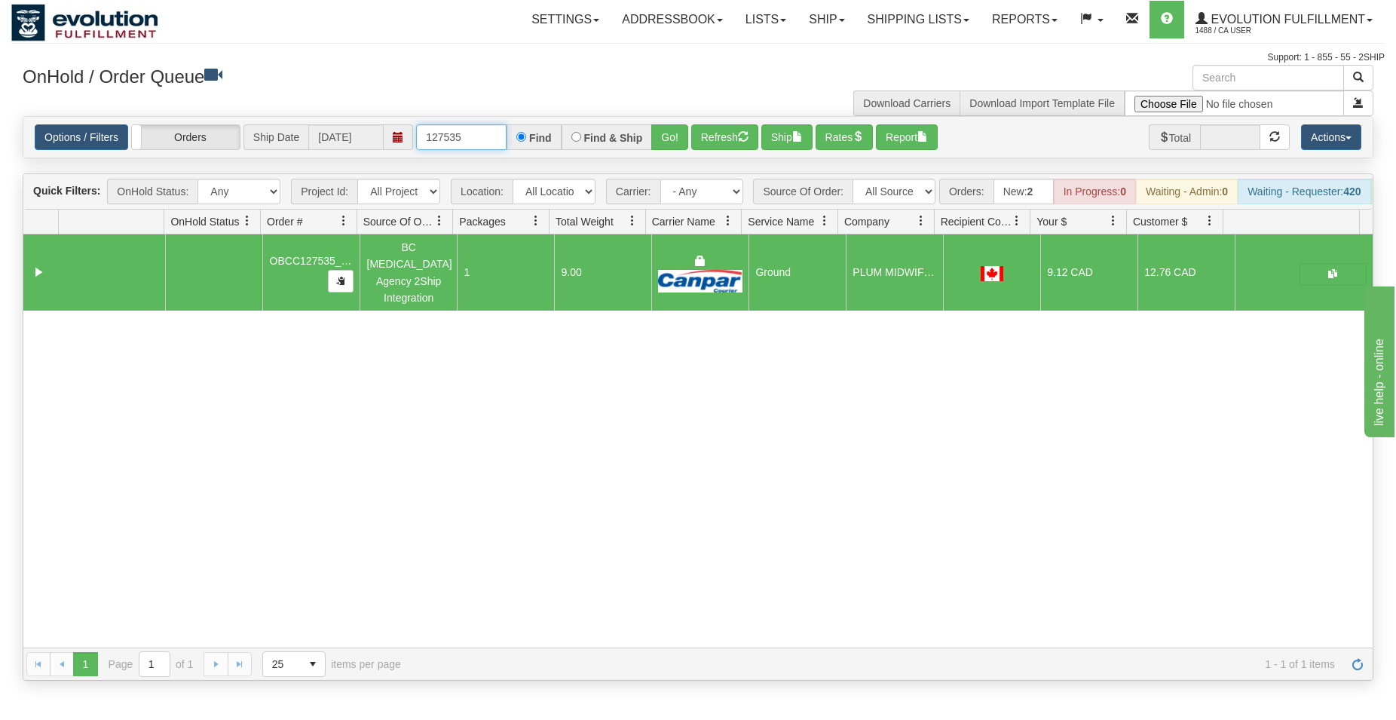
drag, startPoint x: 451, startPoint y: 139, endPoint x: 470, endPoint y: 134, distance: 19.4
click at [470, 134] on input "127535" at bounding box center [461, 137] width 90 height 26
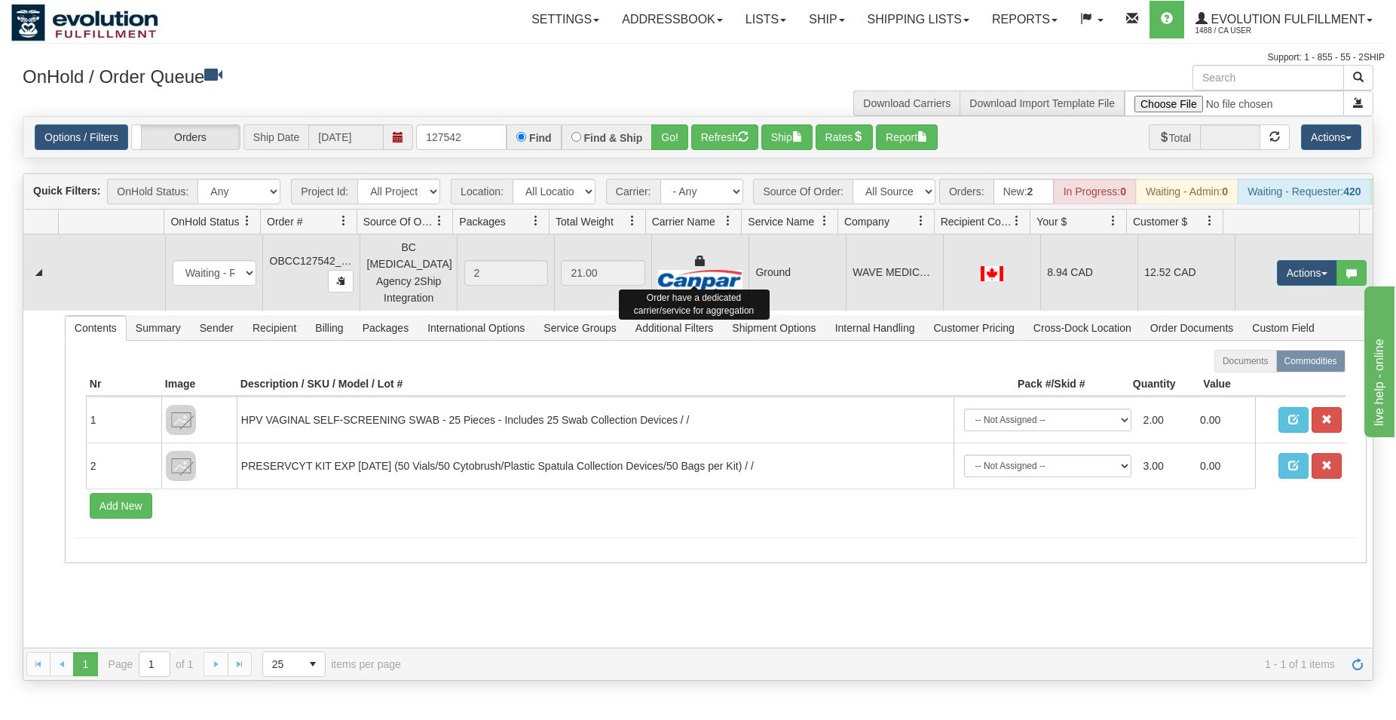
click at [681, 261] on div at bounding box center [700, 272] width 84 height 39
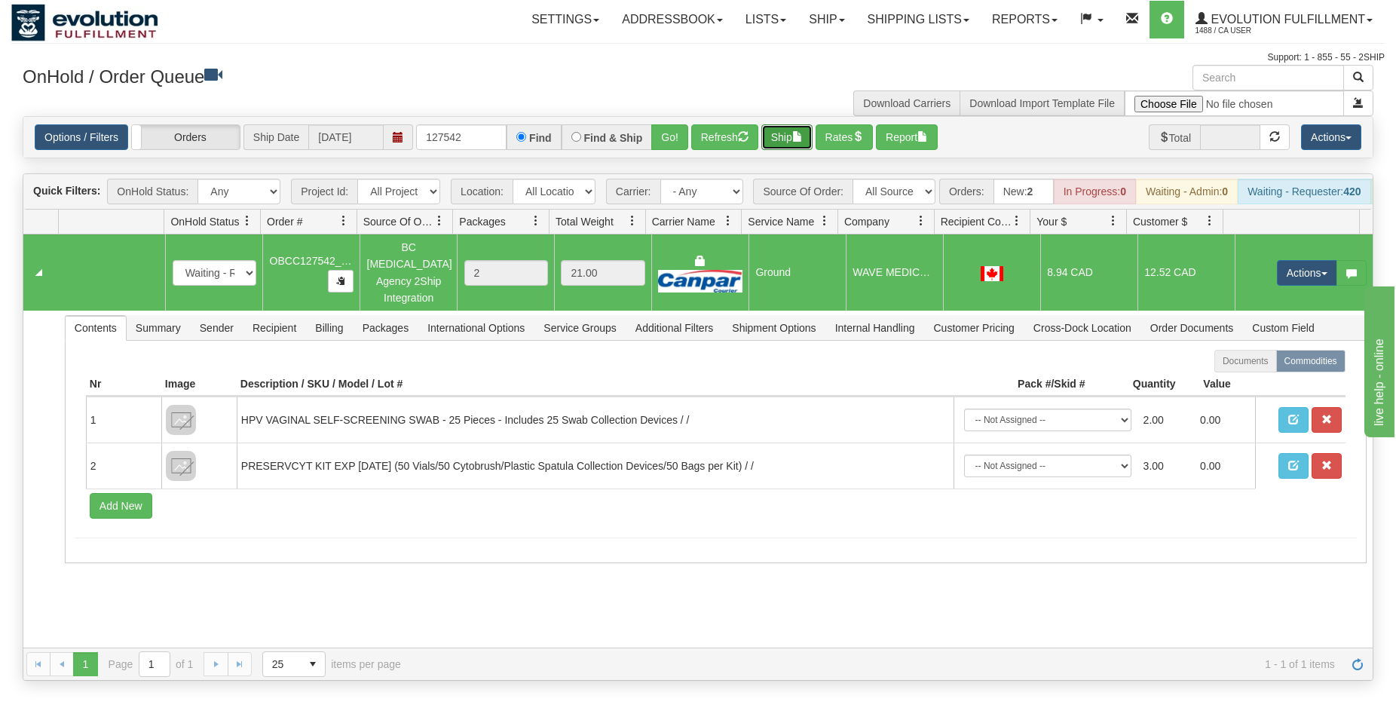
click at [788, 131] on button "Ship" at bounding box center [786, 137] width 51 height 26
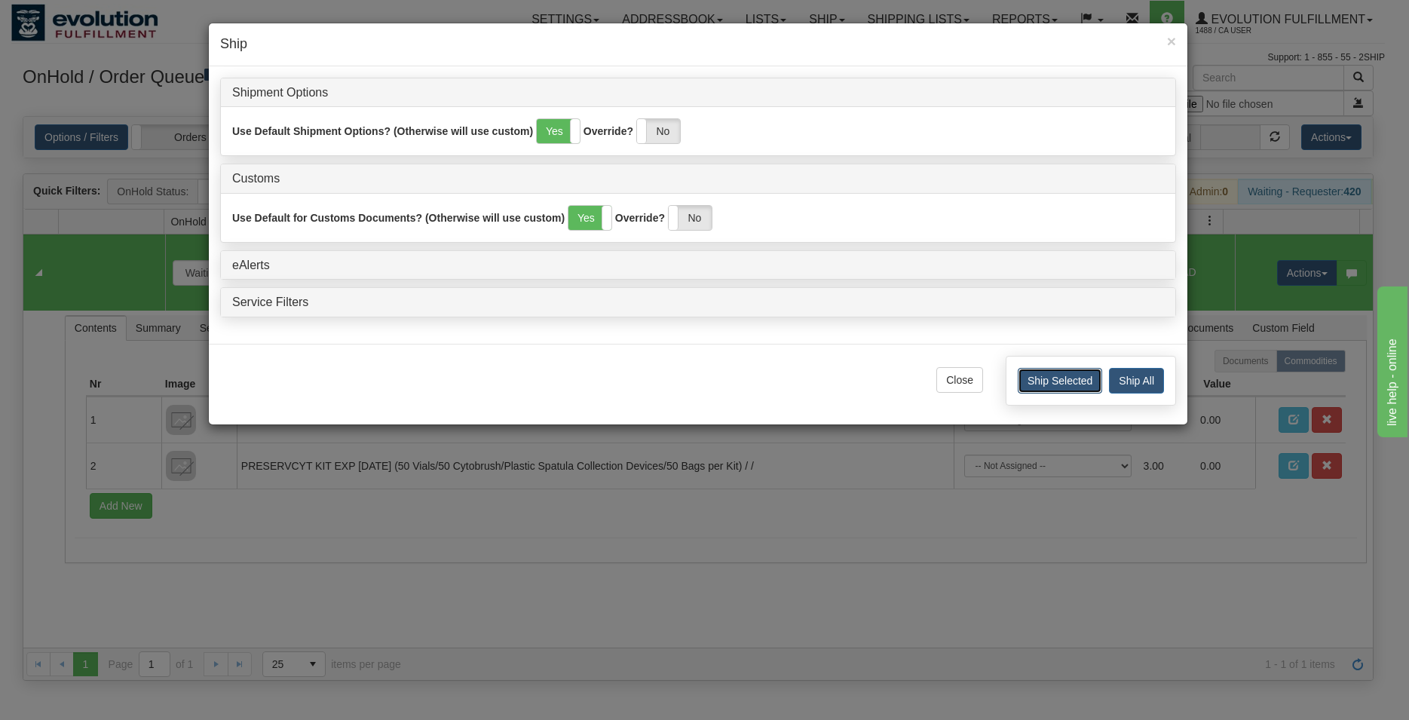
click at [1051, 376] on button "Ship Selected" at bounding box center [1059, 381] width 84 height 26
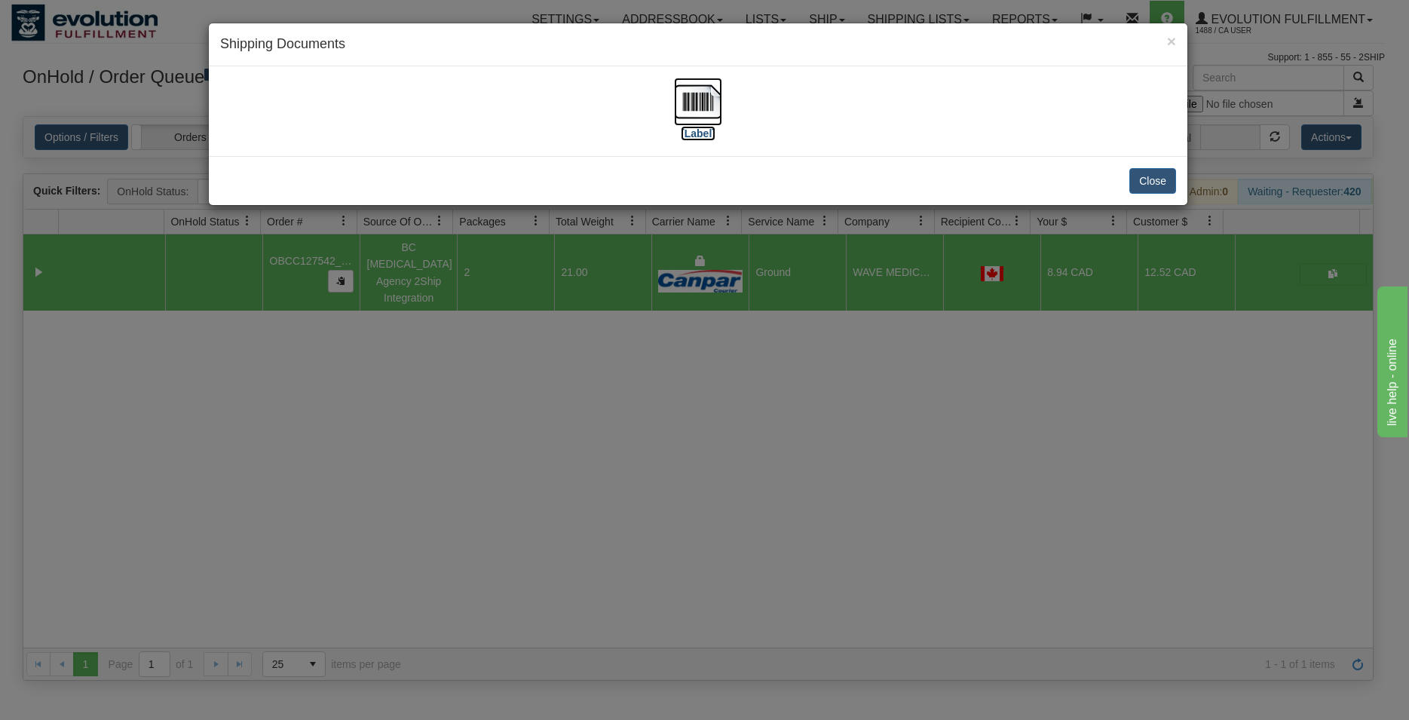
click at [716, 104] on img at bounding box center [698, 102] width 48 height 48
click at [1138, 186] on button "Close" at bounding box center [1152, 181] width 47 height 26
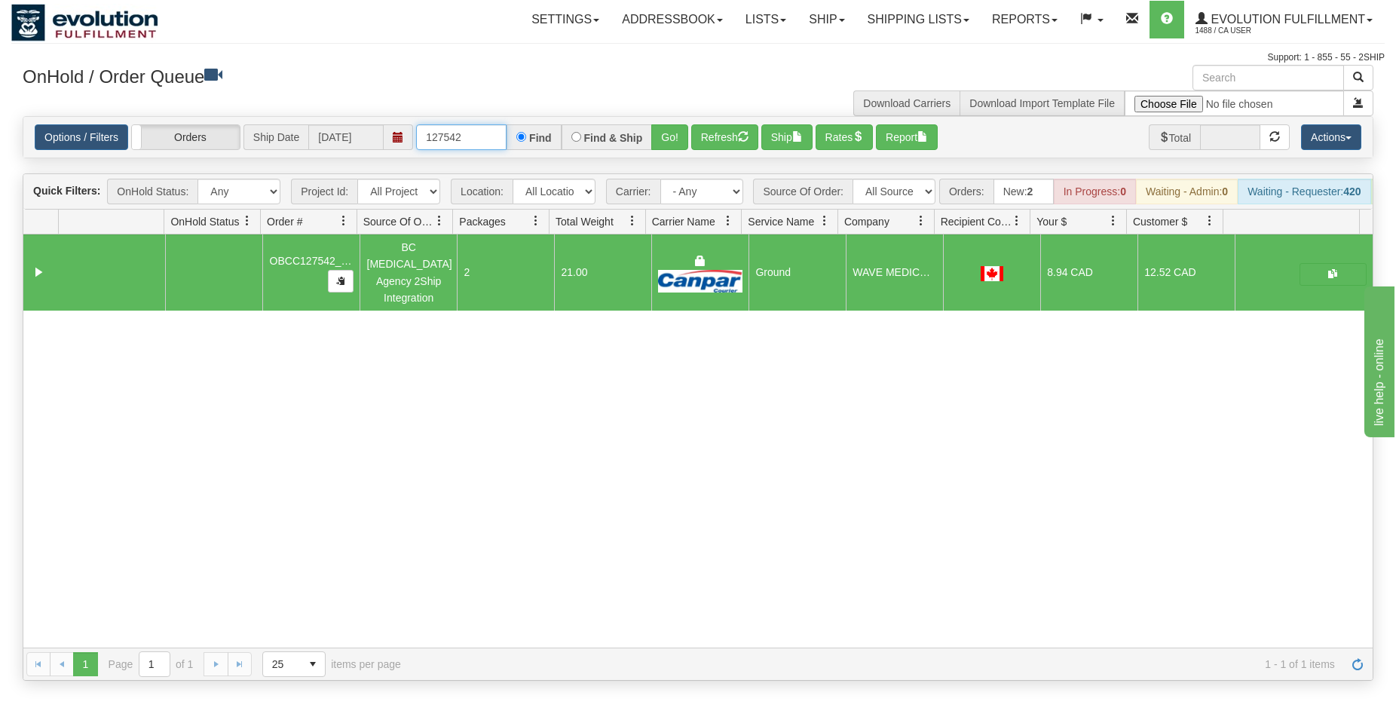
drag, startPoint x: 448, startPoint y: 134, endPoint x: 481, endPoint y: 138, distance: 32.6
click at [481, 138] on input "127542" at bounding box center [461, 137] width 90 height 26
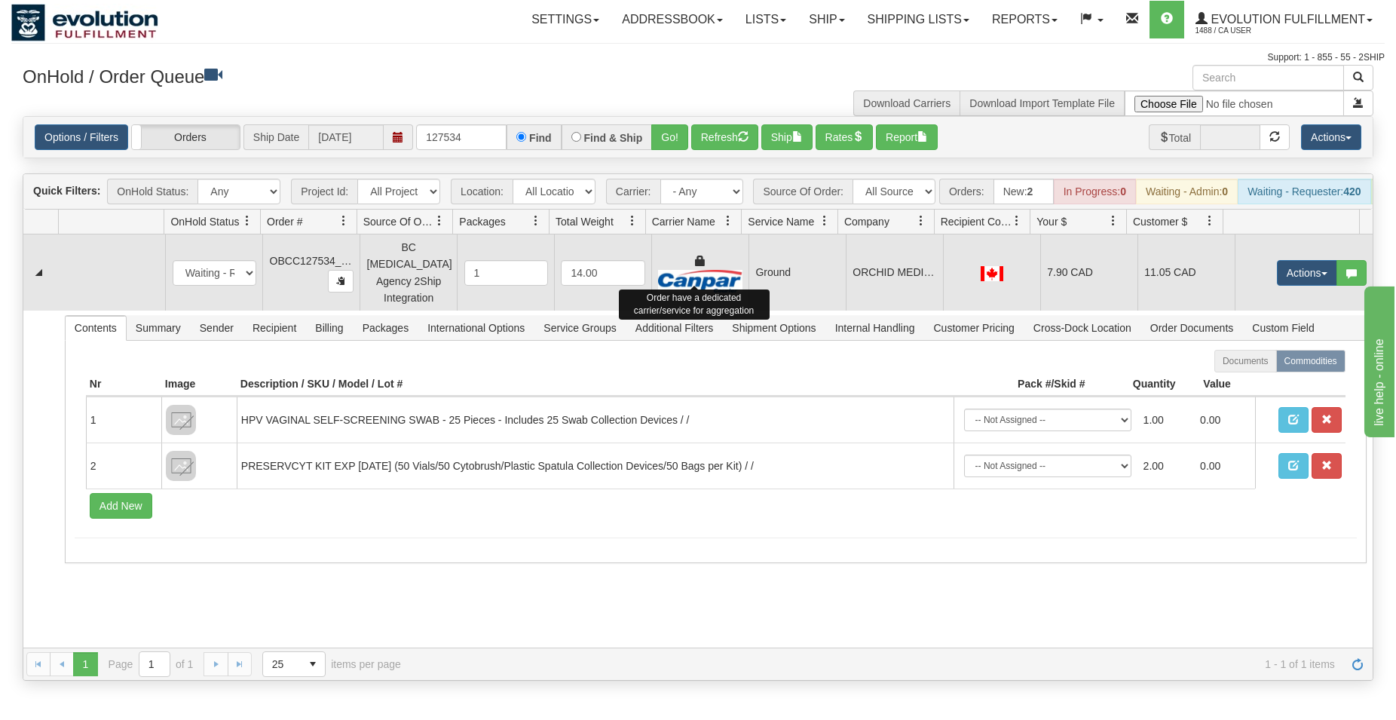
click at [711, 280] on img at bounding box center [700, 281] width 84 height 23
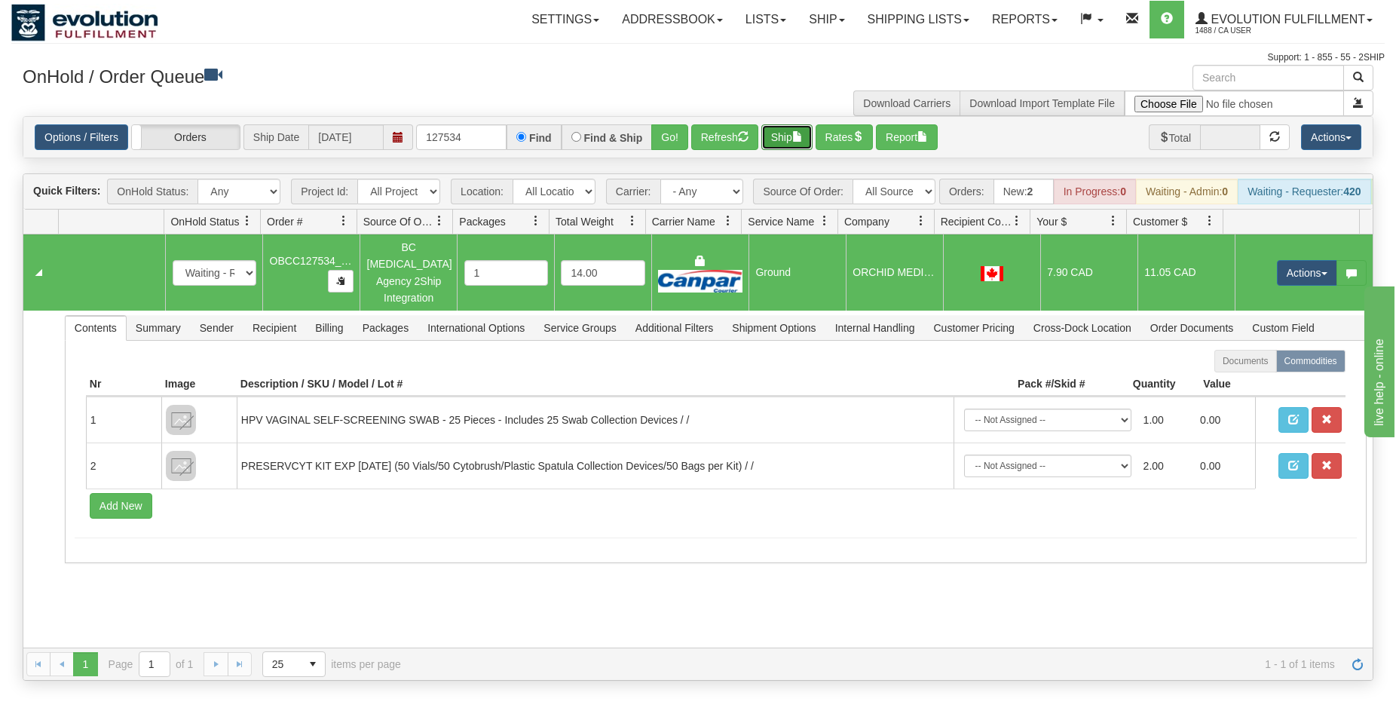
click at [791, 138] on button "Ship" at bounding box center [786, 137] width 51 height 26
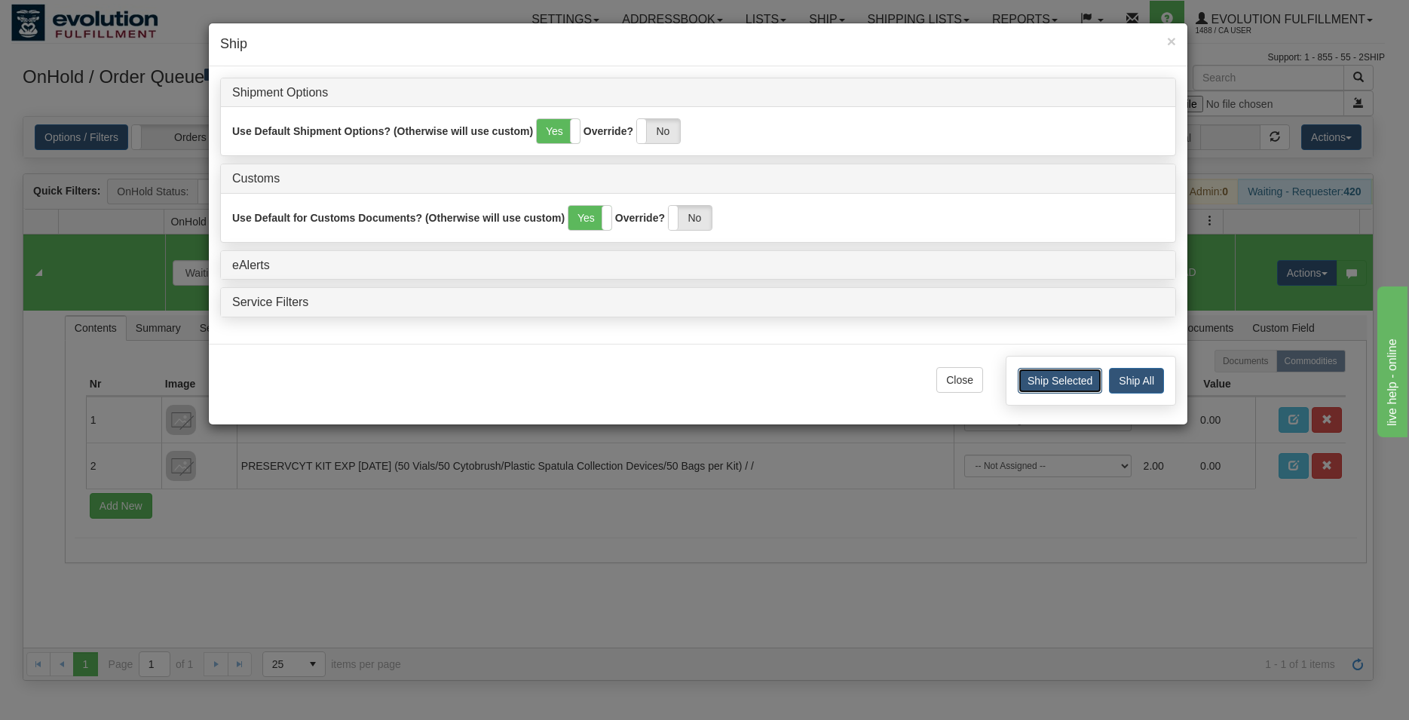
click at [1031, 381] on button "Ship Selected" at bounding box center [1059, 381] width 84 height 26
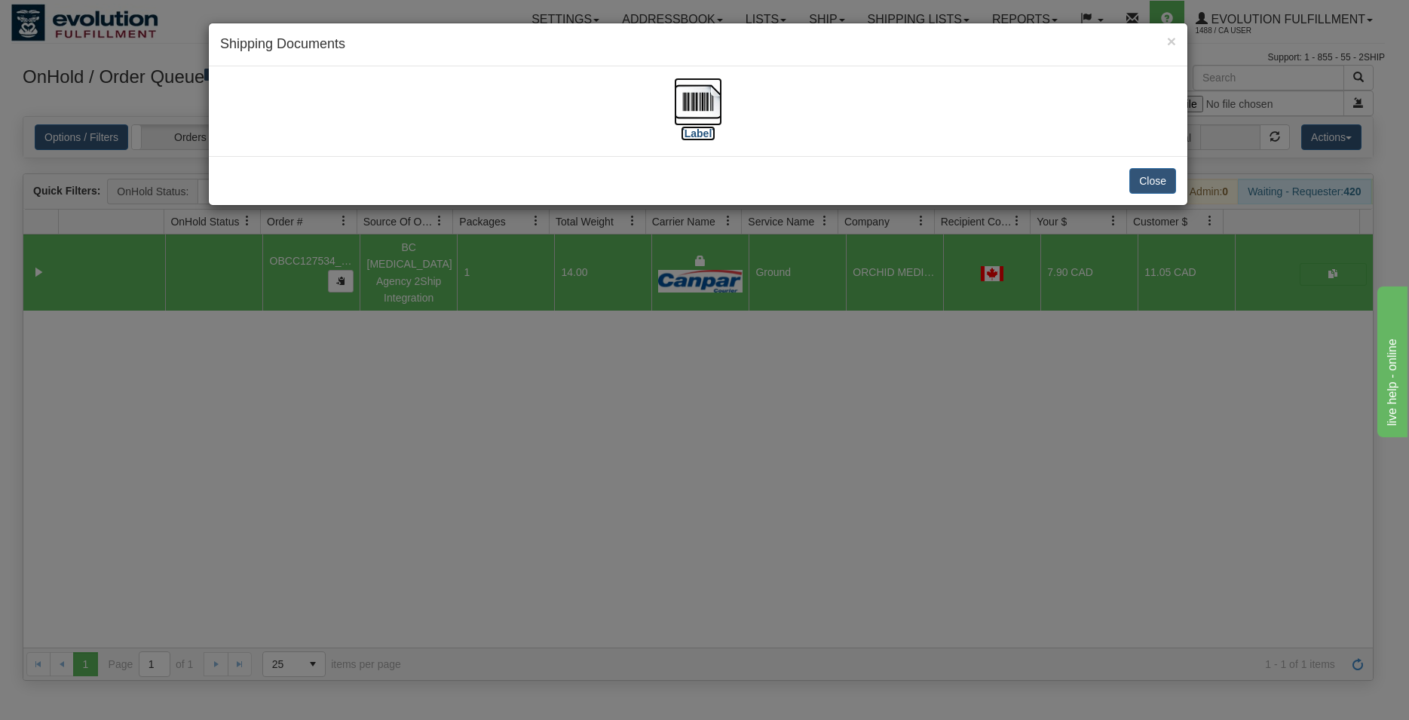
click at [695, 110] on img at bounding box center [698, 102] width 48 height 48
click at [1149, 190] on button "Close" at bounding box center [1152, 181] width 47 height 26
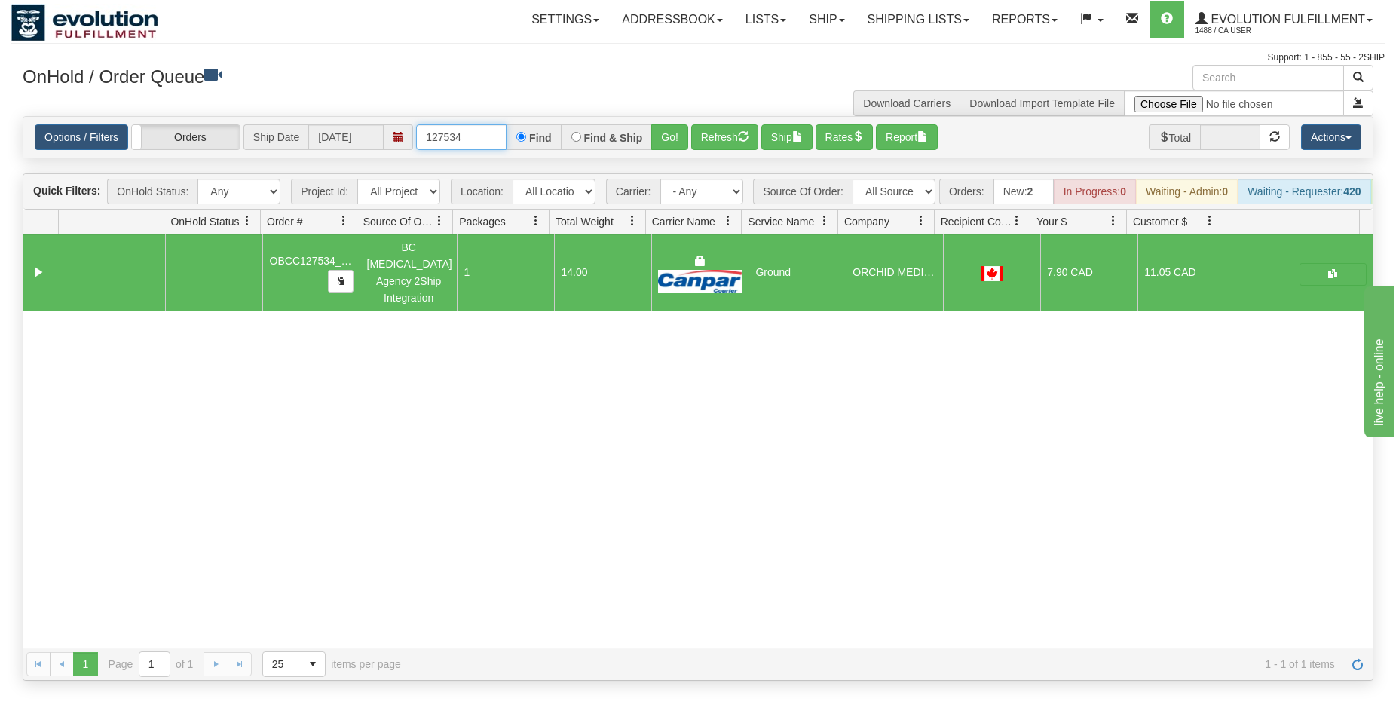
drag, startPoint x: 450, startPoint y: 139, endPoint x: 498, endPoint y: 139, distance: 48.2
click at [498, 139] on input "127534" at bounding box center [461, 137] width 90 height 26
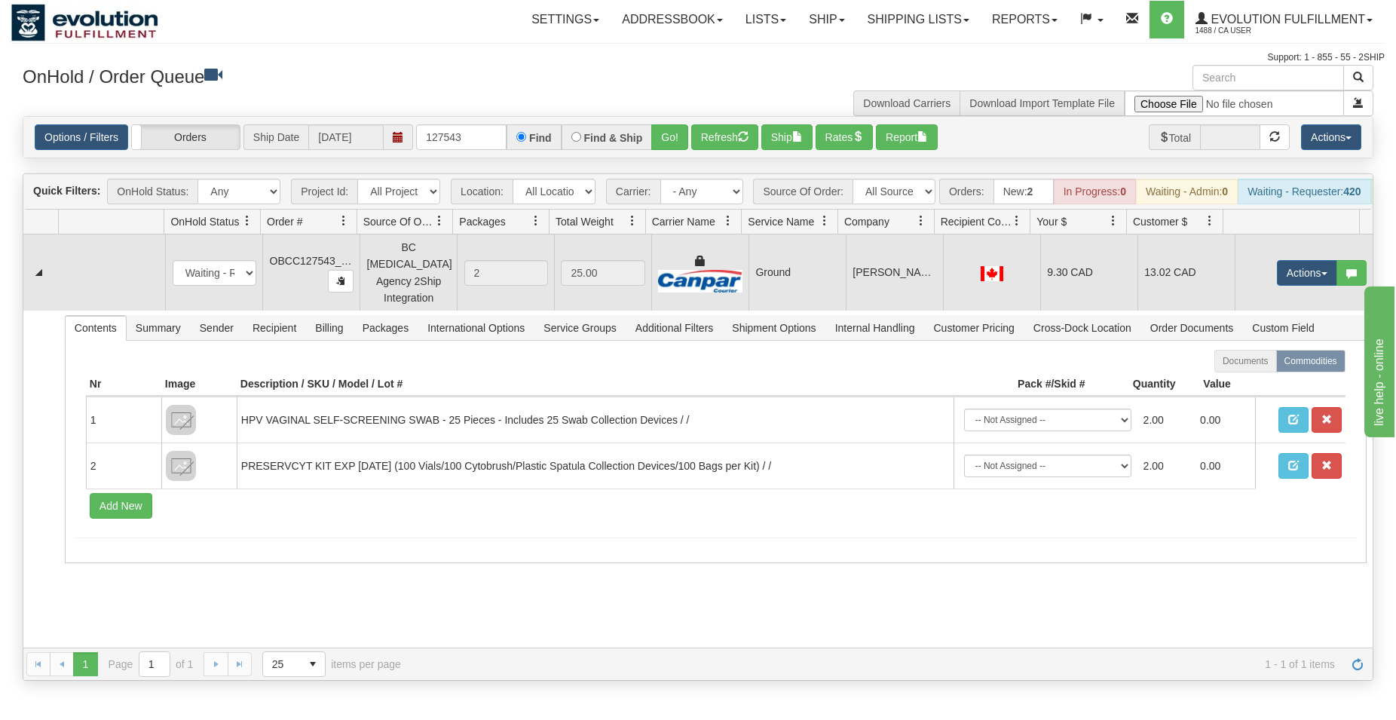
click at [988, 277] on img at bounding box center [991, 273] width 23 height 15
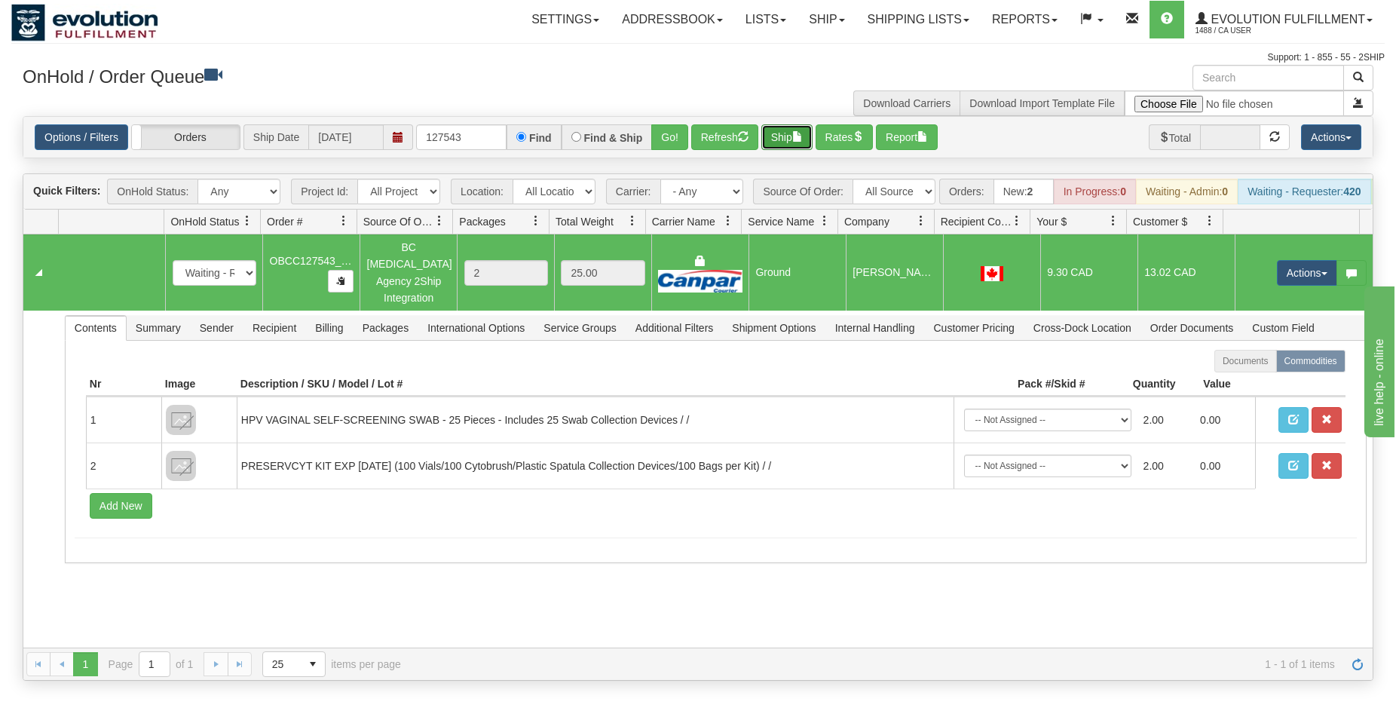
click at [786, 127] on button "Ship" at bounding box center [786, 137] width 51 height 26
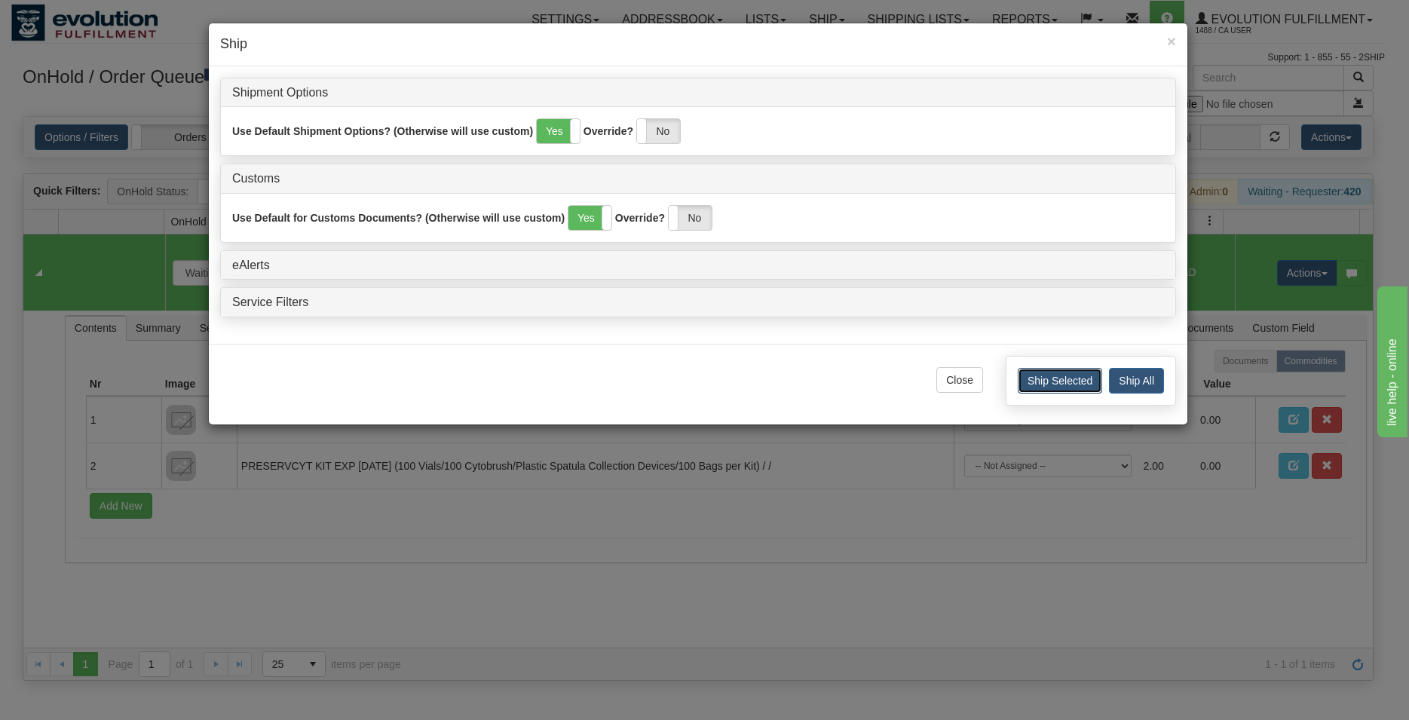
click at [1041, 378] on button "Ship Selected" at bounding box center [1059, 381] width 84 height 26
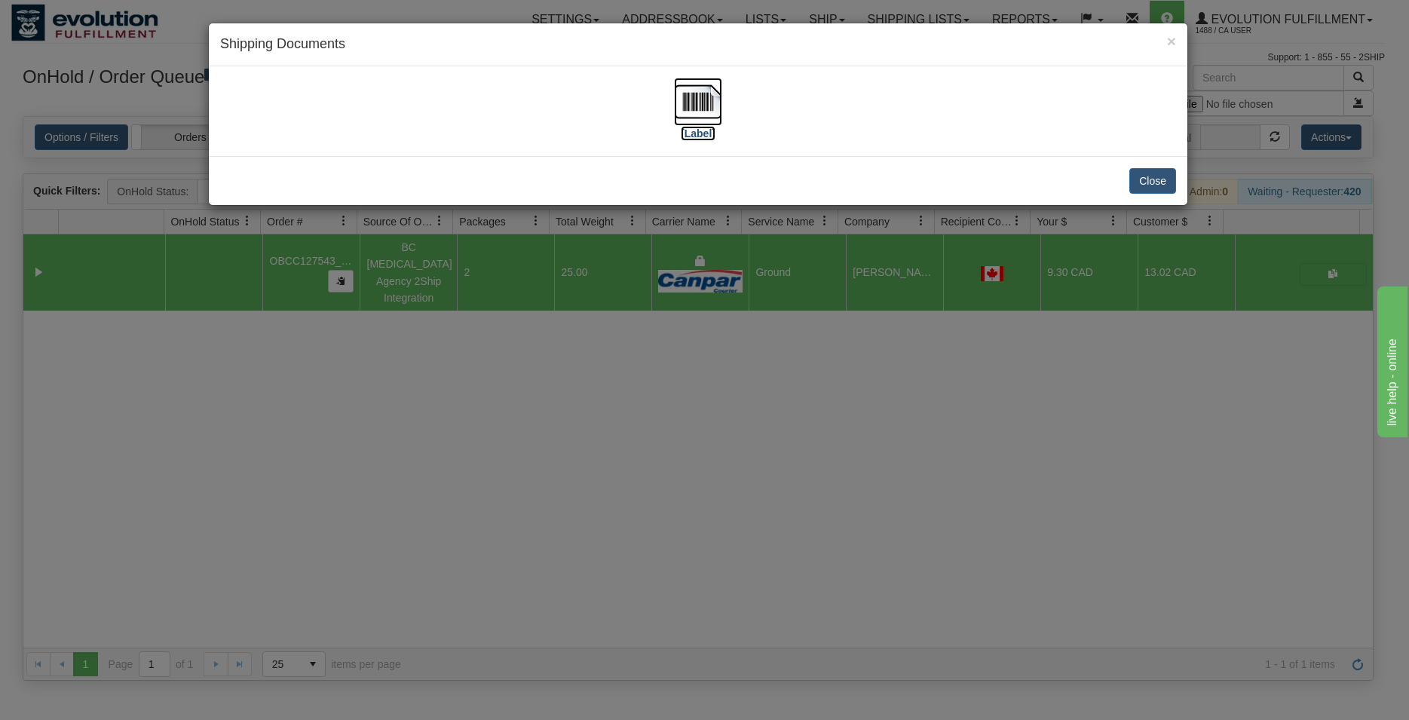
click at [711, 115] on img at bounding box center [698, 102] width 48 height 48
click at [1155, 178] on button "Close" at bounding box center [1152, 181] width 47 height 26
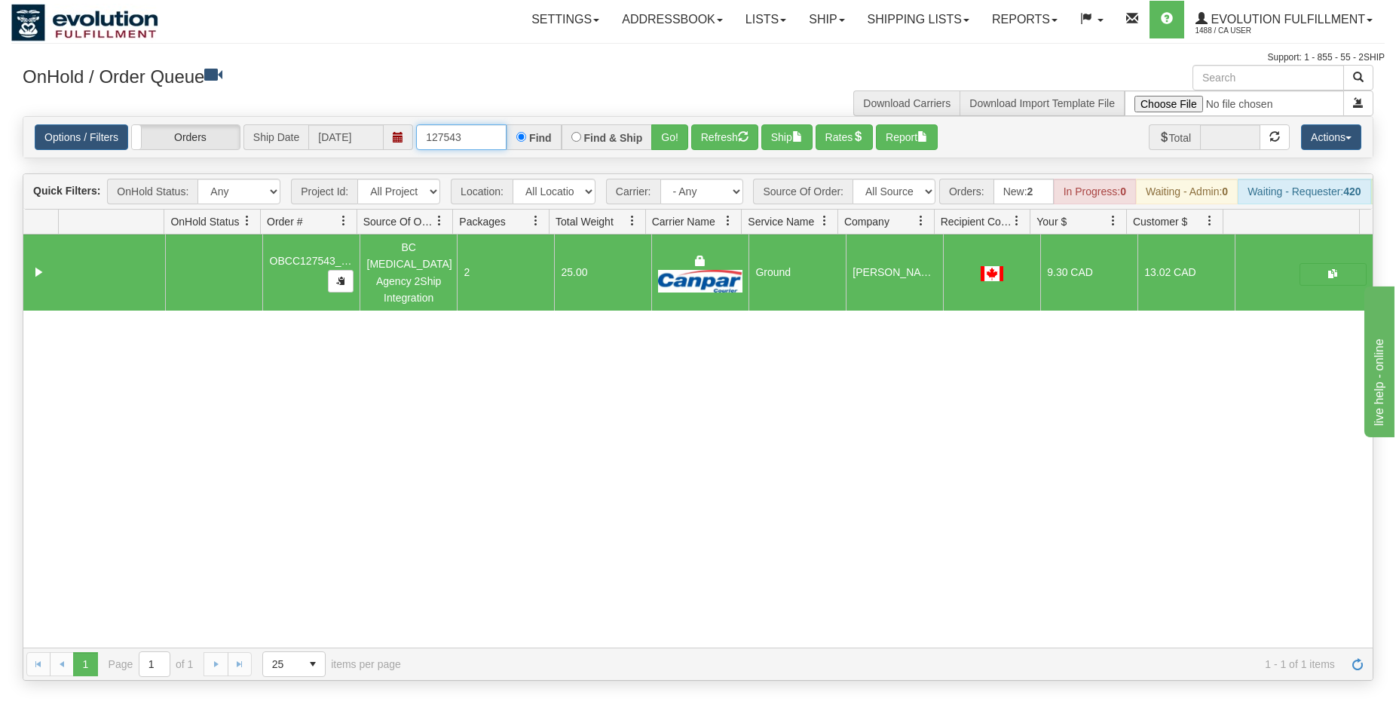
click at [456, 137] on input "127543" at bounding box center [461, 137] width 90 height 26
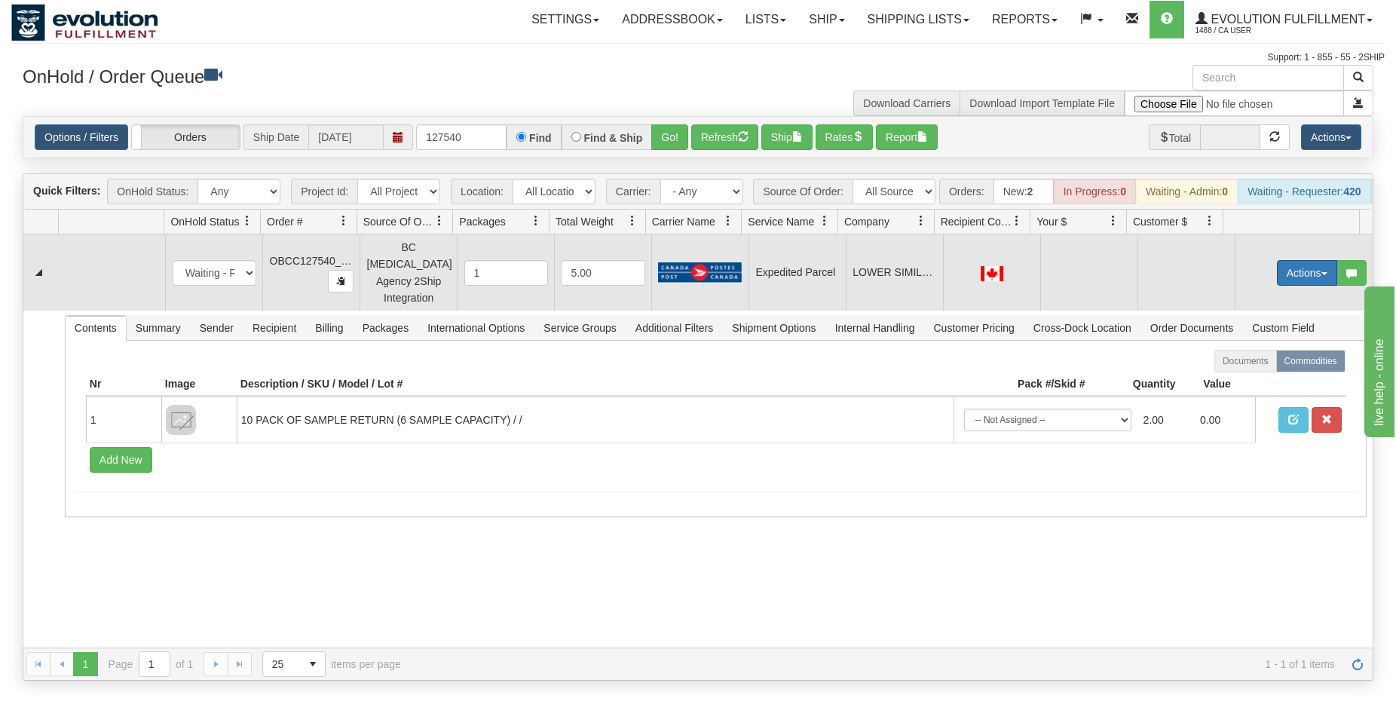
click at [1277, 280] on button "Actions" at bounding box center [1307, 273] width 60 height 26
click at [1239, 347] on span "Rate All Services" at bounding box center [1276, 341] width 90 height 12
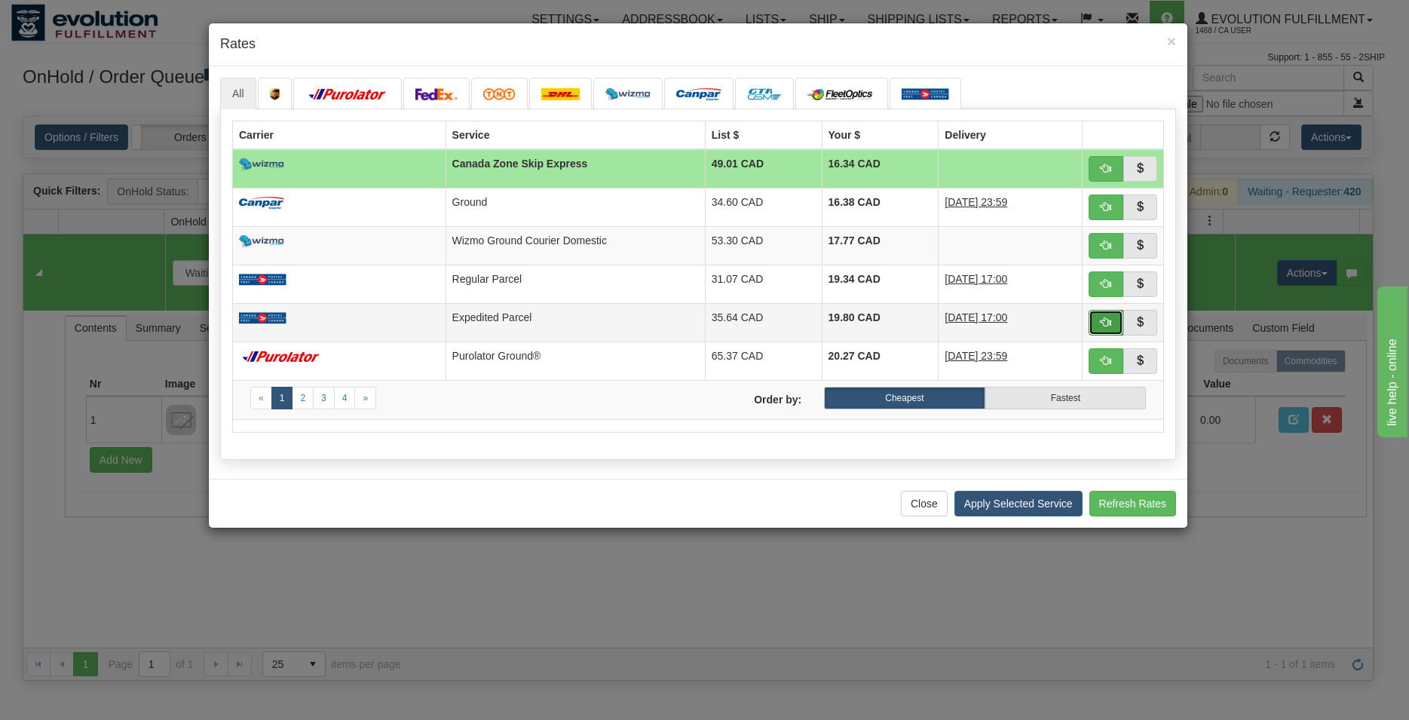
click at [1099, 322] on button "button" at bounding box center [1105, 323] width 35 height 26
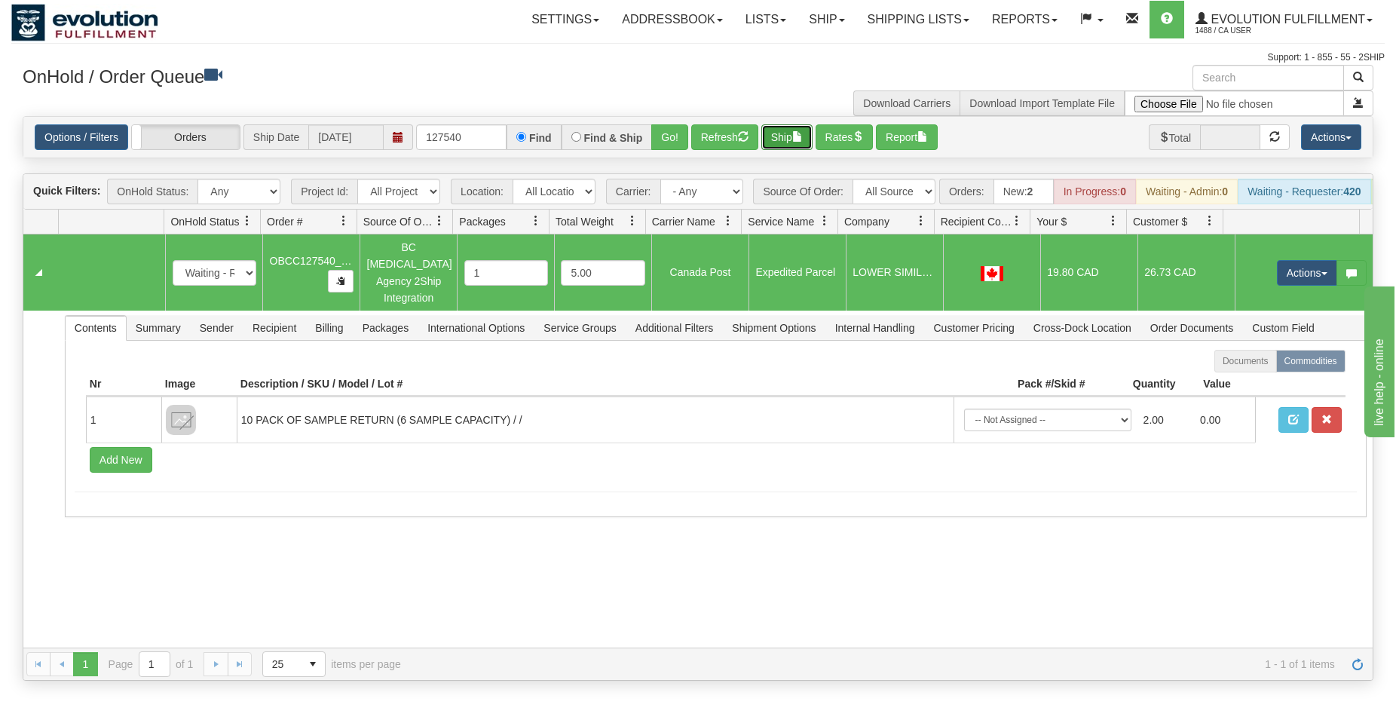
click at [783, 146] on button "Ship" at bounding box center [786, 137] width 51 height 26
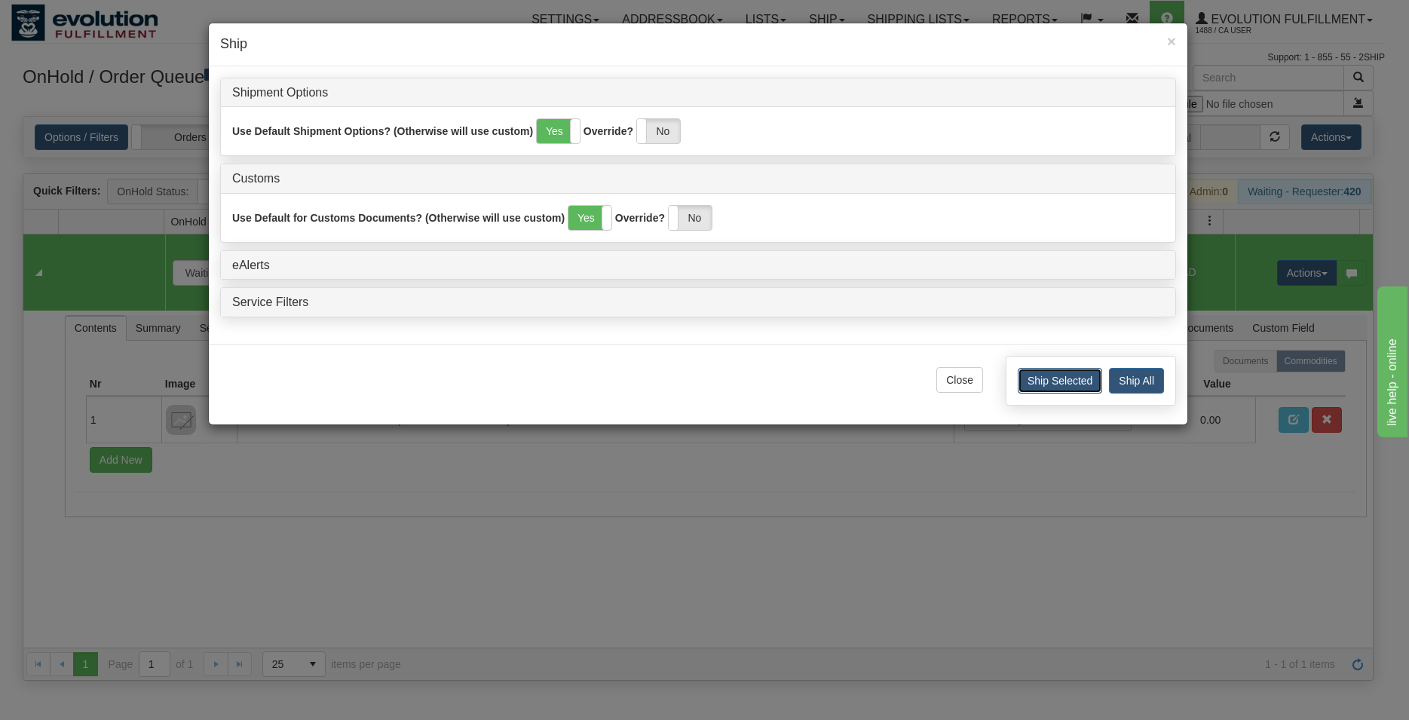
click at [1033, 380] on button "Ship Selected" at bounding box center [1059, 381] width 84 height 26
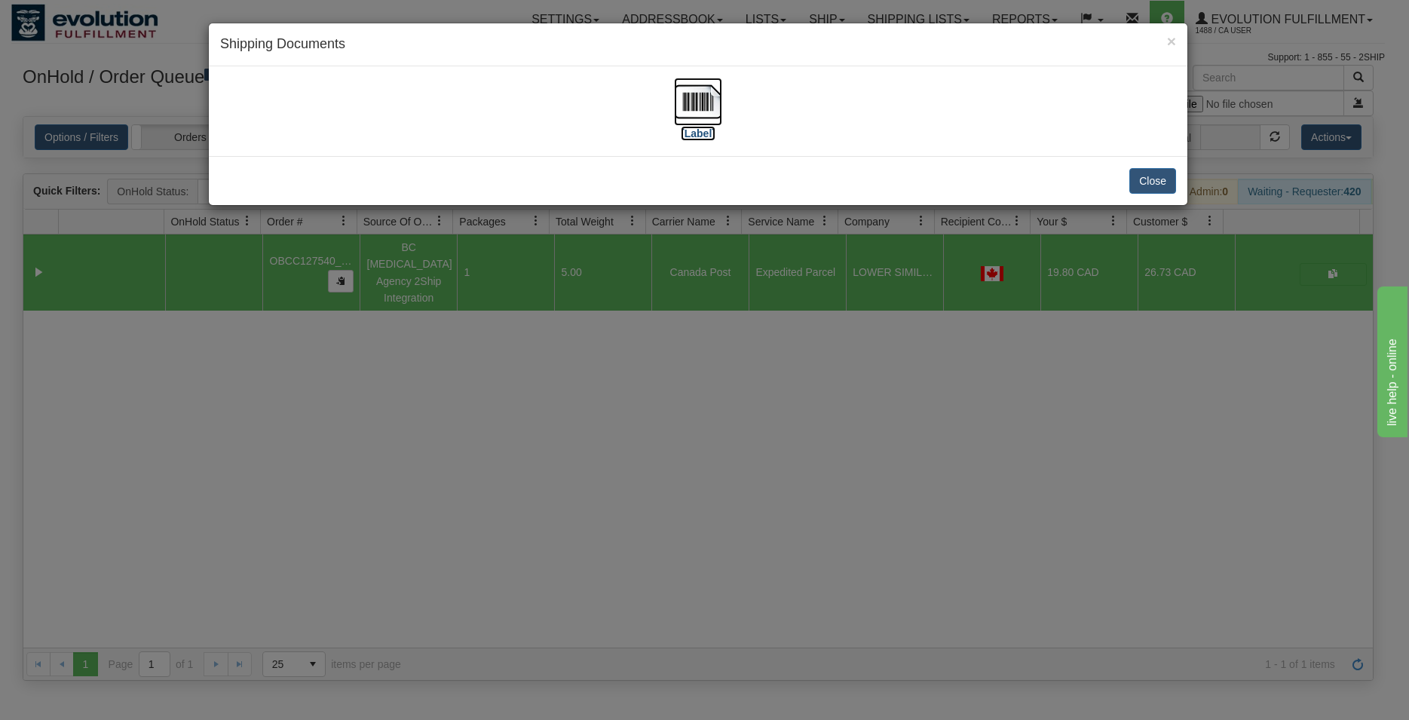
click at [712, 111] on img at bounding box center [698, 102] width 48 height 48
click at [1170, 180] on button "Close" at bounding box center [1152, 181] width 47 height 26
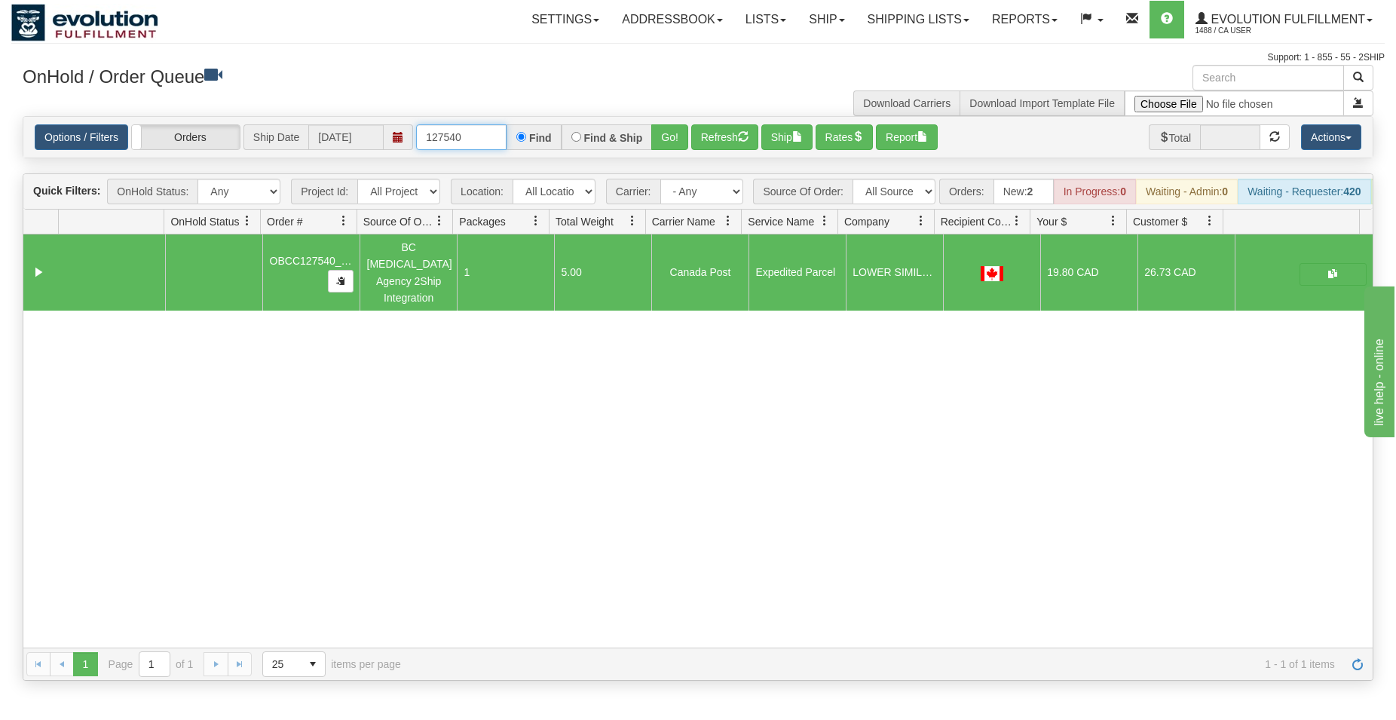
drag, startPoint x: 453, startPoint y: 139, endPoint x: 471, endPoint y: 139, distance: 18.1
click at [471, 139] on input "127540" at bounding box center [461, 137] width 90 height 26
type input "127544"
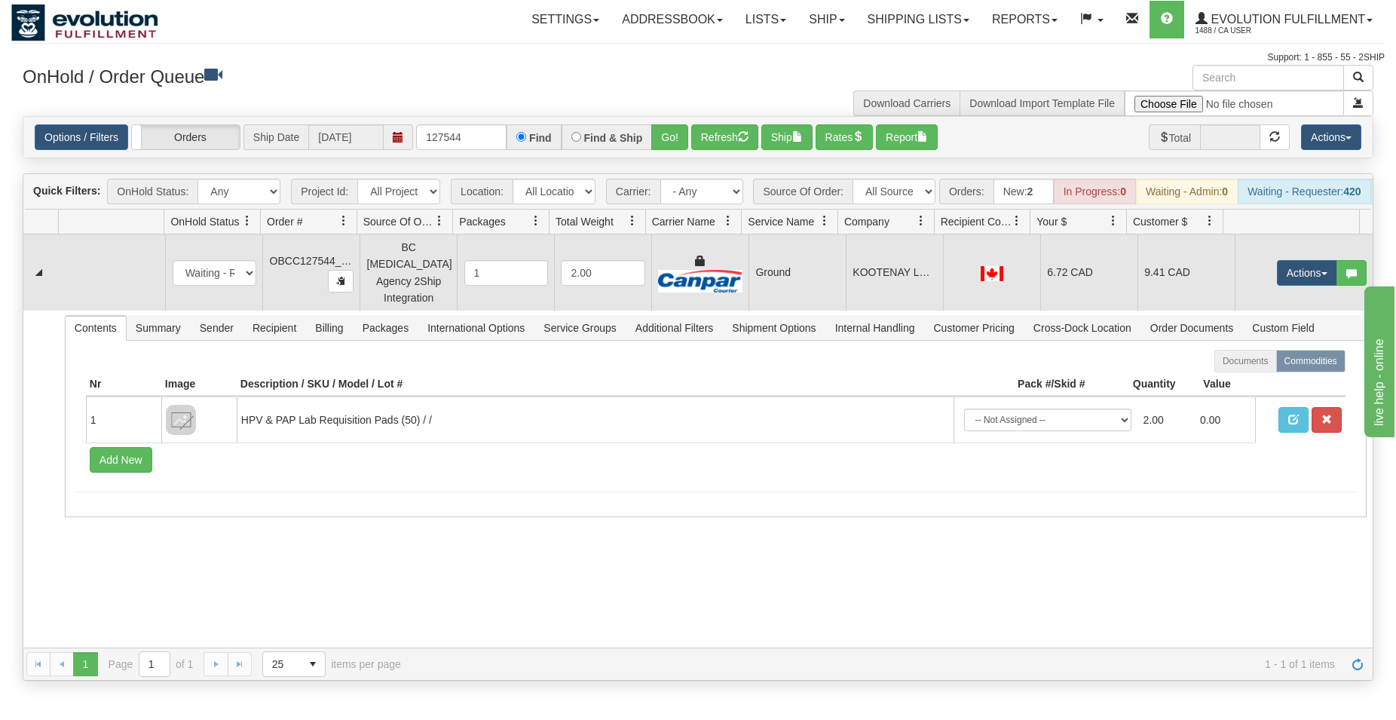
click at [846, 265] on td "KOOTENAY LOOP OPTIONS FOR SEXUAL HEALTH CLINIC" at bounding box center [894, 272] width 97 height 76
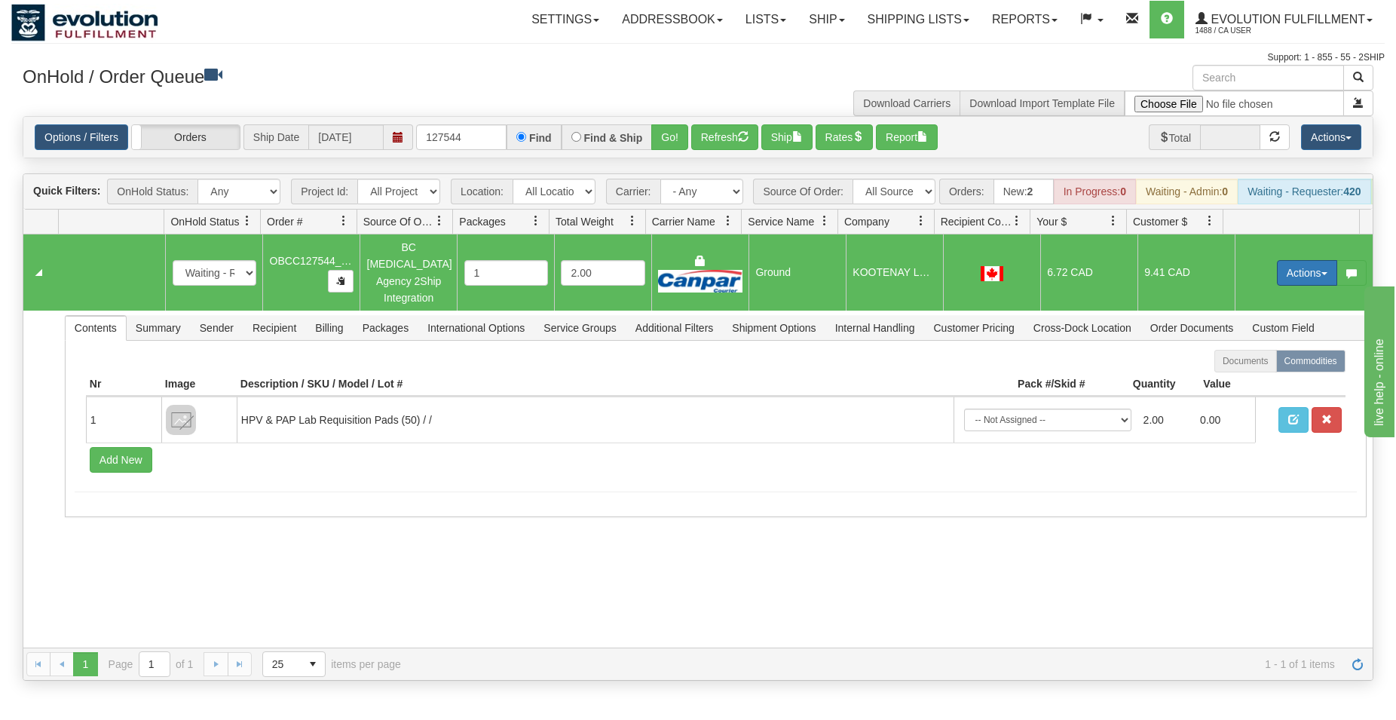
click at [1308, 272] on button "Actions" at bounding box center [1307, 273] width 60 height 26
click at [1261, 342] on span "Rate All Services" at bounding box center [1276, 341] width 90 height 12
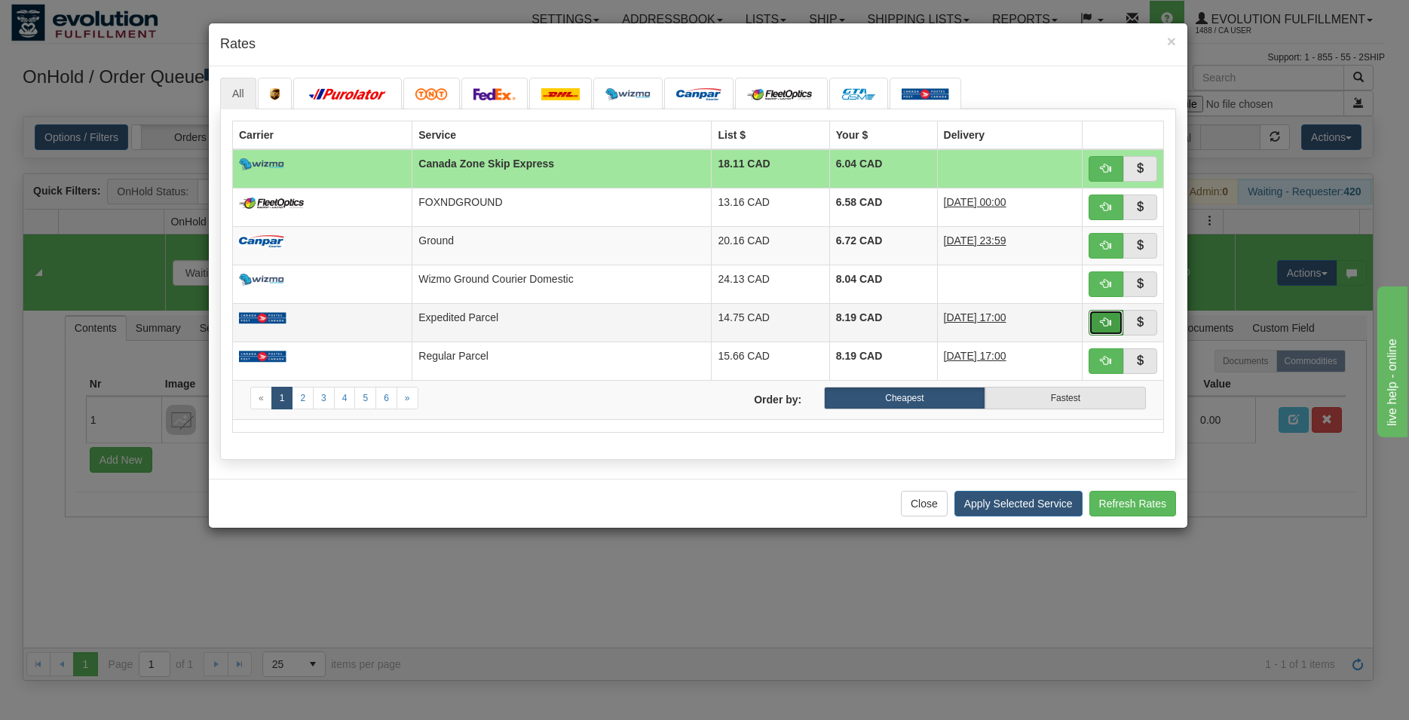
click at [1102, 326] on span "button" at bounding box center [1105, 322] width 11 height 11
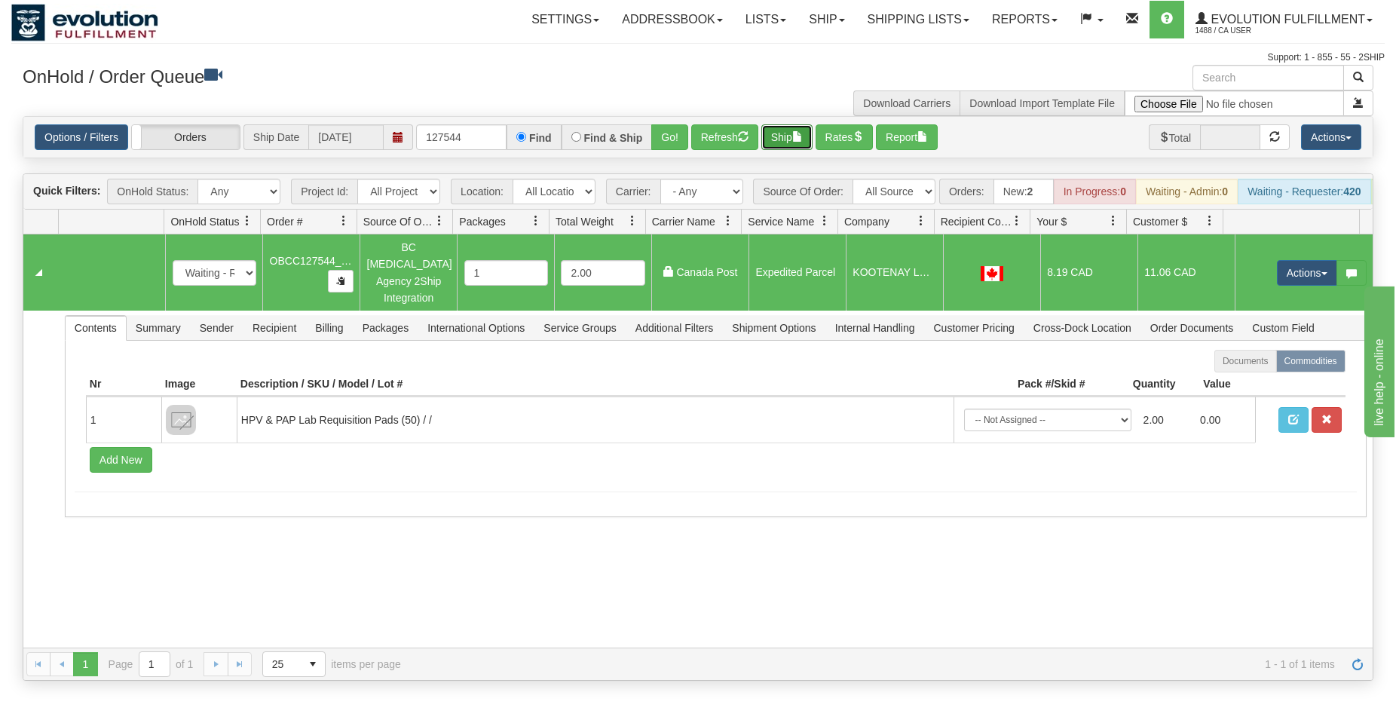
click at [801, 137] on span "button" at bounding box center [797, 136] width 11 height 11
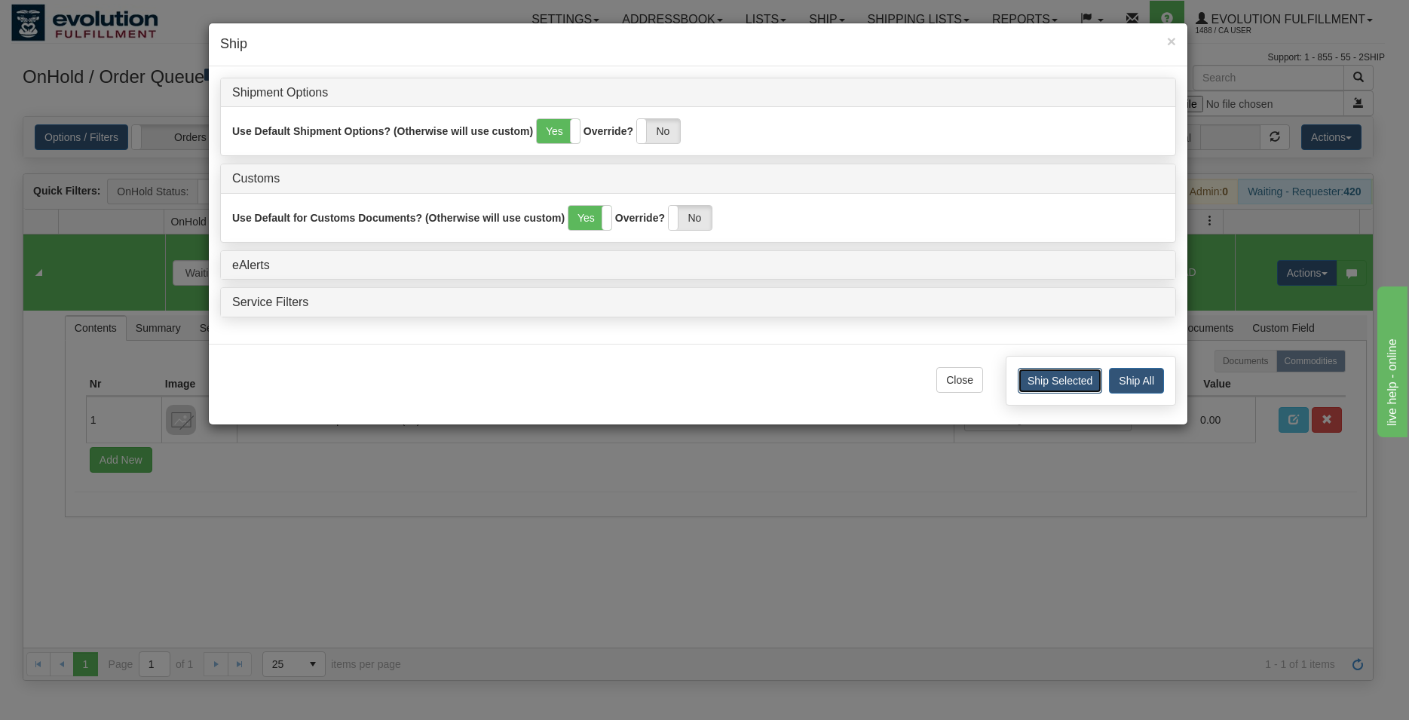
click at [1043, 387] on button "Ship Selected" at bounding box center [1059, 381] width 84 height 26
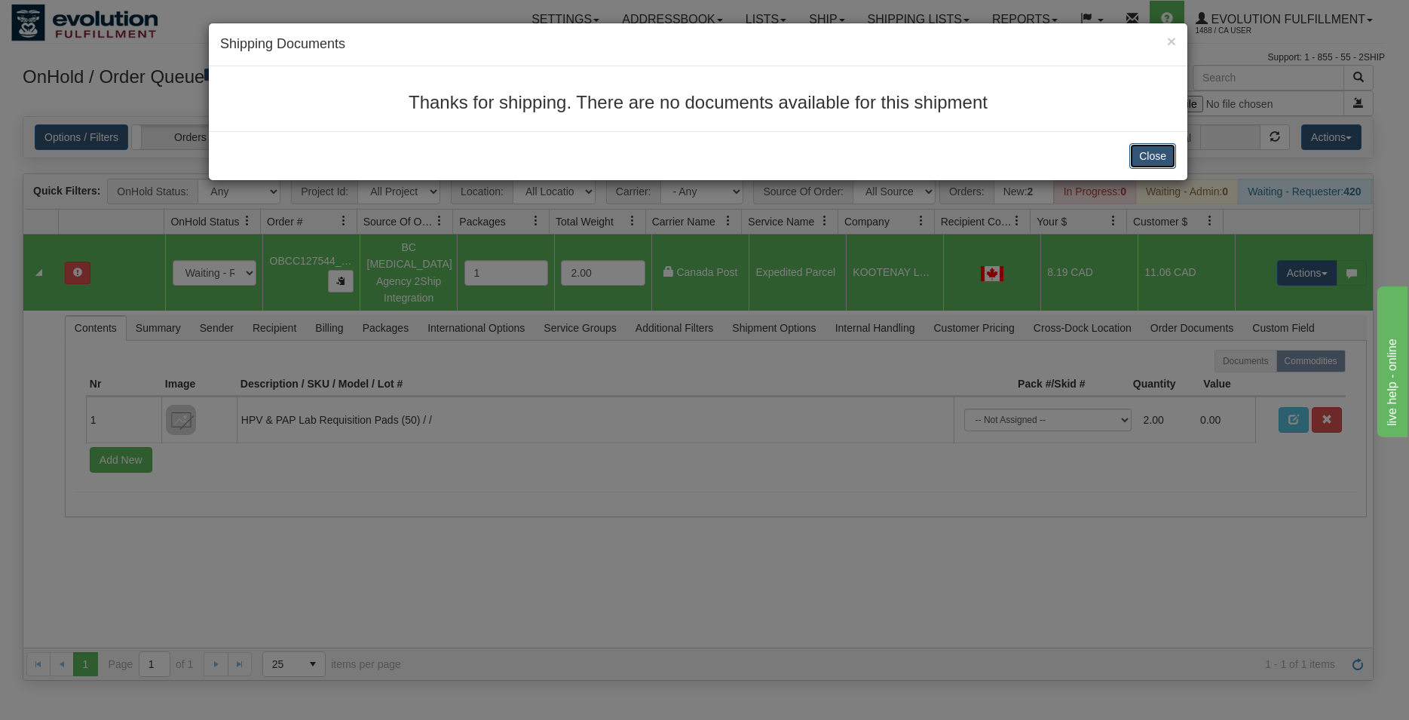
click at [1155, 154] on button "Close" at bounding box center [1152, 156] width 47 height 26
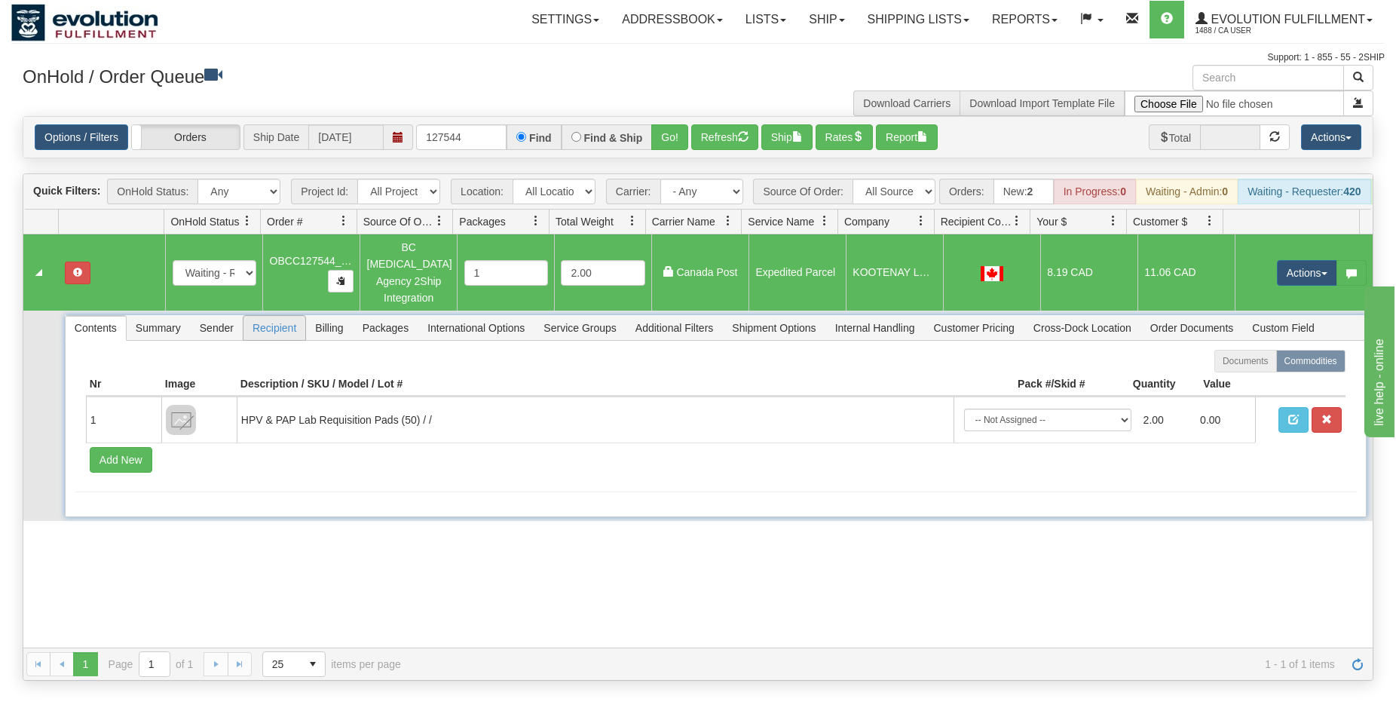
click at [268, 332] on span "Recipient" at bounding box center [274, 328] width 62 height 24
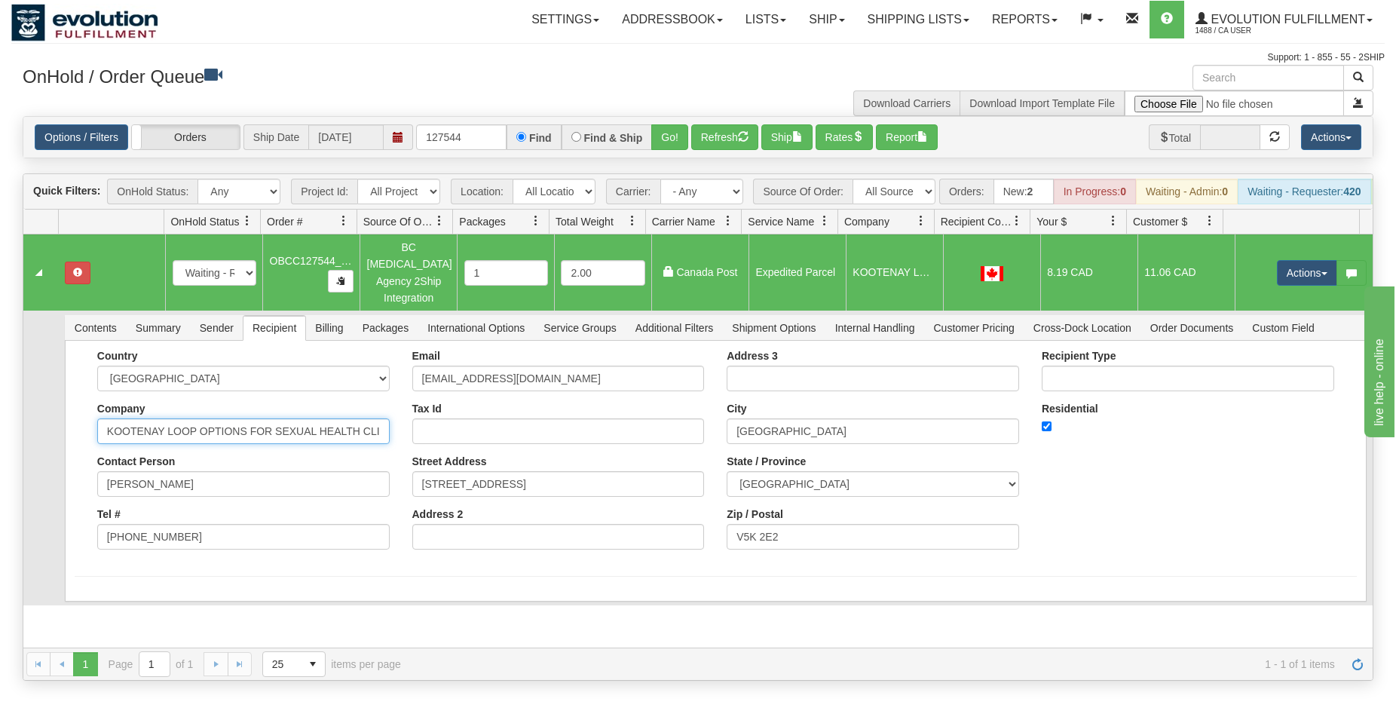
drag, startPoint x: 102, startPoint y: 433, endPoint x: 246, endPoint y: 431, distance: 144.7
click at [246, 431] on input "KOOTENAY LOOP OPTIONS FOR SEXUAL HEALTH CLINIC" at bounding box center [243, 431] width 292 height 26
drag, startPoint x: 293, startPoint y: 477, endPoint x: 32, endPoint y: 487, distance: 260.9
click at [97, 489] on input "[PERSON_NAME]" at bounding box center [243, 484] width 292 height 26
click at [525, 437] on input "Tax Id" at bounding box center [558, 431] width 292 height 26
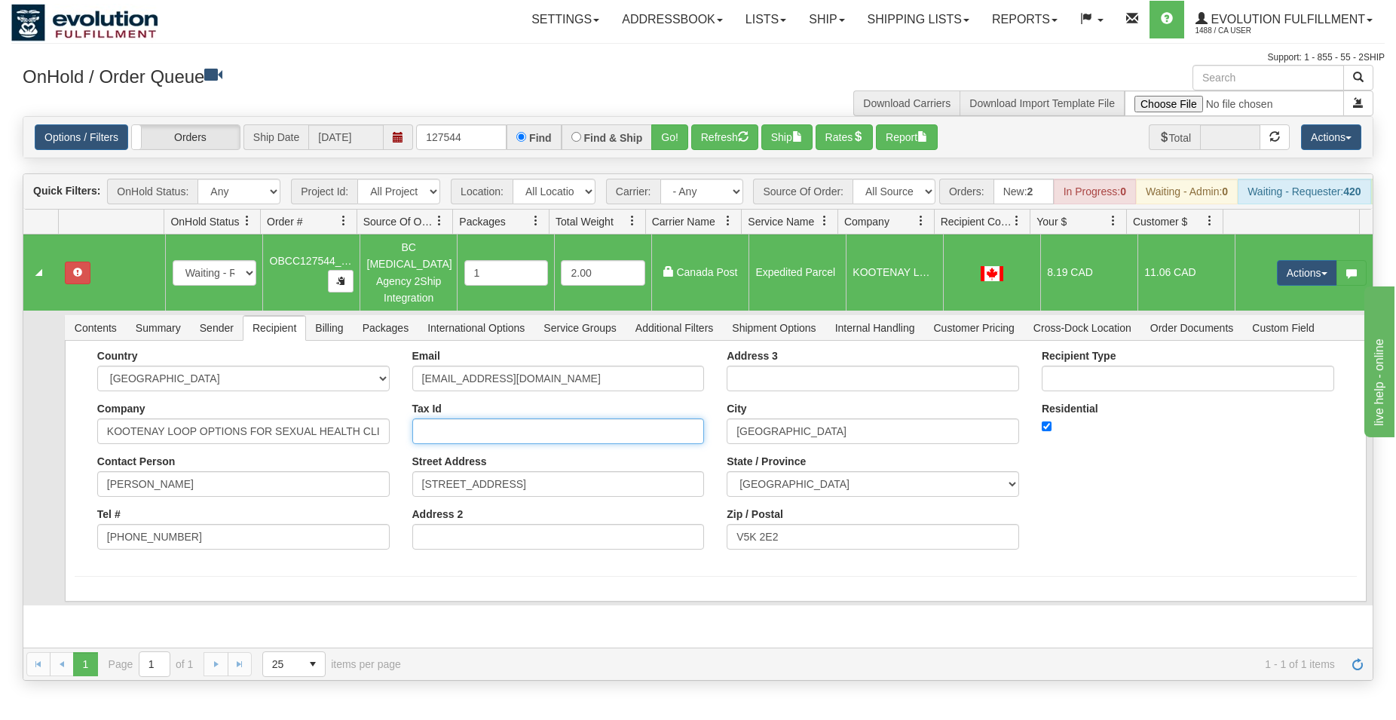
paste input "[PERSON_NAME]"
type input "[PERSON_NAME]"
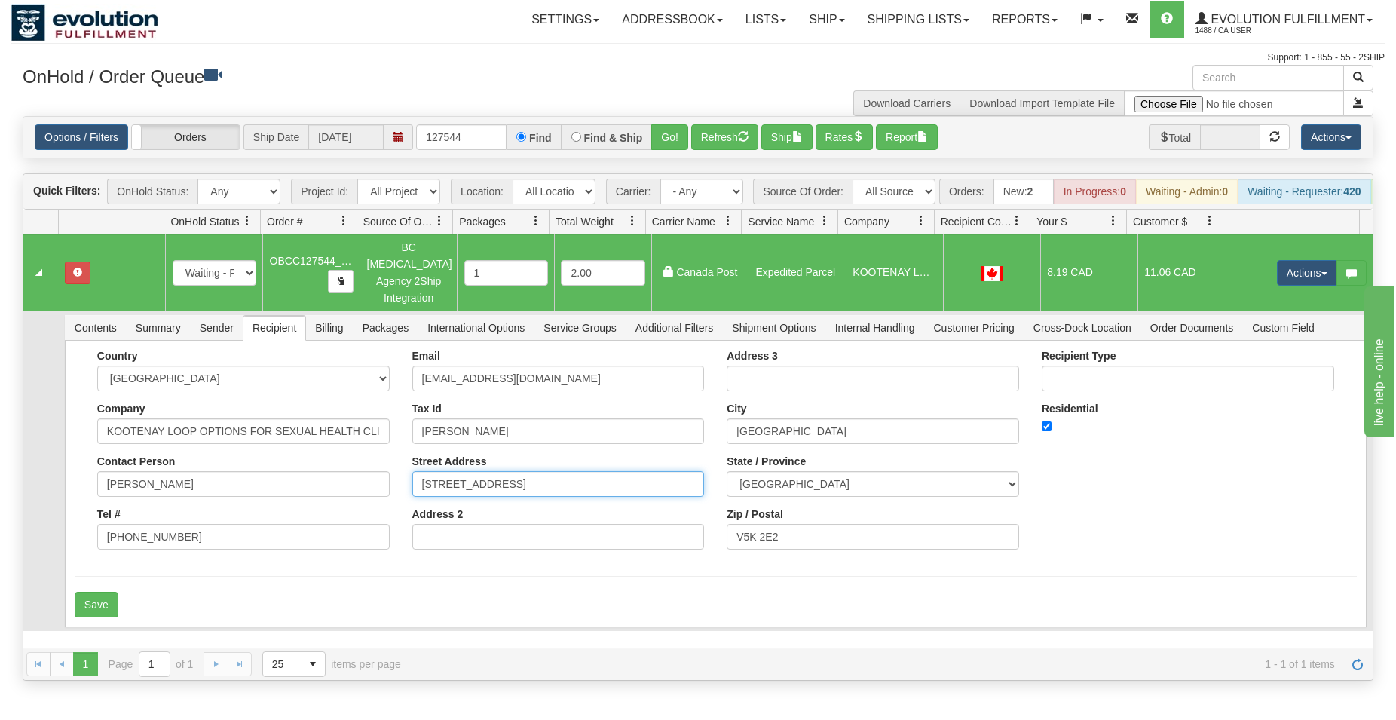
drag, startPoint x: 522, startPoint y: 483, endPoint x: 368, endPoint y: 499, distance: 154.5
click at [412, 497] on input "[STREET_ADDRESS]" at bounding box center [558, 484] width 292 height 26
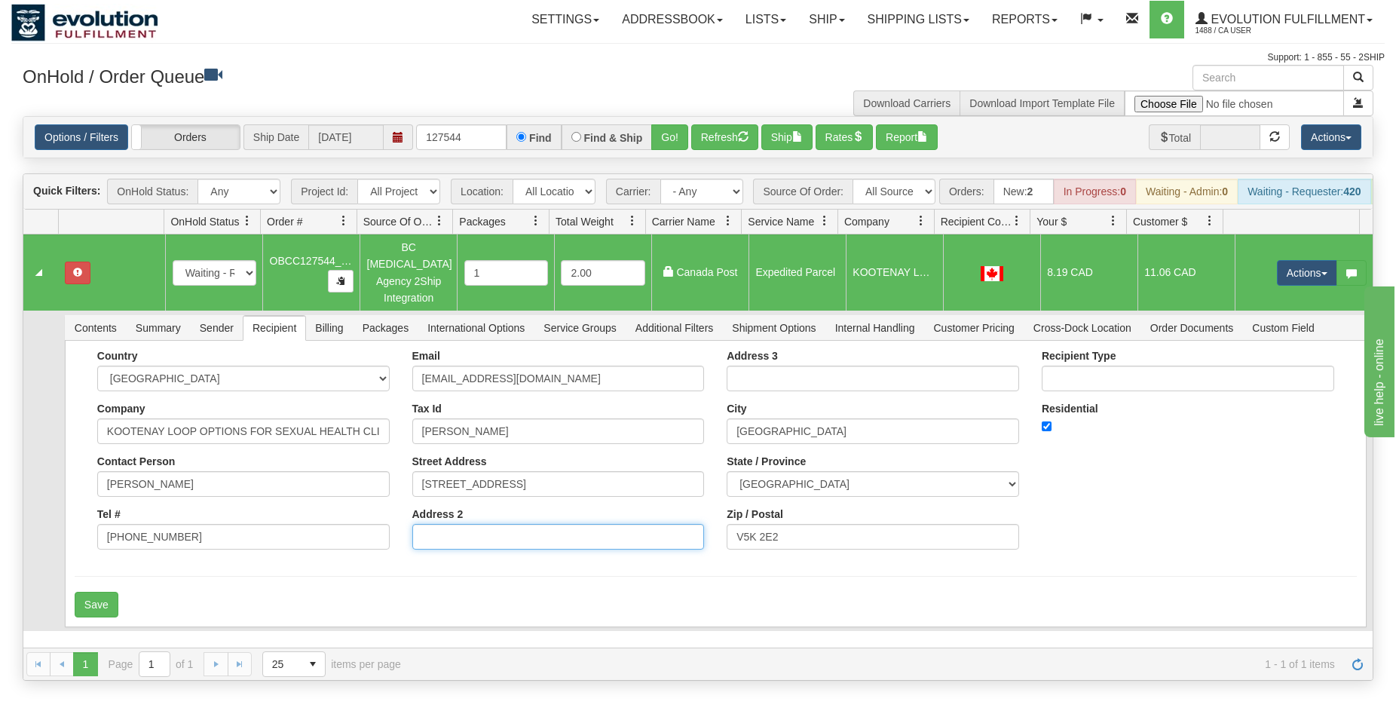
click at [463, 543] on input "Address 2" at bounding box center [558, 537] width 292 height 26
paste input "[STREET_ADDRESS]"
type input "[STREET_ADDRESS]"
drag, startPoint x: 522, startPoint y: 430, endPoint x: 383, endPoint y: 402, distance: 141.4
click at [412, 418] on input "[PERSON_NAME]" at bounding box center [558, 431] width 292 height 26
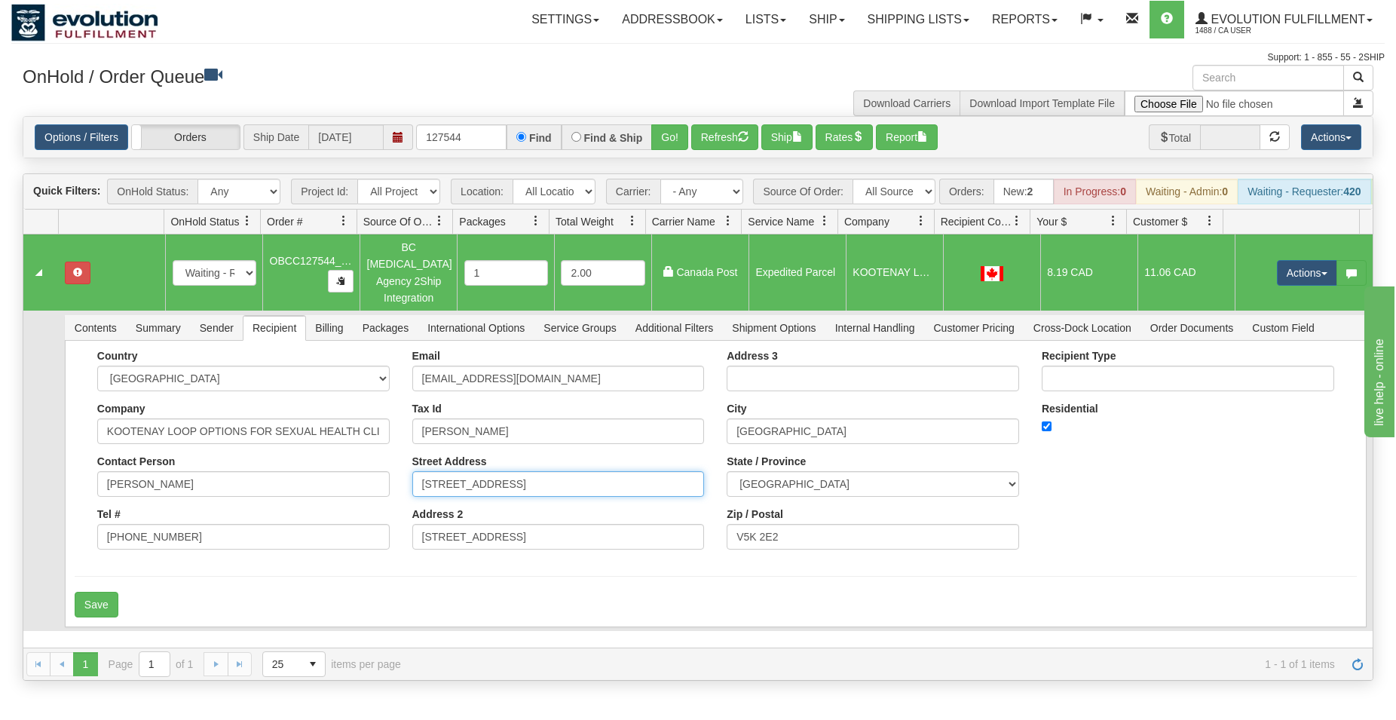
drag, startPoint x: 480, startPoint y: 487, endPoint x: 307, endPoint y: 460, distance: 174.7
click at [412, 471] on input "[STREET_ADDRESS]" at bounding box center [558, 484] width 292 height 26
paste input "[PERSON_NAME]"
type input "[PERSON_NAME]"
drag, startPoint x: 420, startPoint y: 451, endPoint x: 314, endPoint y: 460, distance: 106.7
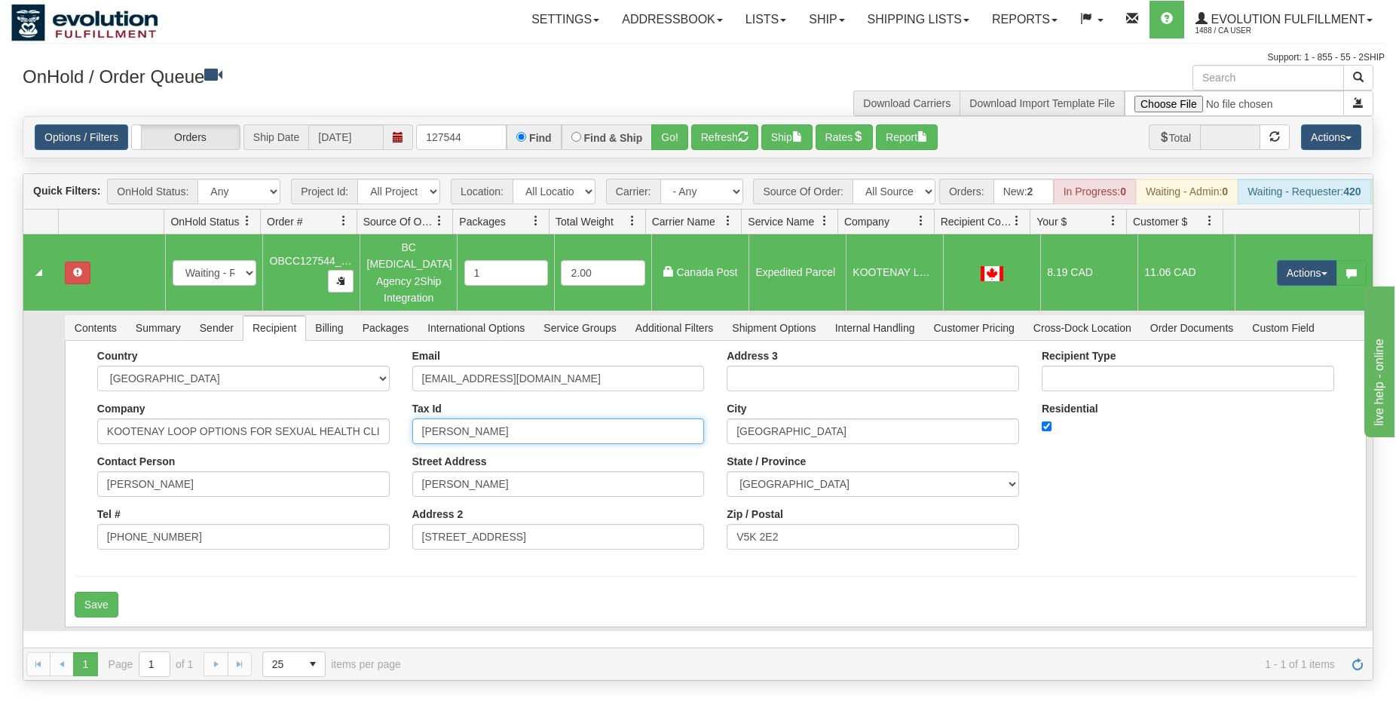
click at [412, 444] on input "[PERSON_NAME]" at bounding box center [558, 431] width 292 height 26
drag, startPoint x: 248, startPoint y: 432, endPoint x: 84, endPoint y: 432, distance: 164.3
click at [97, 432] on input "KOOTENAY LOOP OPTIONS FOR SEXUAL HEALTH CLINIC" at bounding box center [243, 431] width 292 height 26
type input "FOR SEXUAL HEALTH CLINIC"
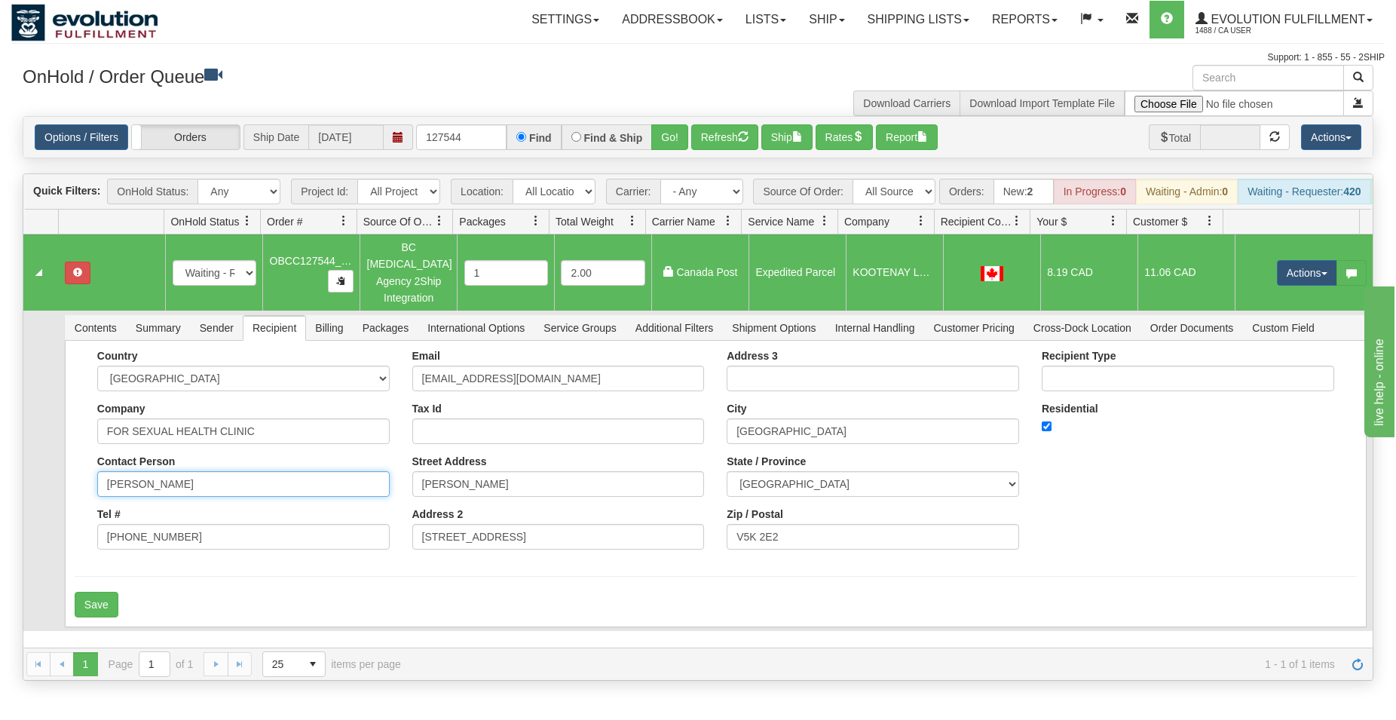
drag, startPoint x: 271, startPoint y: 487, endPoint x: 20, endPoint y: 501, distance: 251.4
click at [97, 497] on input "[PERSON_NAME]" at bounding box center [243, 484] width 292 height 26
paste input "KOOTENAY LOOP OPTIONS"
type input "KOOTENAY LOOP OPTIONS"
click at [105, 597] on button "Save" at bounding box center [97, 605] width 44 height 26
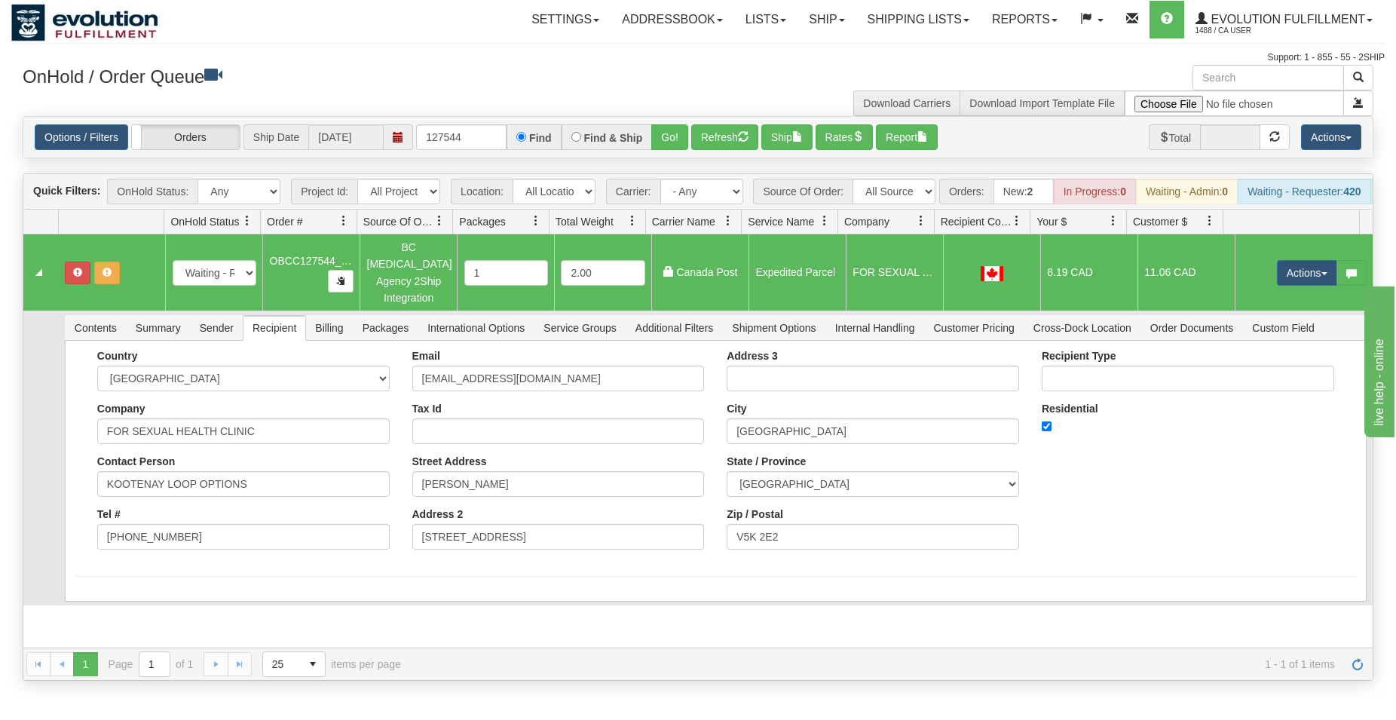
click at [791, 124] on div "Options / Filters Group Shipments Orders Ship Date [DATE] 127544 Find Find & Sh…" at bounding box center [697, 137] width 1349 height 41
click at [788, 143] on button "Ship" at bounding box center [786, 137] width 51 height 26
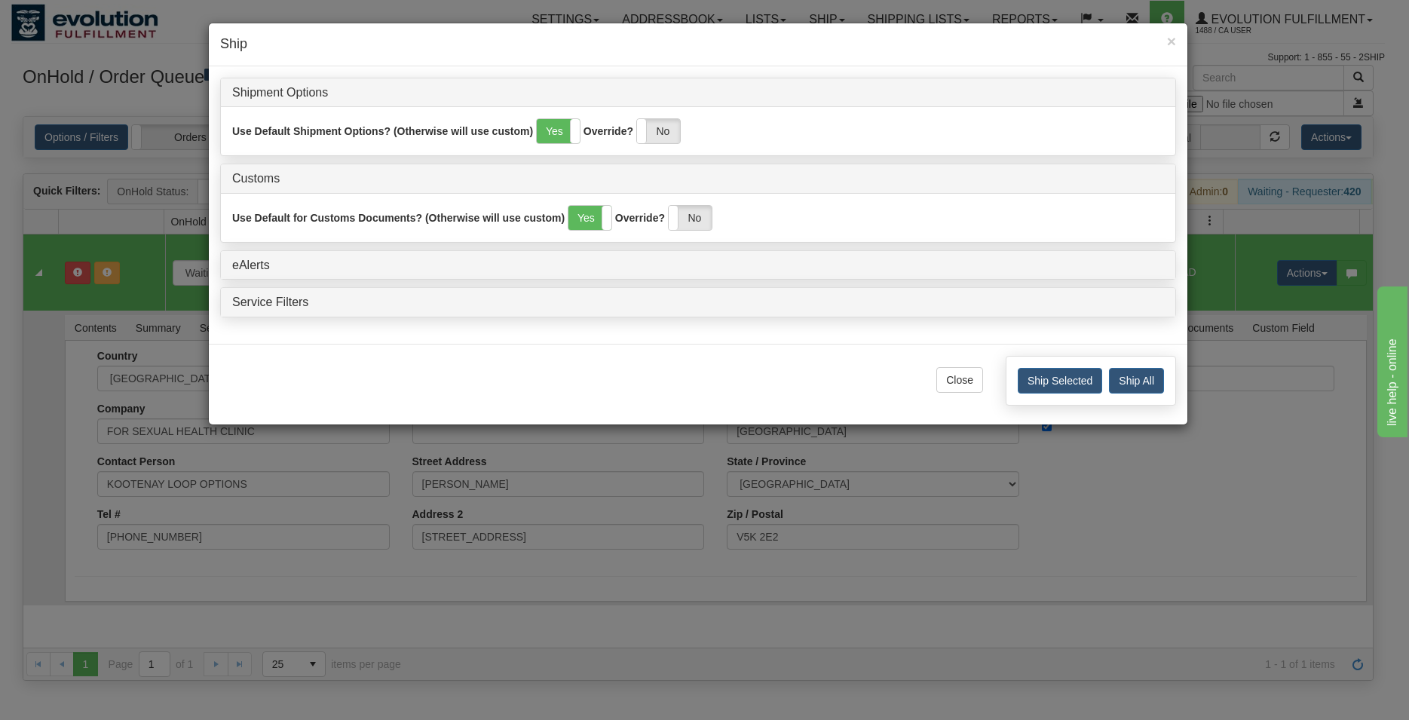
click at [1017, 379] on div "Ship Selected Ship All" at bounding box center [1090, 381] width 170 height 50
click at [1022, 381] on button "Ship Selected" at bounding box center [1059, 381] width 84 height 26
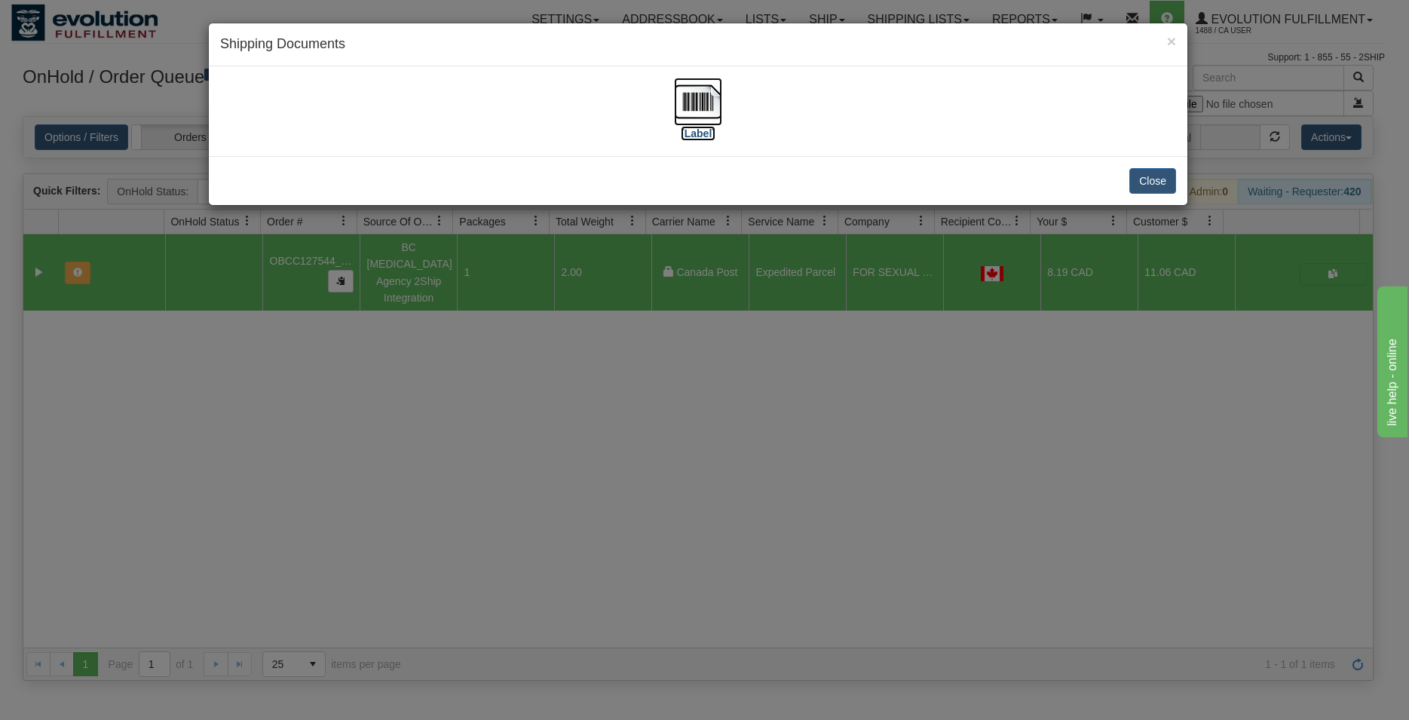
click at [702, 93] on img at bounding box center [698, 102] width 48 height 48
click at [775, 133] on div "[Label]" at bounding box center [698, 111] width 956 height 67
click at [1155, 177] on button "Close" at bounding box center [1152, 181] width 47 height 26
